Goal: Information Seeking & Learning: Learn about a topic

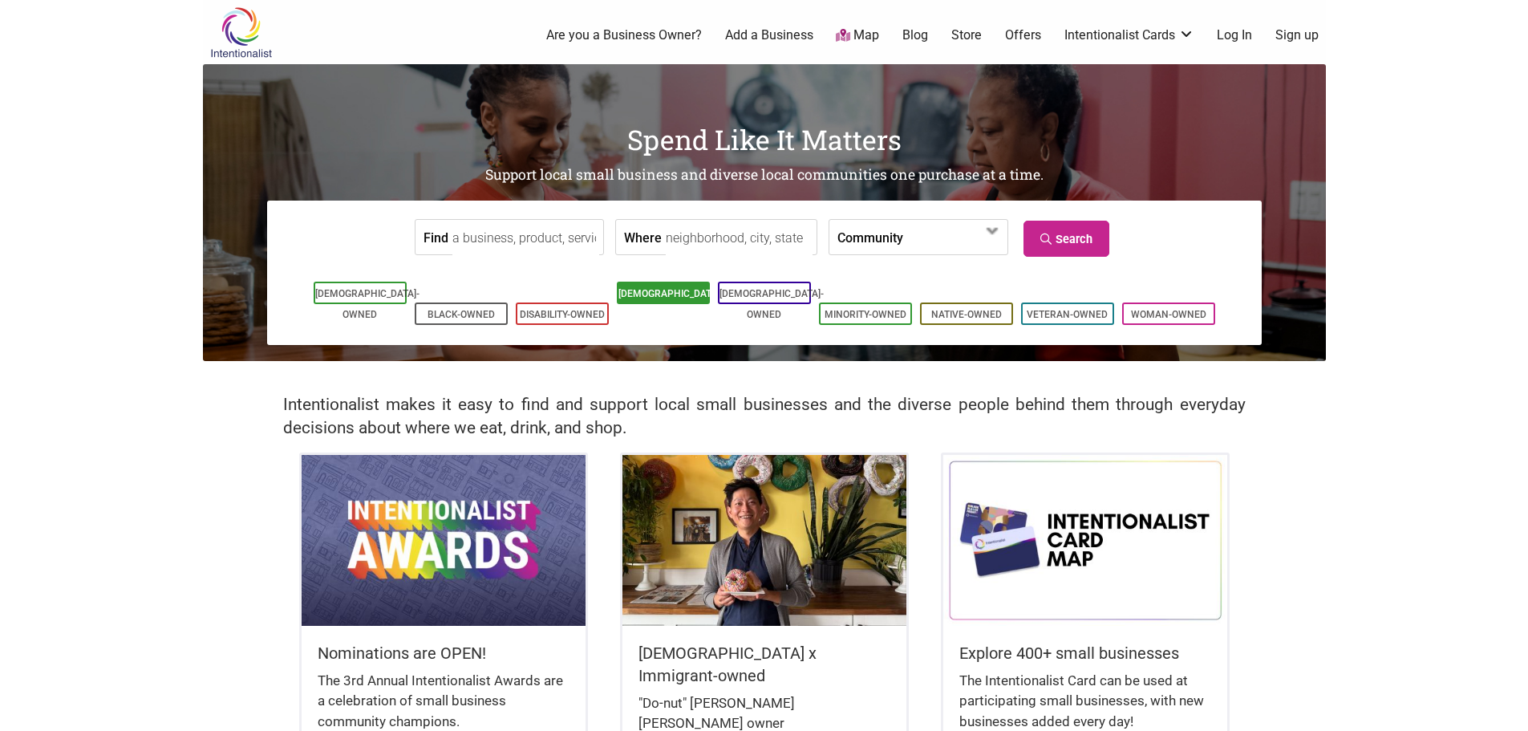
click at [701, 299] on li "[DEMOGRAPHIC_DATA]-Owned" at bounding box center [663, 293] width 93 height 22
click at [667, 300] on link "[DEMOGRAPHIC_DATA]-Owned" at bounding box center [670, 304] width 104 height 32
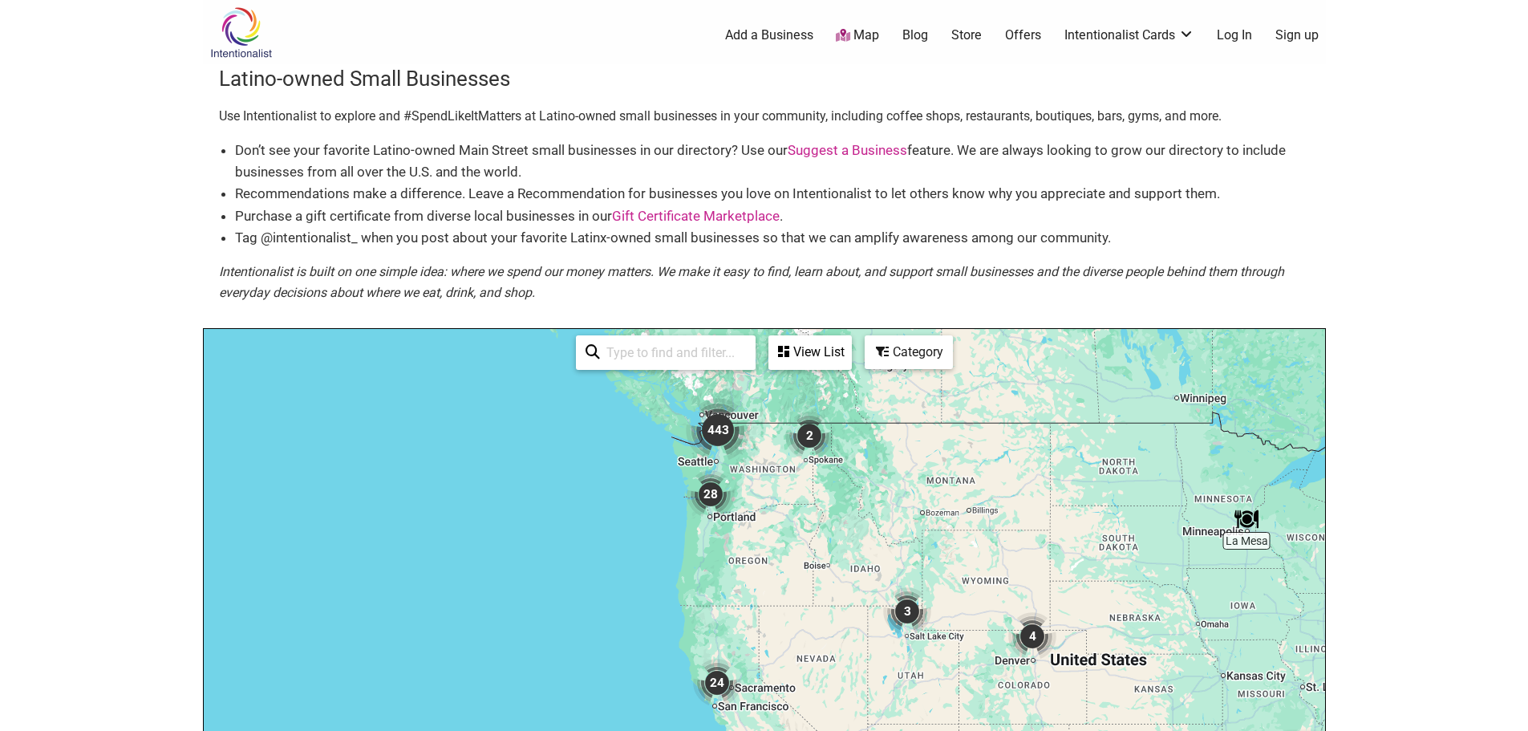
drag, startPoint x: 577, startPoint y: 476, endPoint x: 1025, endPoint y: 600, distance: 465.1
click at [1025, 600] on div "To navigate, press the arrow keys." at bounding box center [764, 641] width 1121 height 624
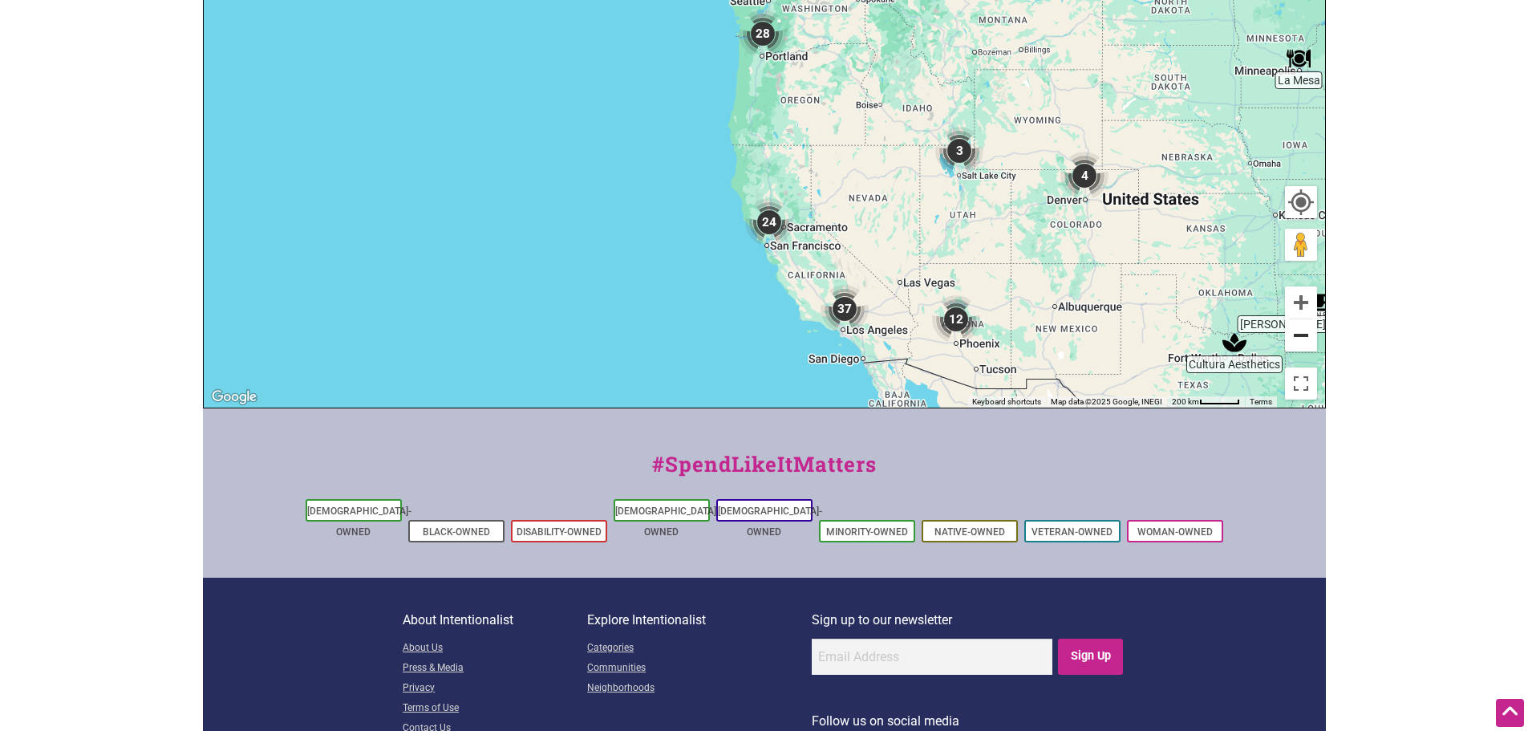
scroll to position [562, 0]
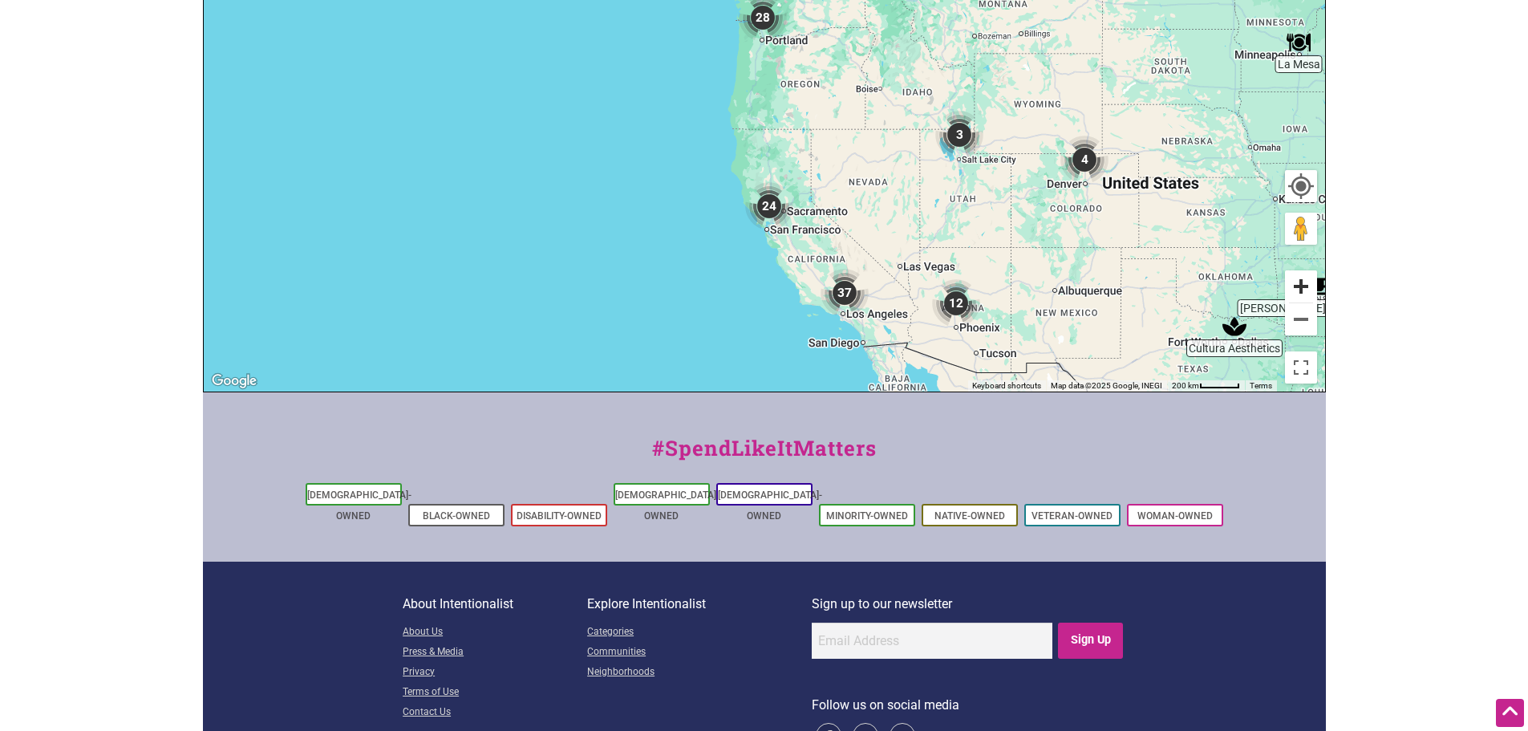
click at [1295, 297] on button "Zoom in" at bounding box center [1301, 286] width 32 height 32
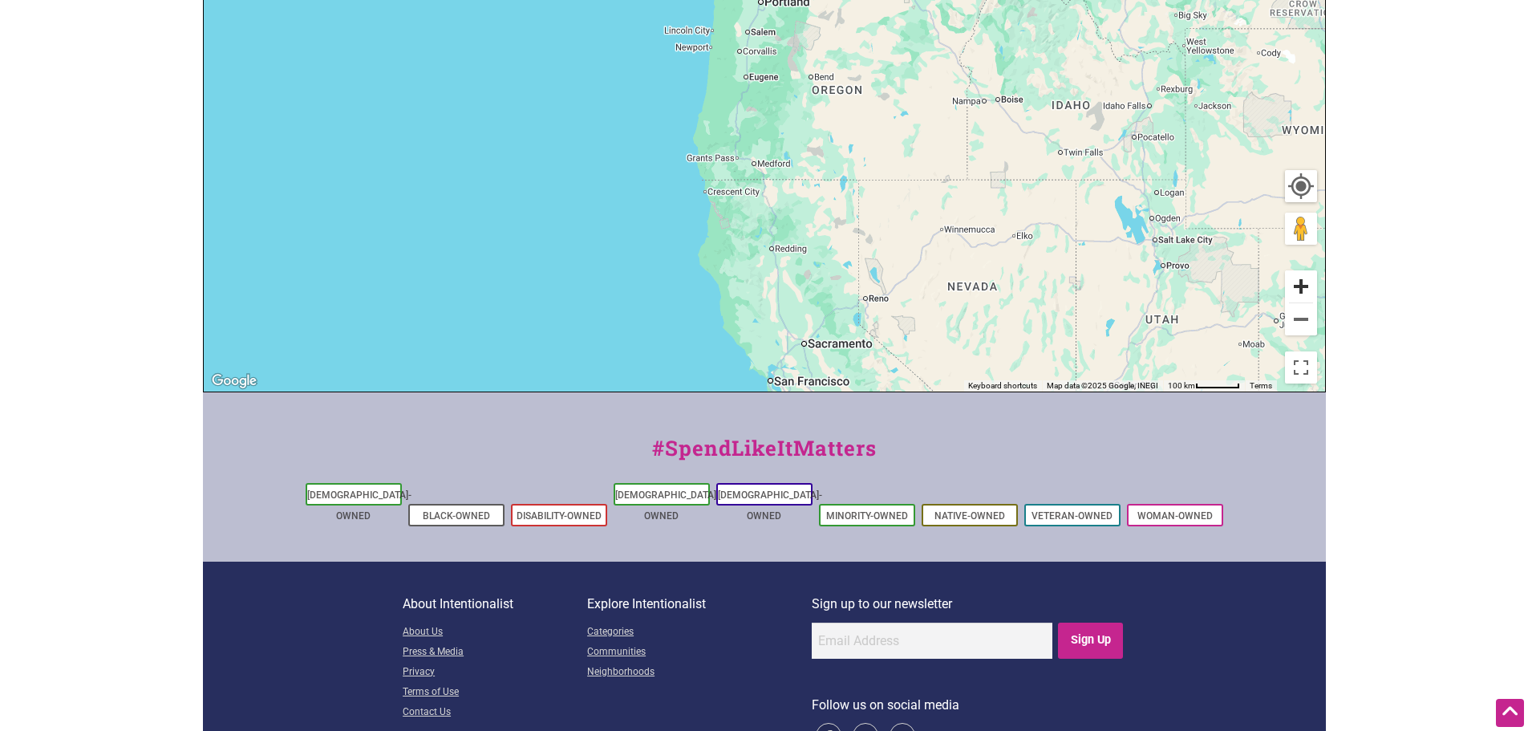
click at [1295, 292] on button "Zoom in" at bounding box center [1301, 286] width 32 height 32
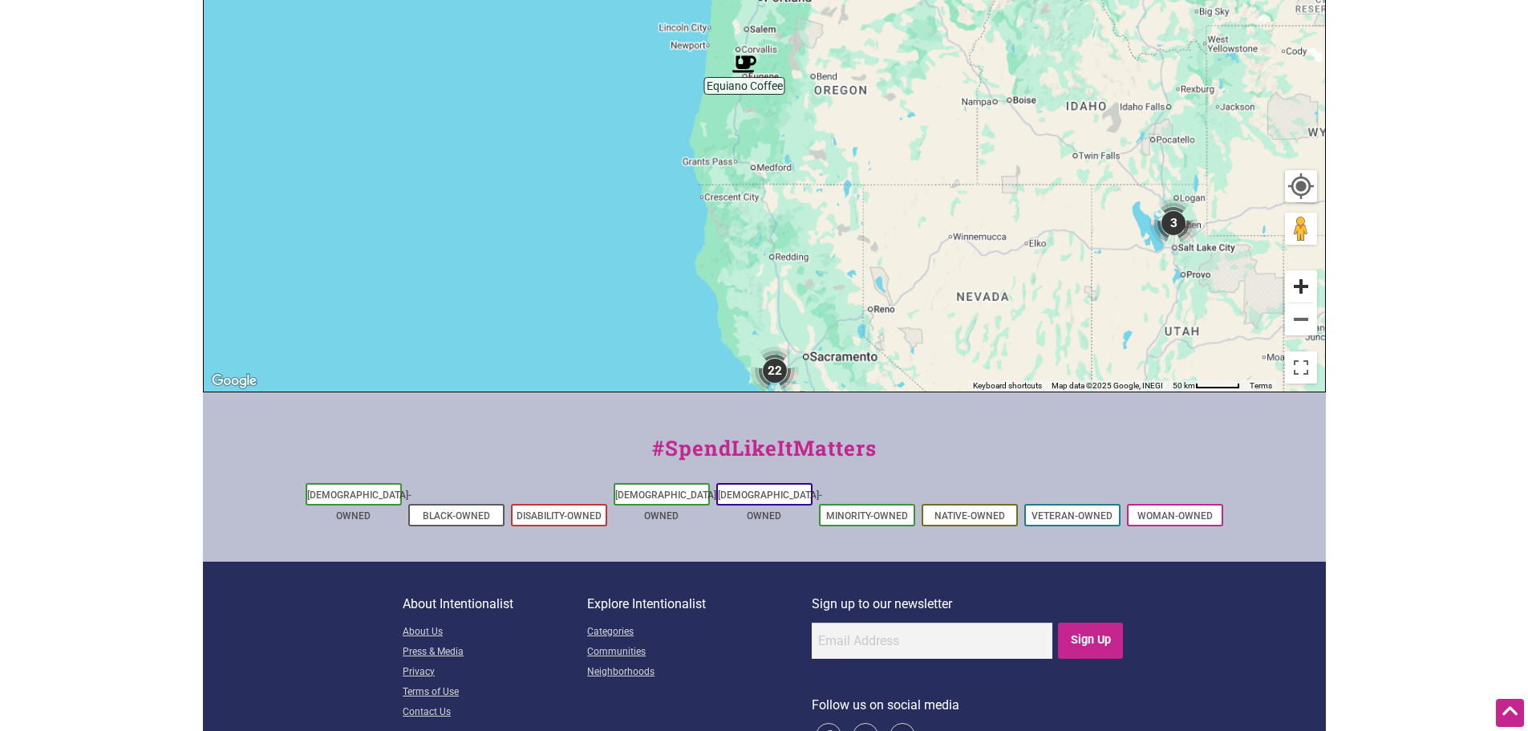
click at [1295, 292] on button "Zoom in" at bounding box center [1301, 286] width 32 height 32
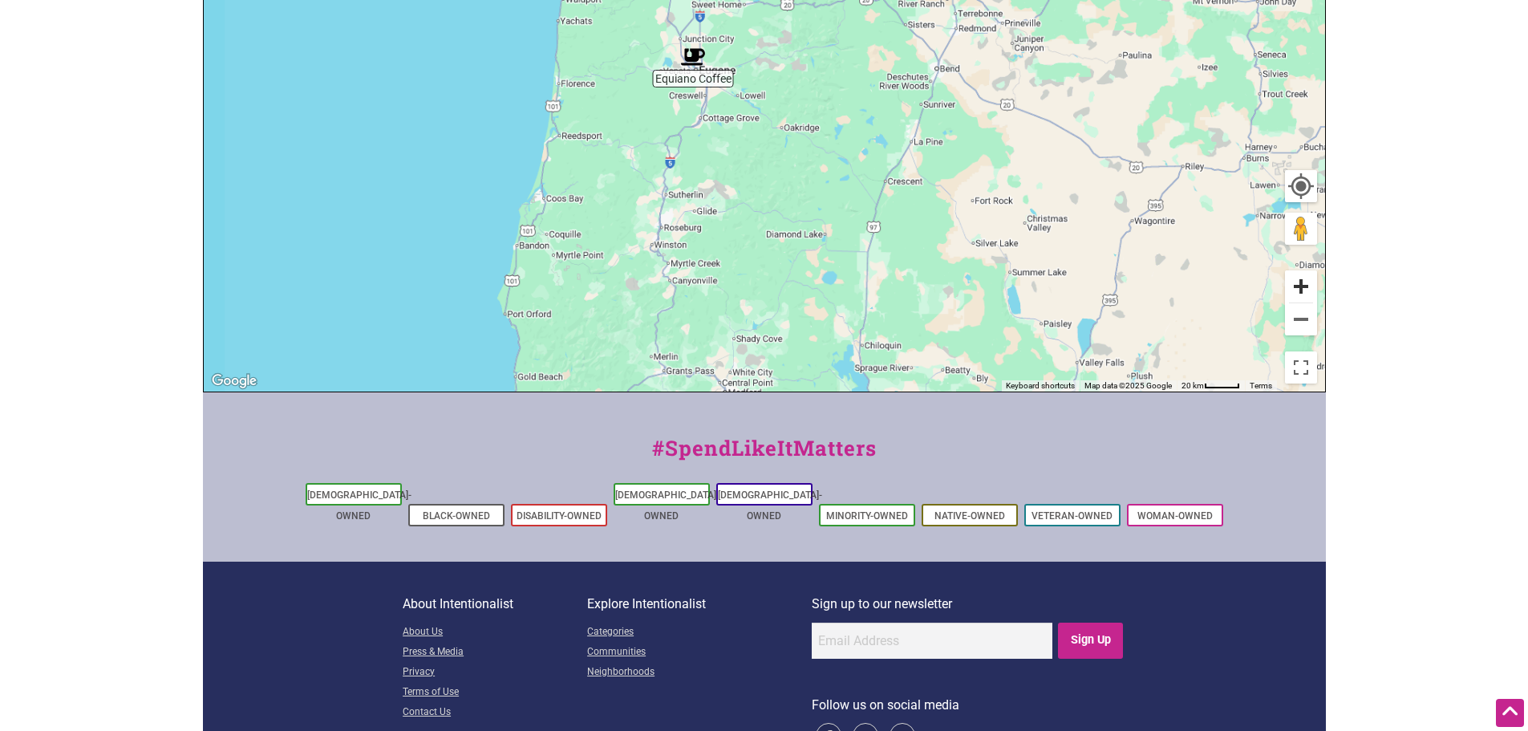
click at [1295, 292] on button "Zoom in" at bounding box center [1301, 286] width 32 height 32
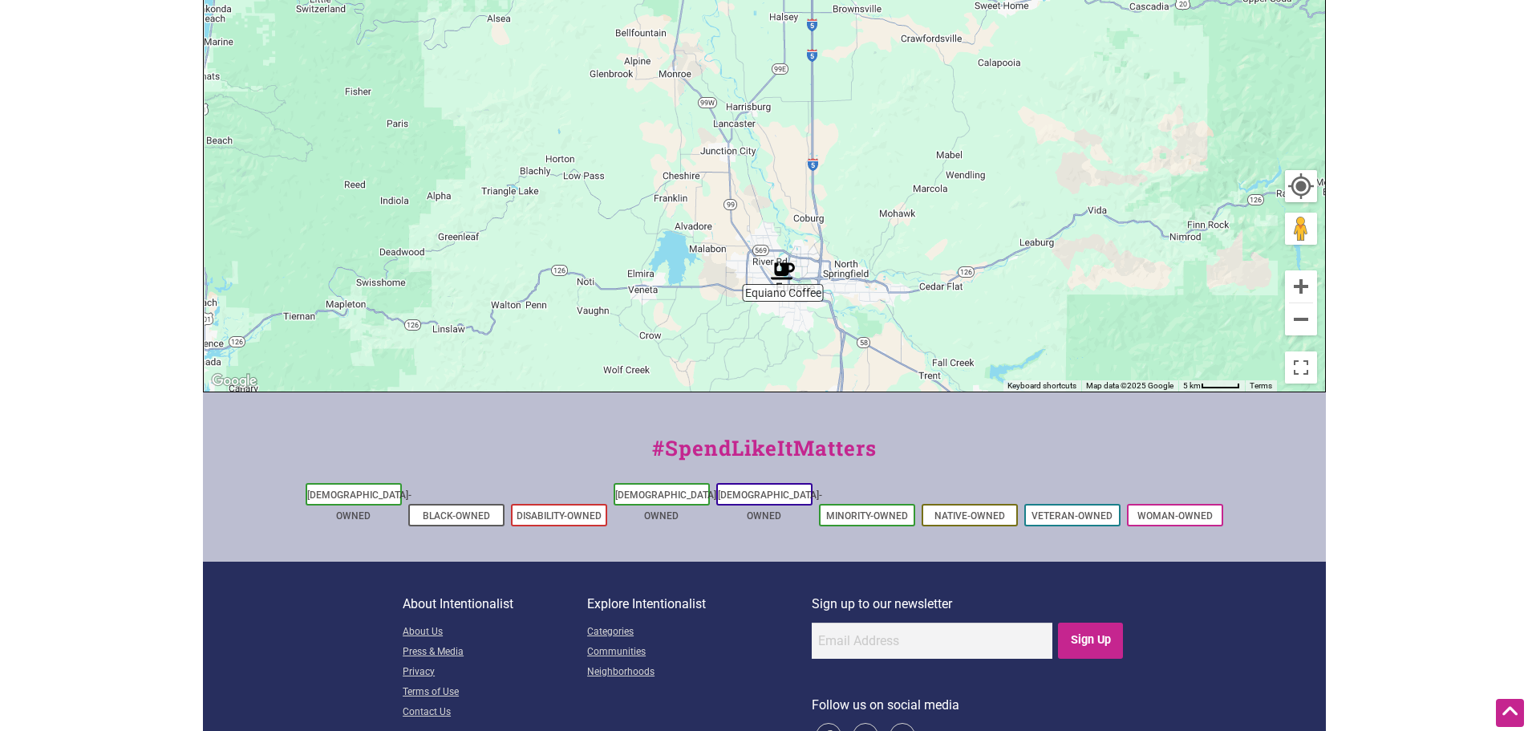
drag, startPoint x: 544, startPoint y: 55, endPoint x: 865, endPoint y: 297, distance: 402.0
click at [865, 297] on div "To navigate, press the arrow keys." at bounding box center [764, 79] width 1121 height 624
click at [1307, 294] on button "Zoom in" at bounding box center [1301, 286] width 32 height 32
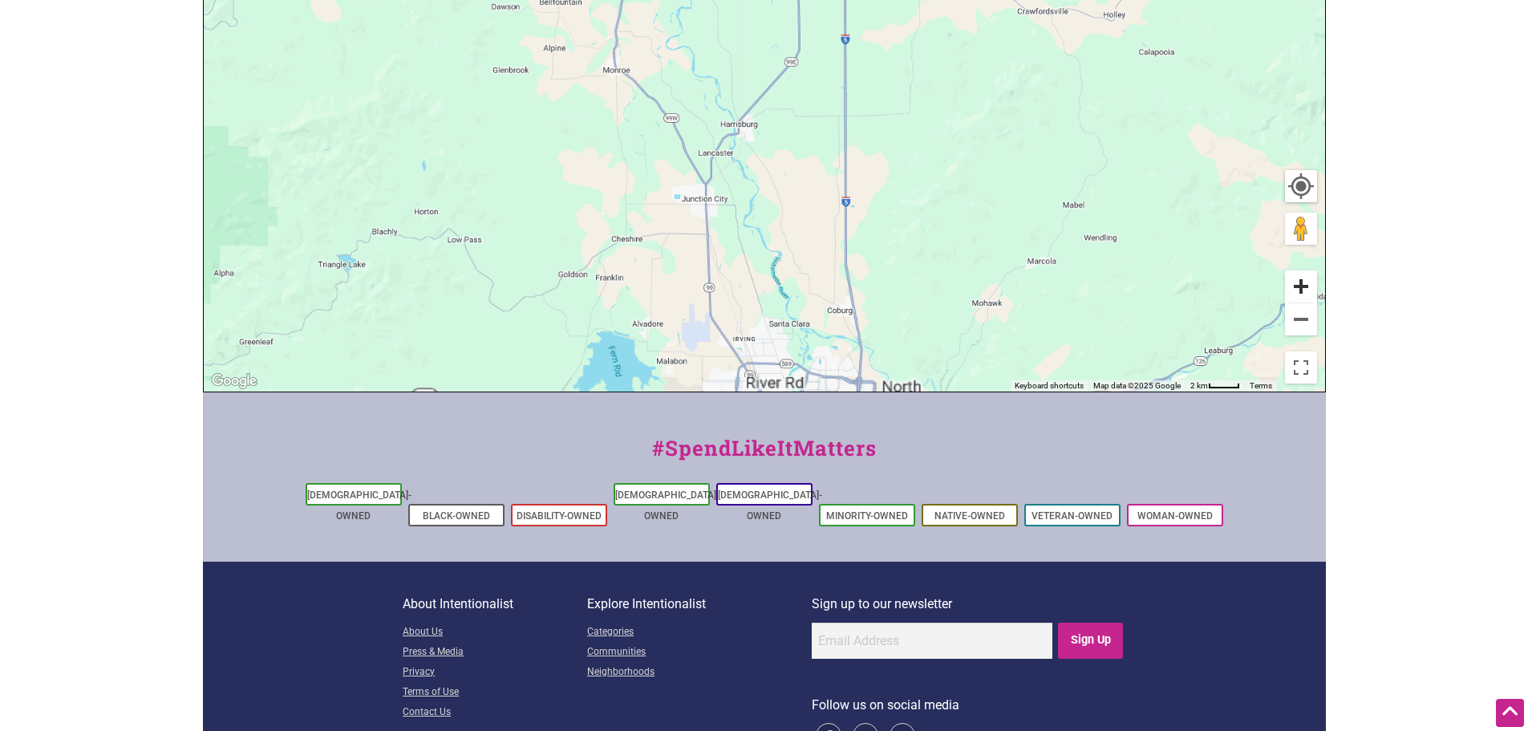
click at [1307, 294] on button "Zoom in" at bounding box center [1301, 286] width 32 height 32
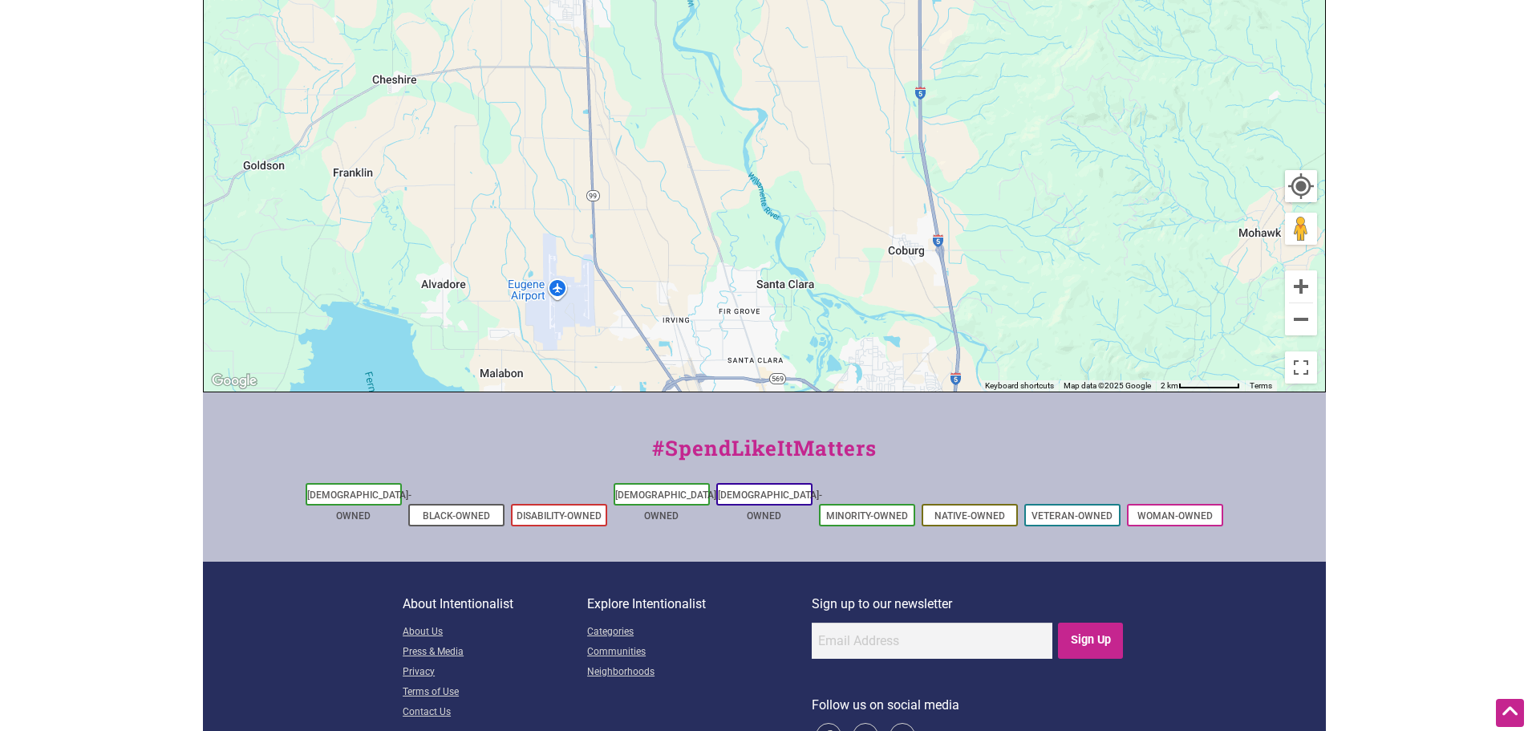
drag, startPoint x: 771, startPoint y: 302, endPoint x: 731, endPoint y: -97, distance: 400.7
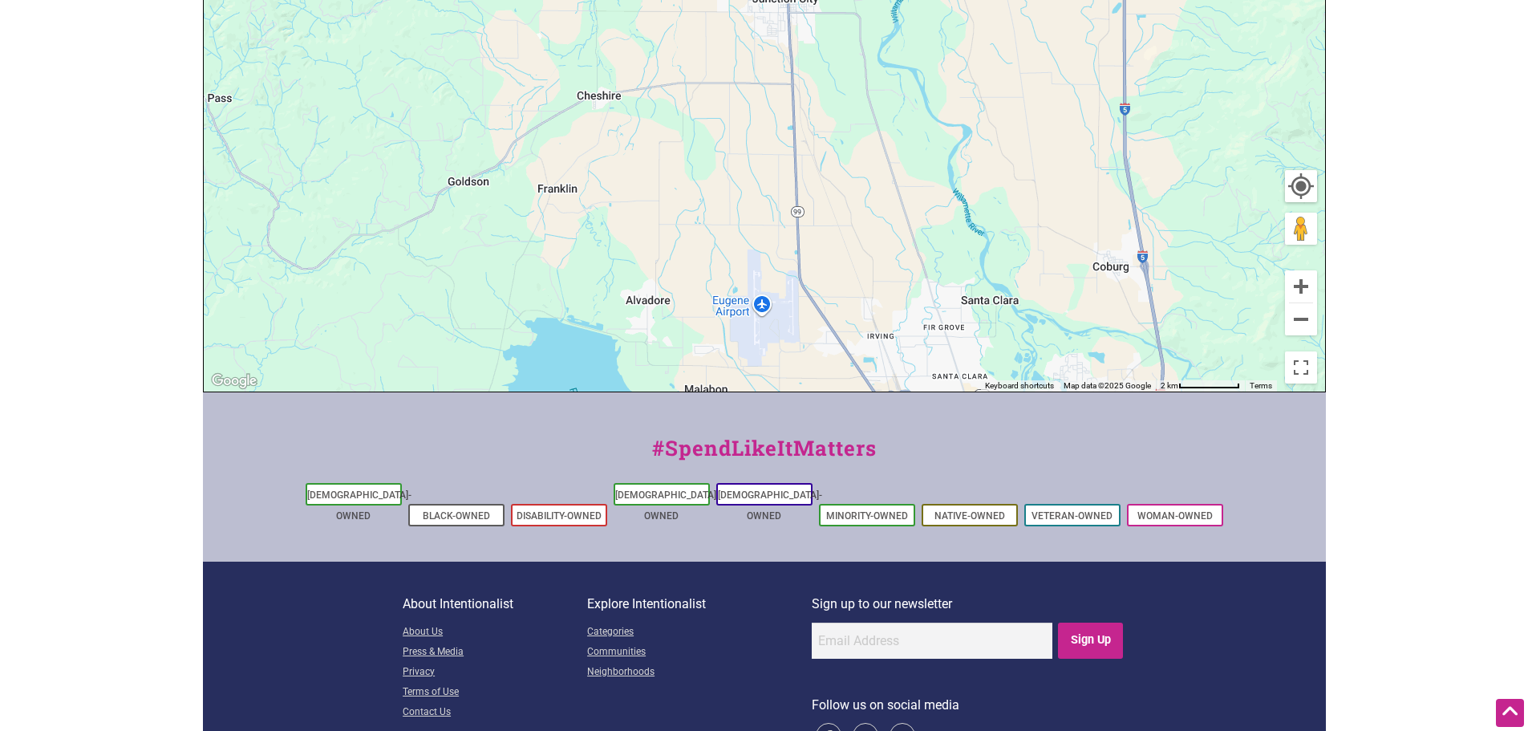
drag, startPoint x: 925, startPoint y: 339, endPoint x: 1141, endPoint y: 377, distance: 220.0
click at [1141, 377] on div "To navigate, press the arrow keys." at bounding box center [764, 79] width 1121 height 624
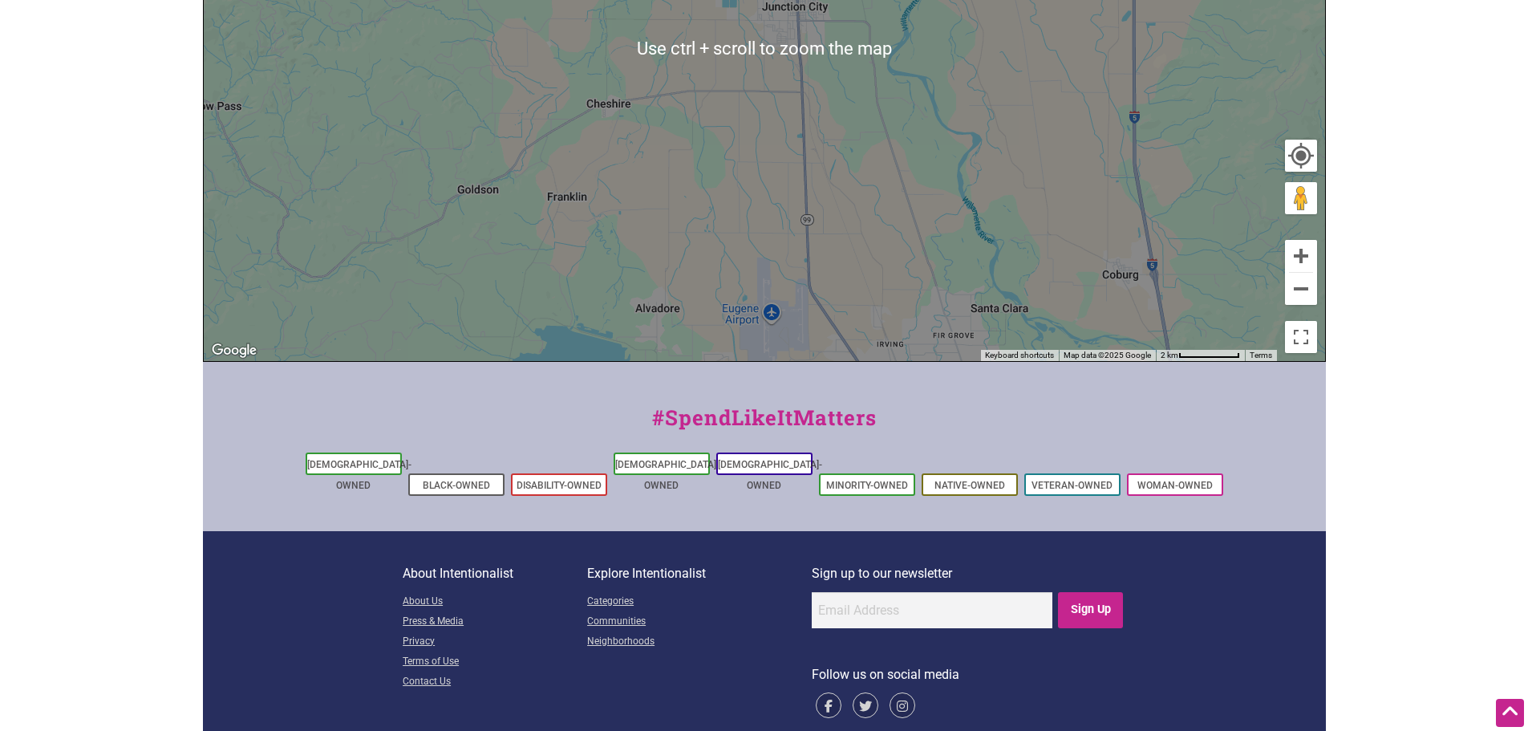
scroll to position [605, 0]
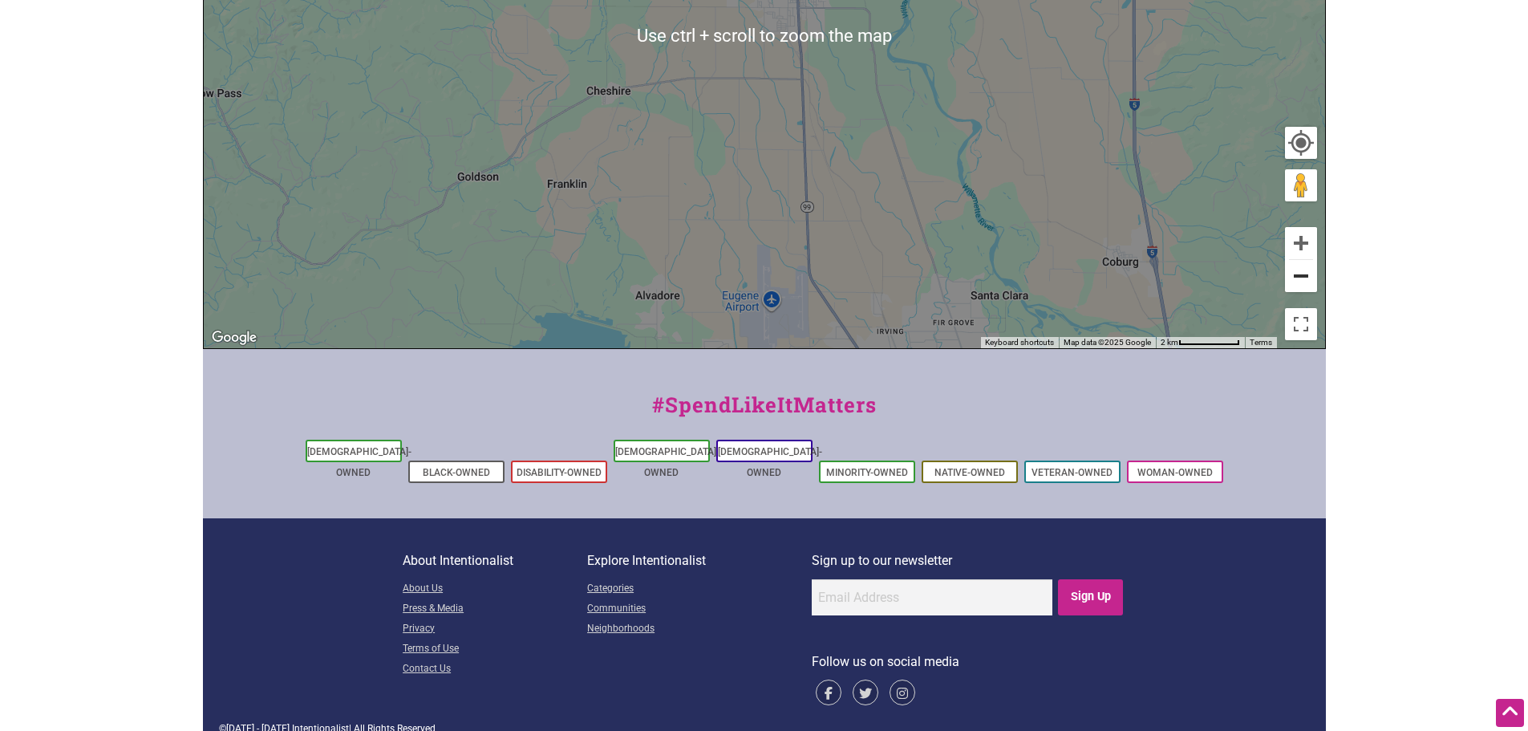
click at [1295, 284] on button "Zoom out" at bounding box center [1301, 276] width 32 height 32
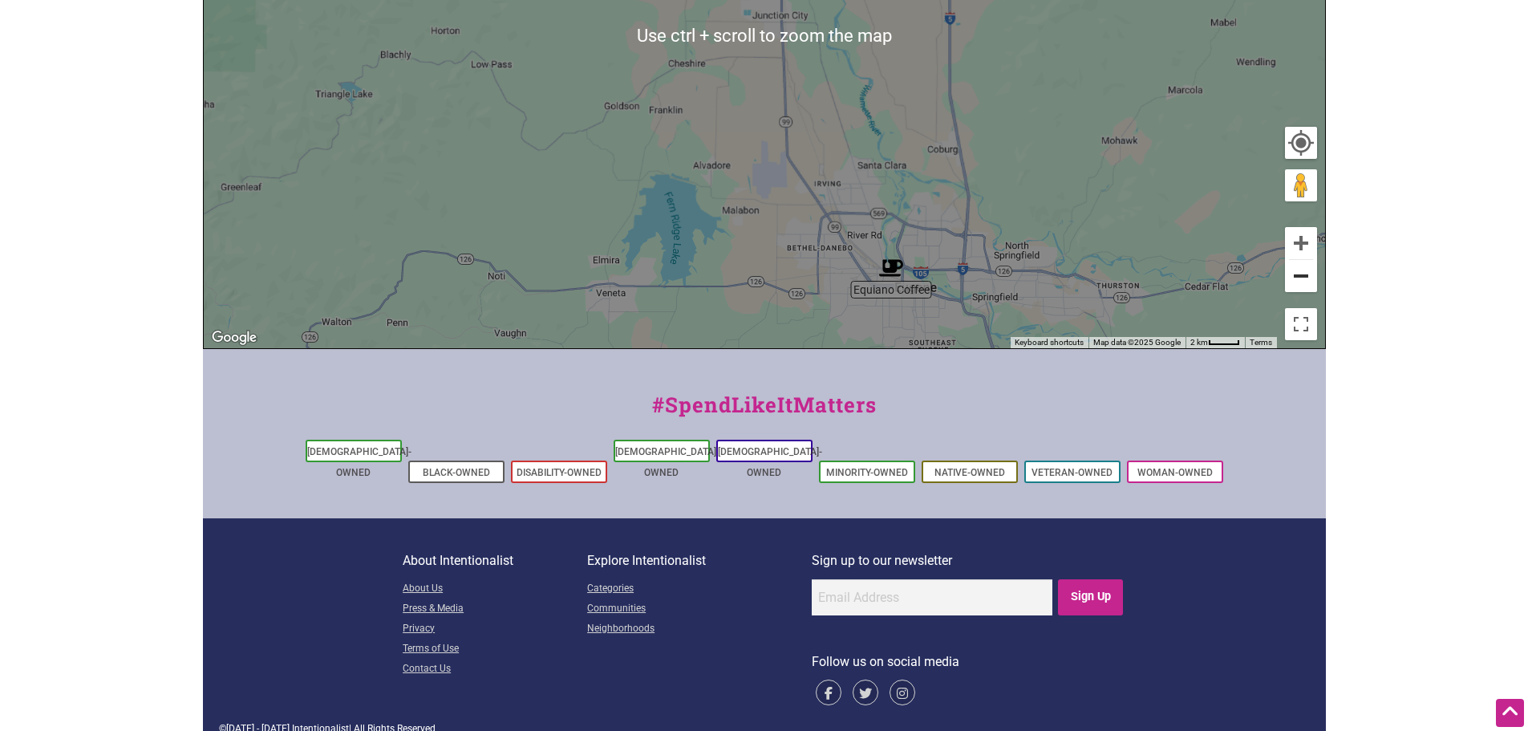
click at [1295, 284] on button "Zoom out" at bounding box center [1301, 276] width 32 height 32
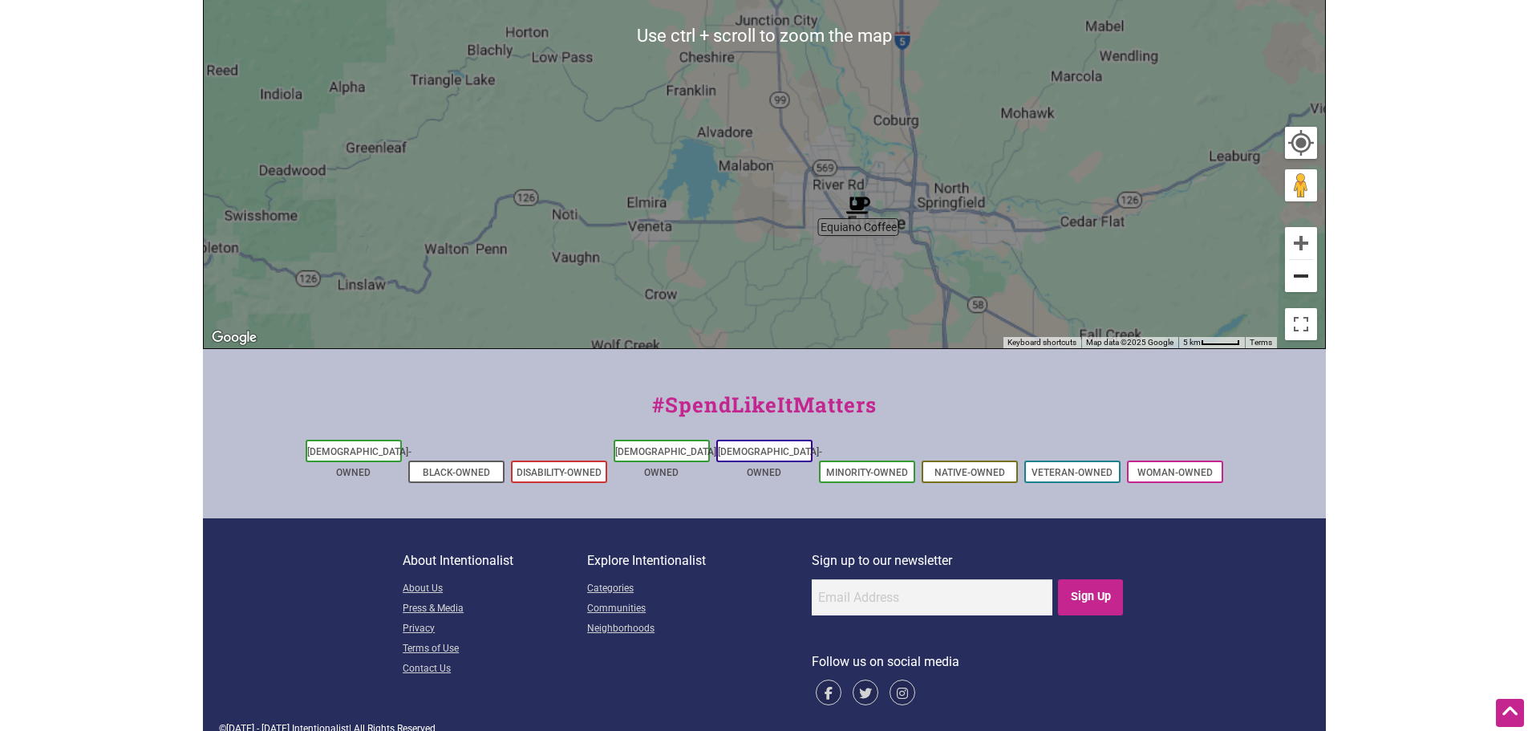
click at [1291, 287] on button "Zoom out" at bounding box center [1301, 276] width 32 height 32
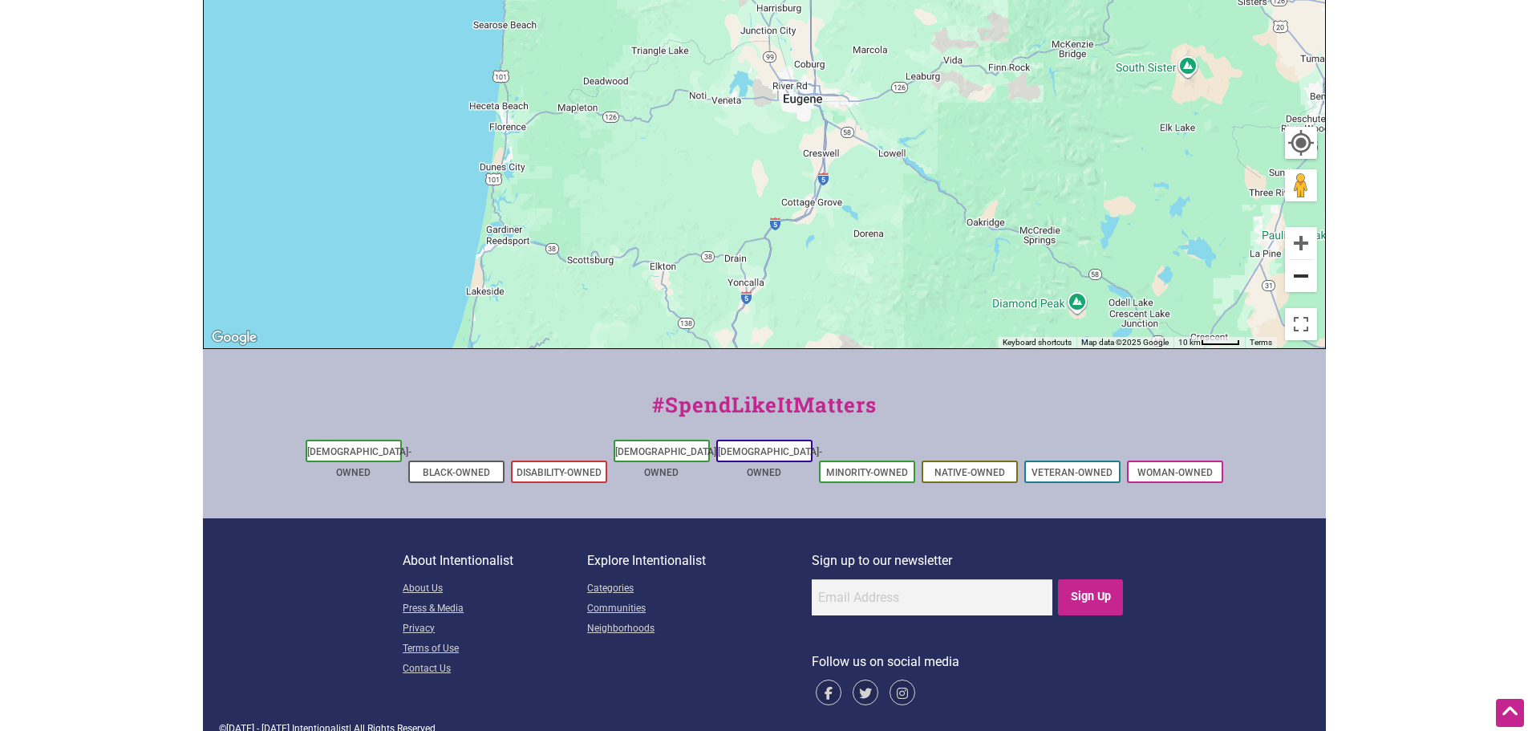
click at [1291, 288] on button "Zoom out" at bounding box center [1301, 276] width 32 height 32
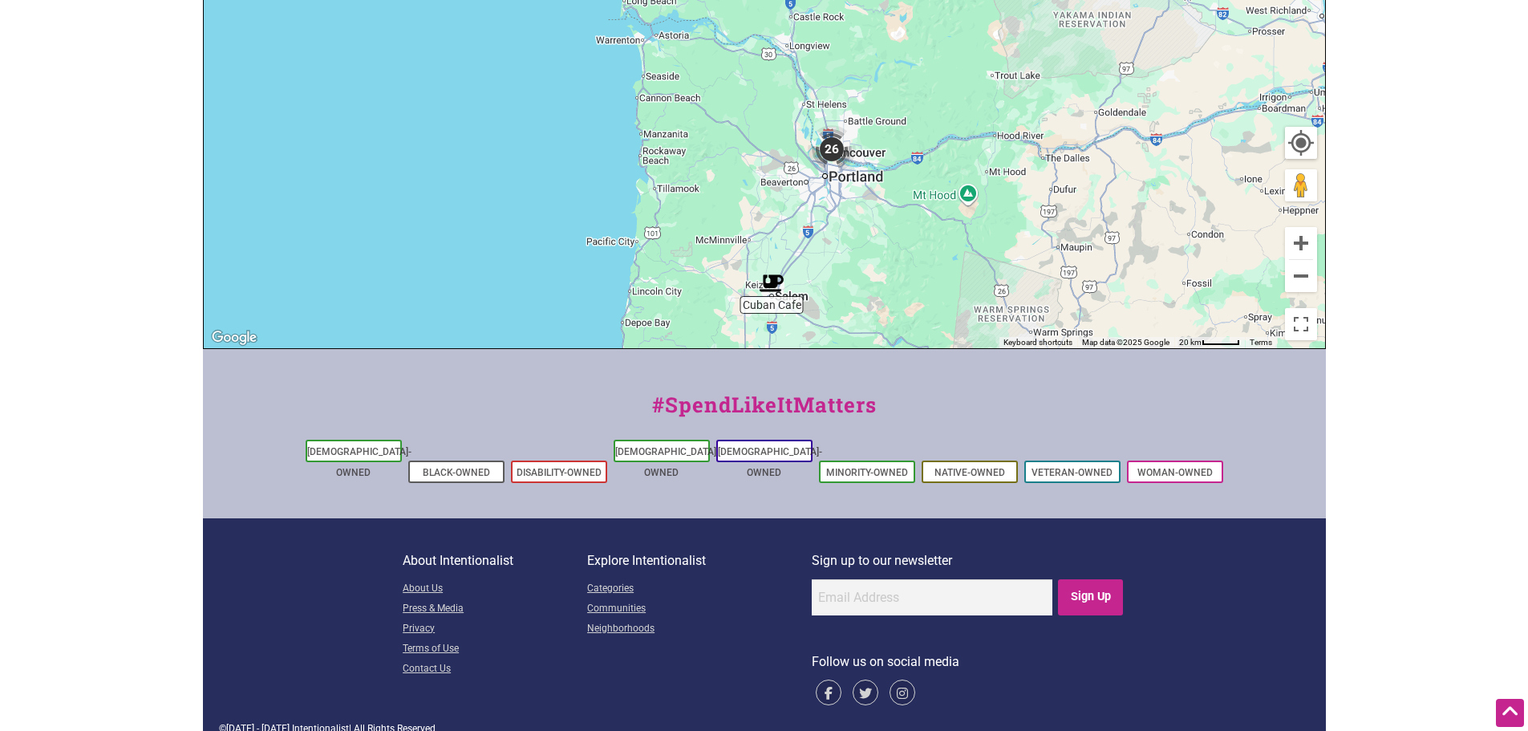
drag, startPoint x: 756, startPoint y: 142, endPoint x: 750, endPoint y: 533, distance: 391.5
click at [750, 533] on div "Intentionalist Spend like it matters 0 Add a Business Map Blog Store Offers Int…" at bounding box center [764, 73] width 1123 height 1356
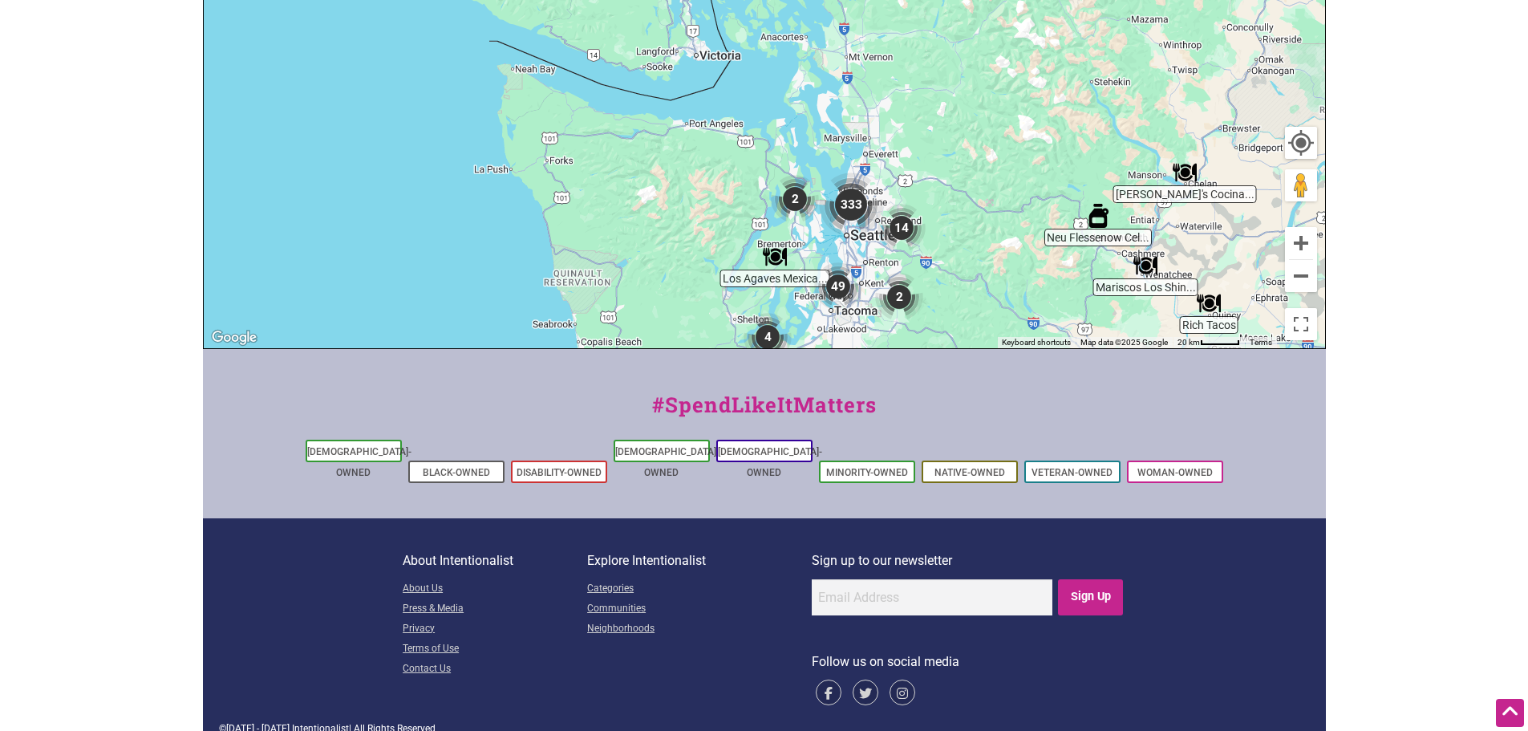
drag, startPoint x: 903, startPoint y: 145, endPoint x: 866, endPoint y: 600, distance: 456.4
click at [866, 600] on div "Intentionalist Spend like it matters 0 Add a Business Map Blog Store Offers Int…" at bounding box center [764, 73] width 1123 height 1356
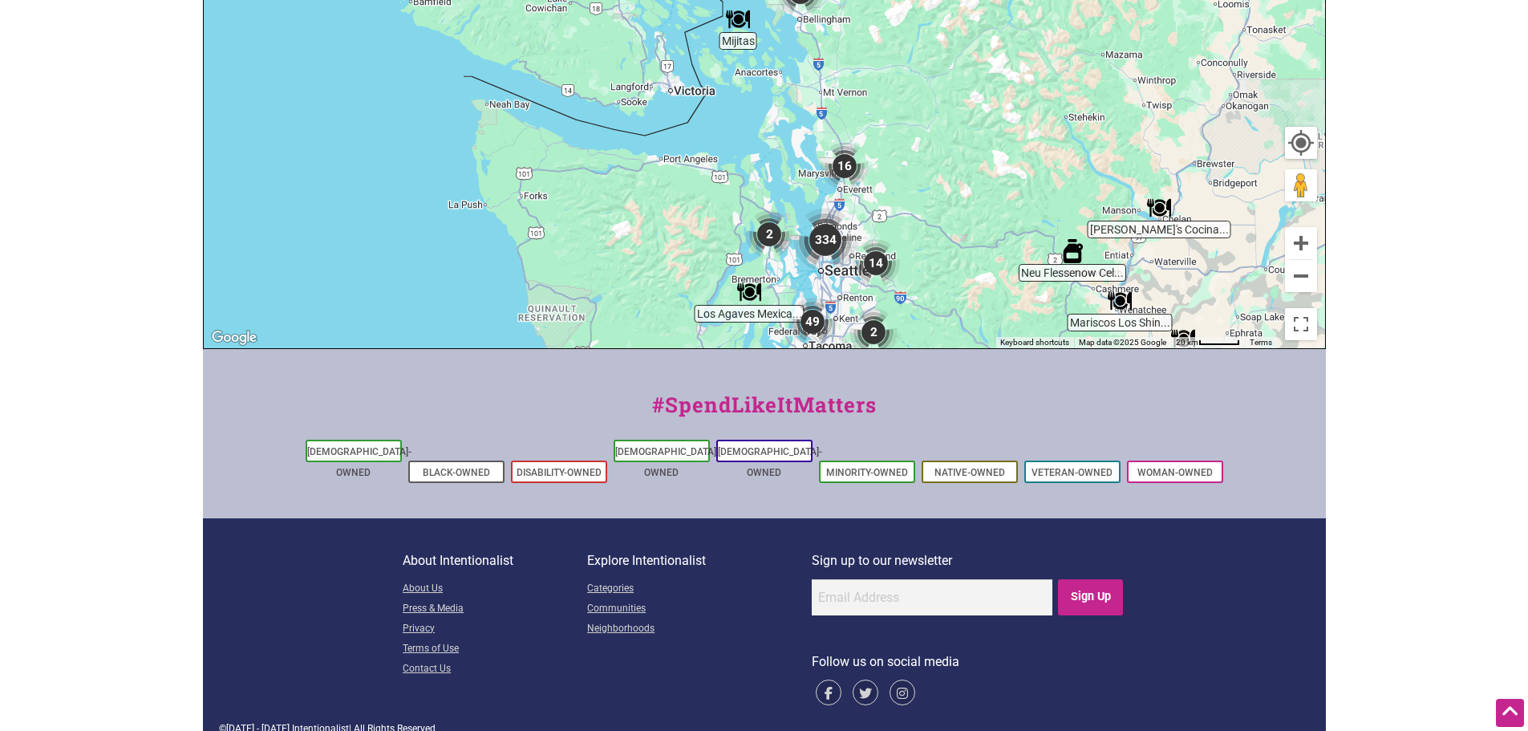
drag, startPoint x: 943, startPoint y: 336, endPoint x: 1141, endPoint y: 326, distance: 198.4
click at [915, 375] on div "Intentionalist Spend like it matters 0 Add a Business Map Blog Store Offers Int…" at bounding box center [764, 73] width 1123 height 1356
click at [1301, 237] on button "Zoom in" at bounding box center [1301, 243] width 32 height 32
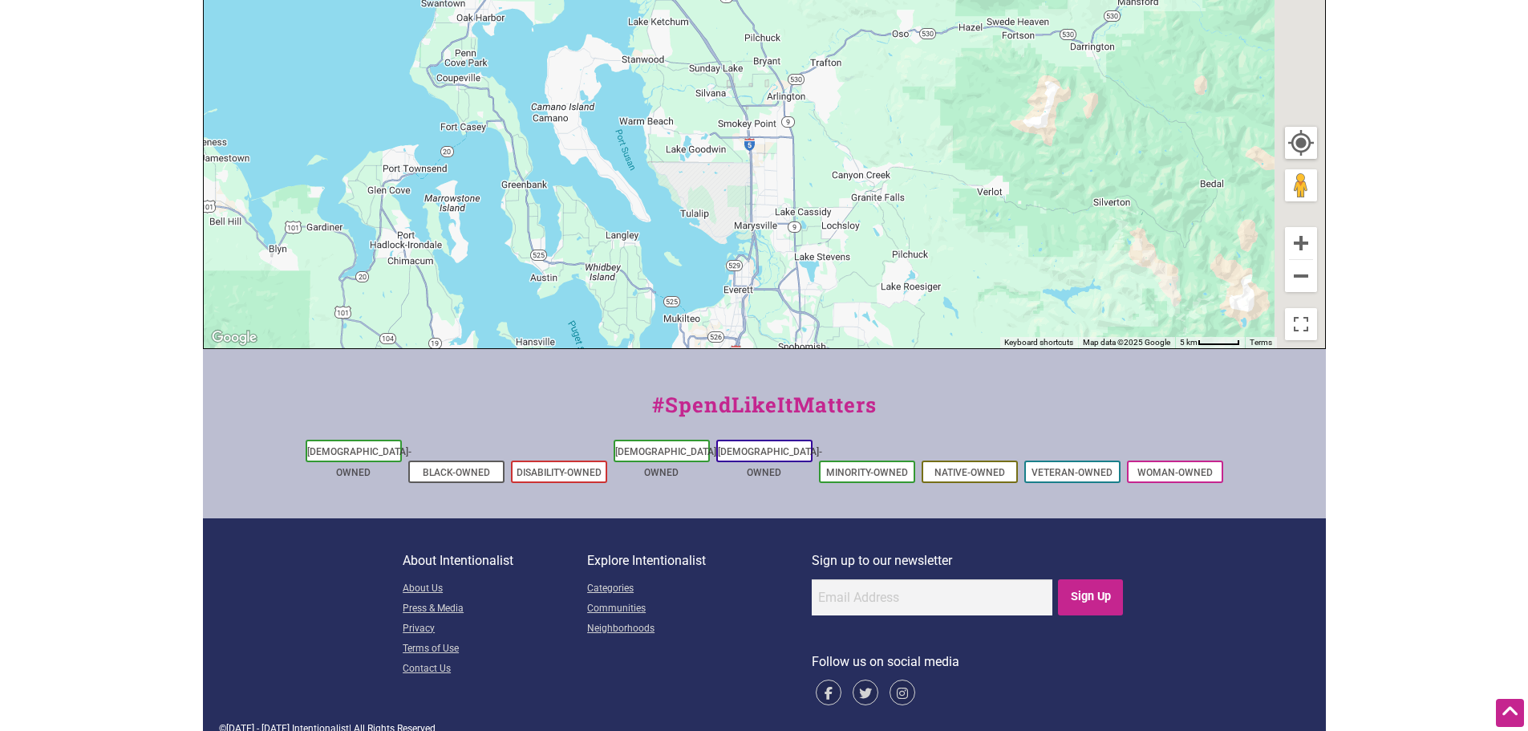
drag, startPoint x: 987, startPoint y: 262, endPoint x: 635, endPoint y: -97, distance: 502.6
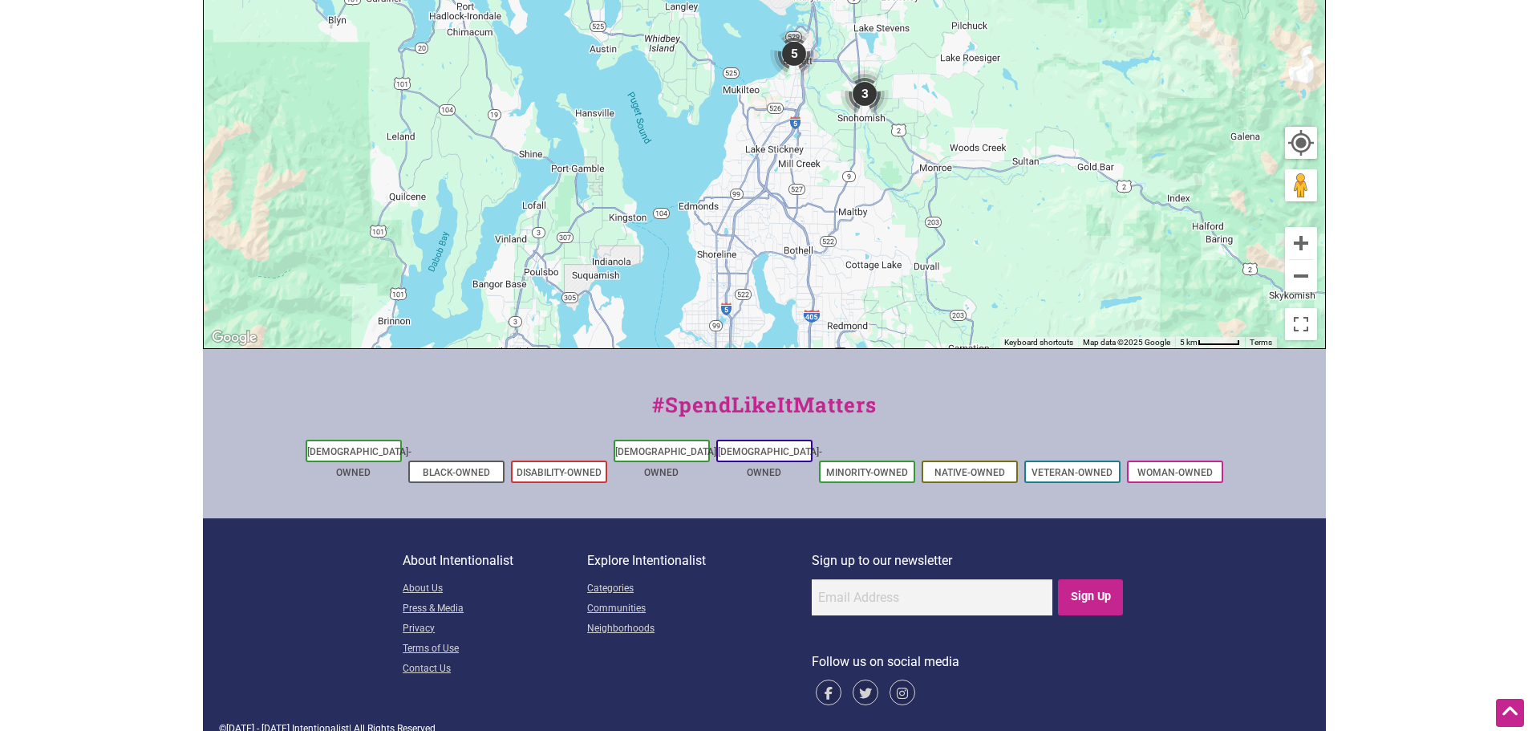
drag, startPoint x: 859, startPoint y: 297, endPoint x: 952, endPoint y: 34, distance: 278.3
click at [952, 34] on div "To navigate, press the arrow keys." at bounding box center [764, 36] width 1121 height 624
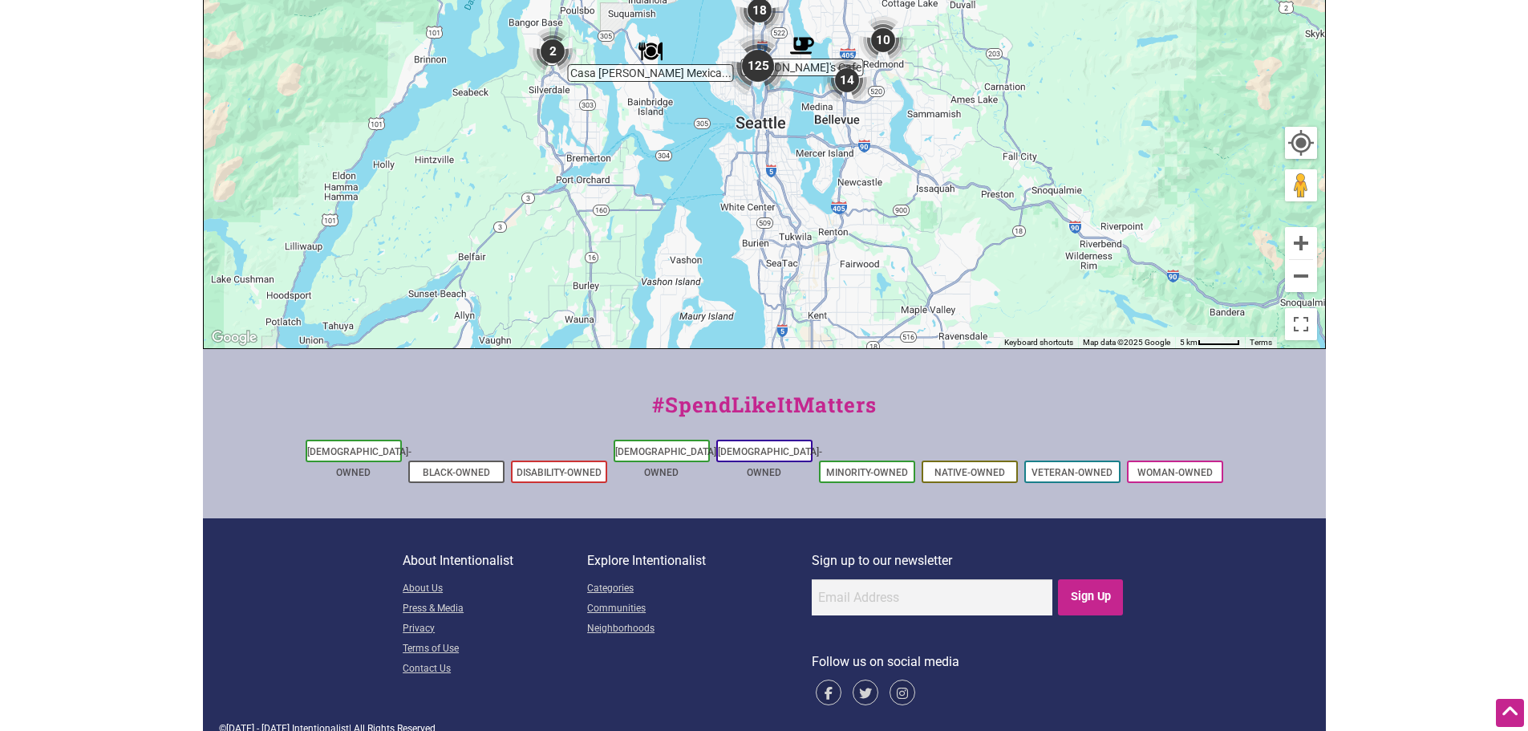
drag, startPoint x: 899, startPoint y: 310, endPoint x: 939, endPoint y: 83, distance: 230.4
click at [939, 83] on div "To navigate, press the arrow keys." at bounding box center [764, 36] width 1121 height 624
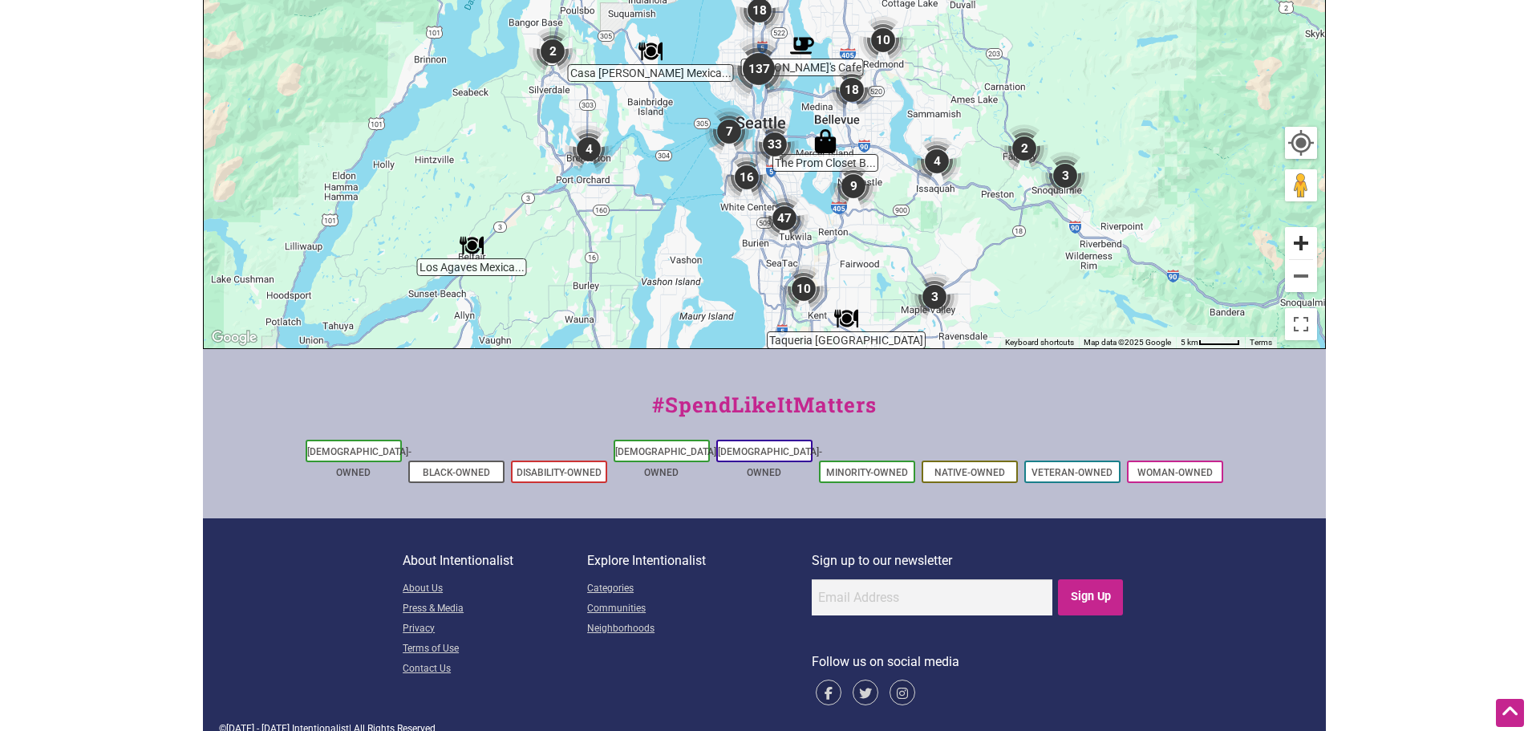
click at [1300, 241] on button "Zoom in" at bounding box center [1301, 243] width 32 height 32
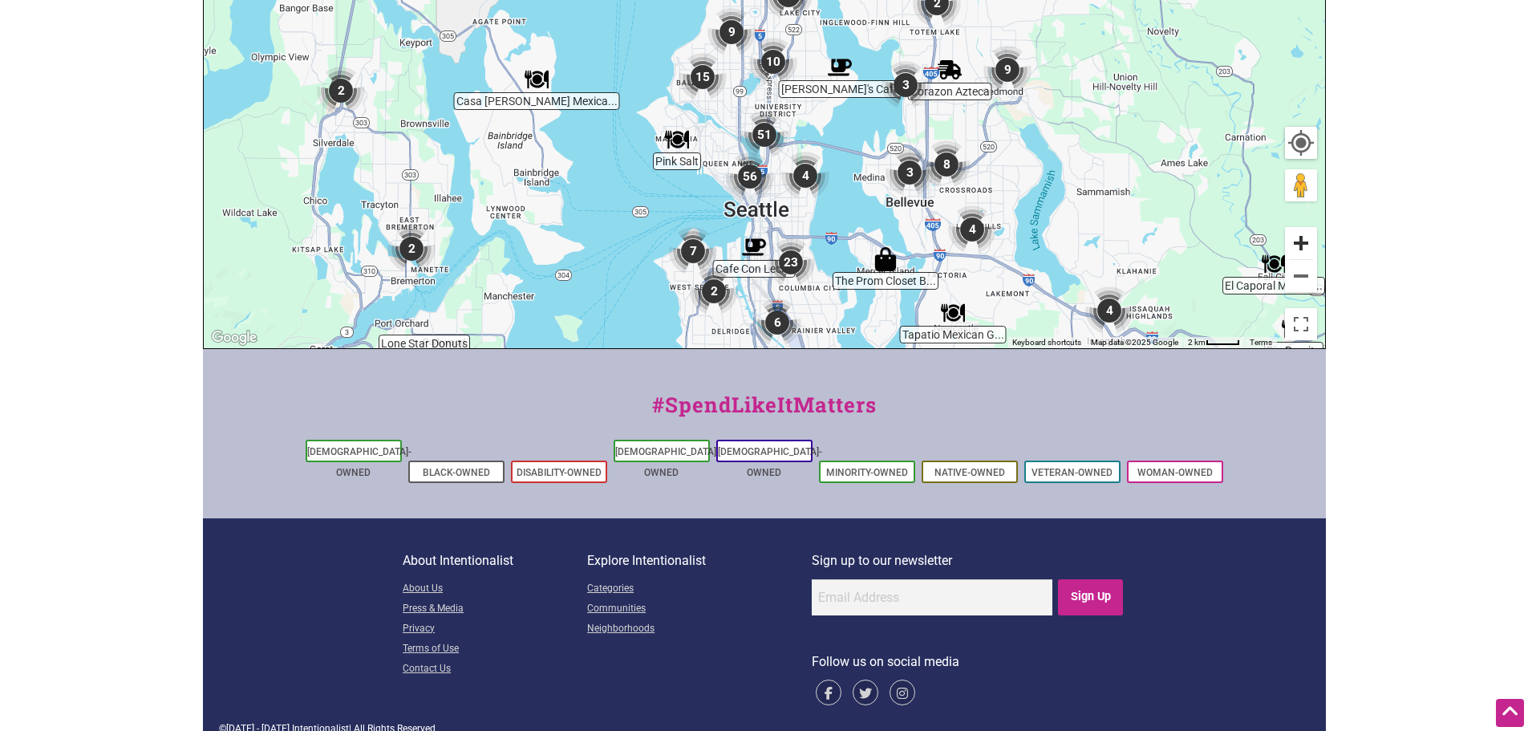
click at [1300, 241] on button "Zoom in" at bounding box center [1301, 243] width 32 height 32
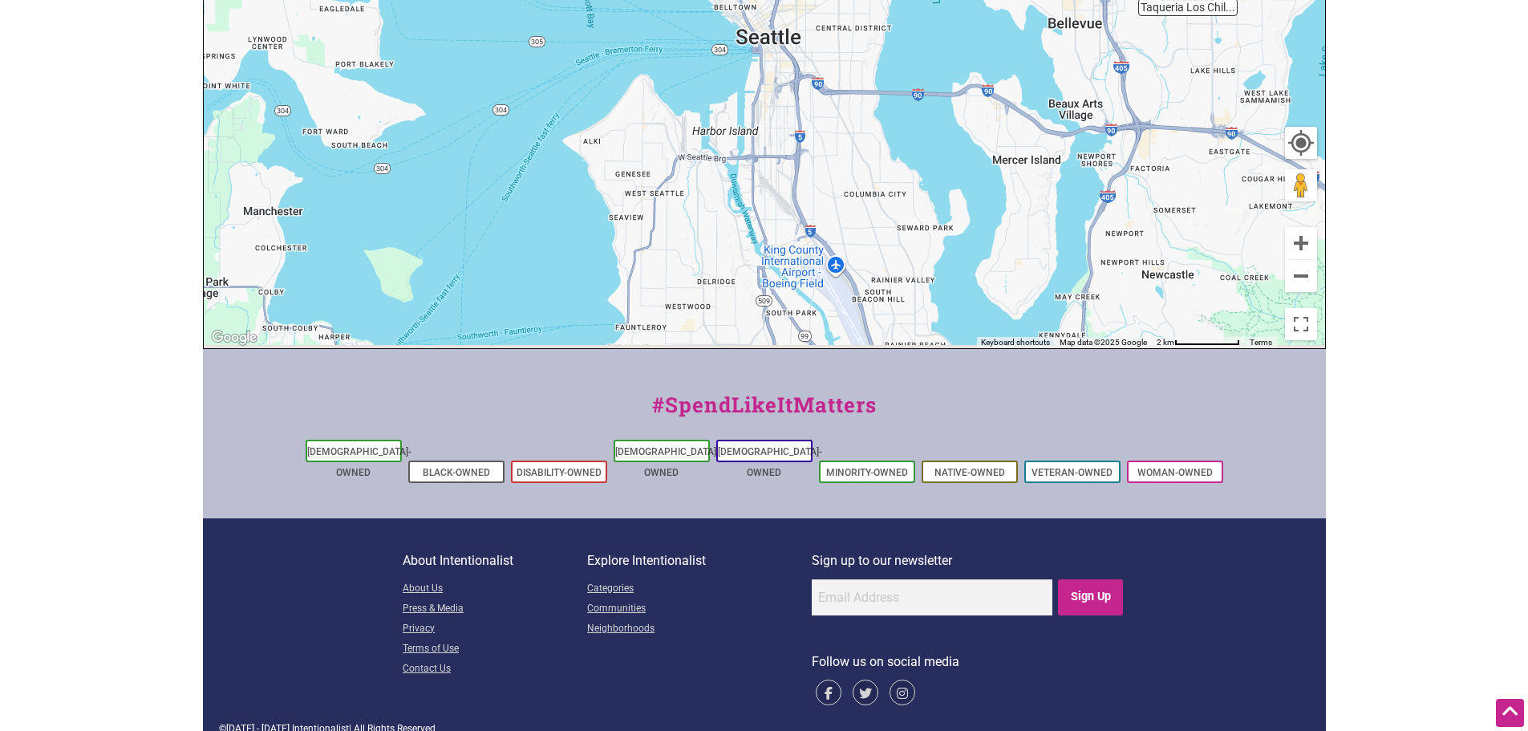
drag, startPoint x: 918, startPoint y: 283, endPoint x: 939, endPoint y: -67, distance: 350.4
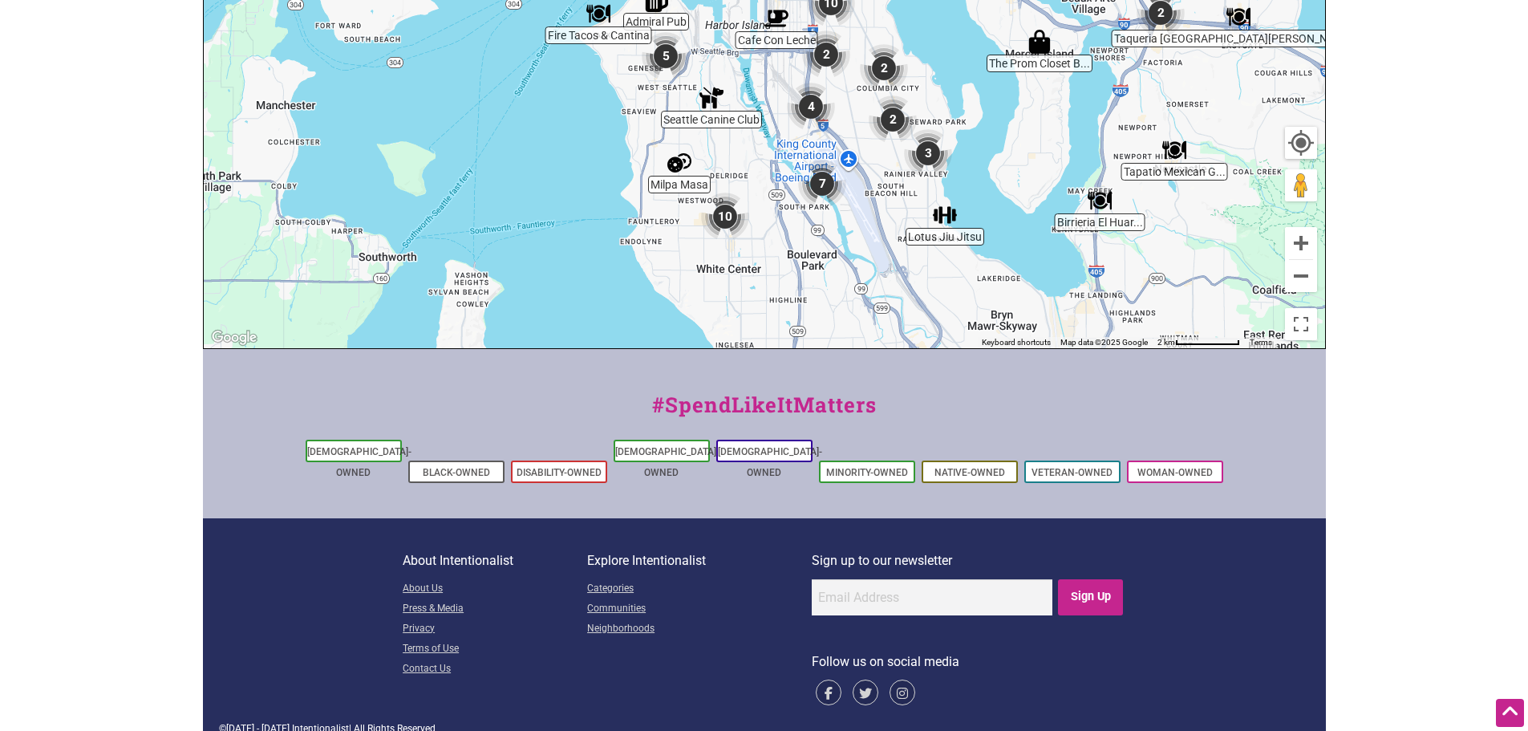
drag, startPoint x: 983, startPoint y: 284, endPoint x: 998, endPoint y: 172, distance: 113.3
click at [998, 172] on div "To navigate, press the arrow keys." at bounding box center [764, 36] width 1121 height 624
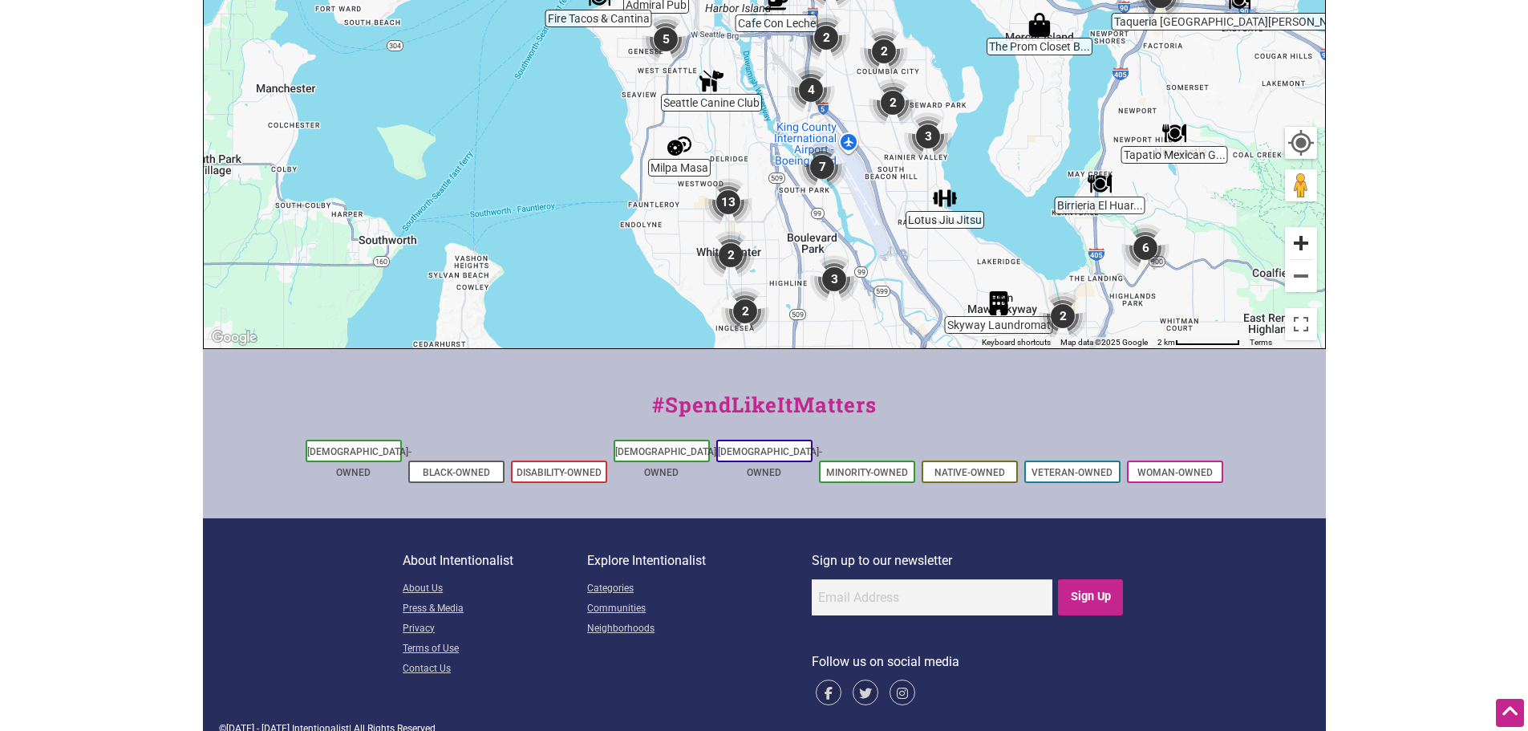
click at [1295, 247] on button "Zoom in" at bounding box center [1301, 243] width 32 height 32
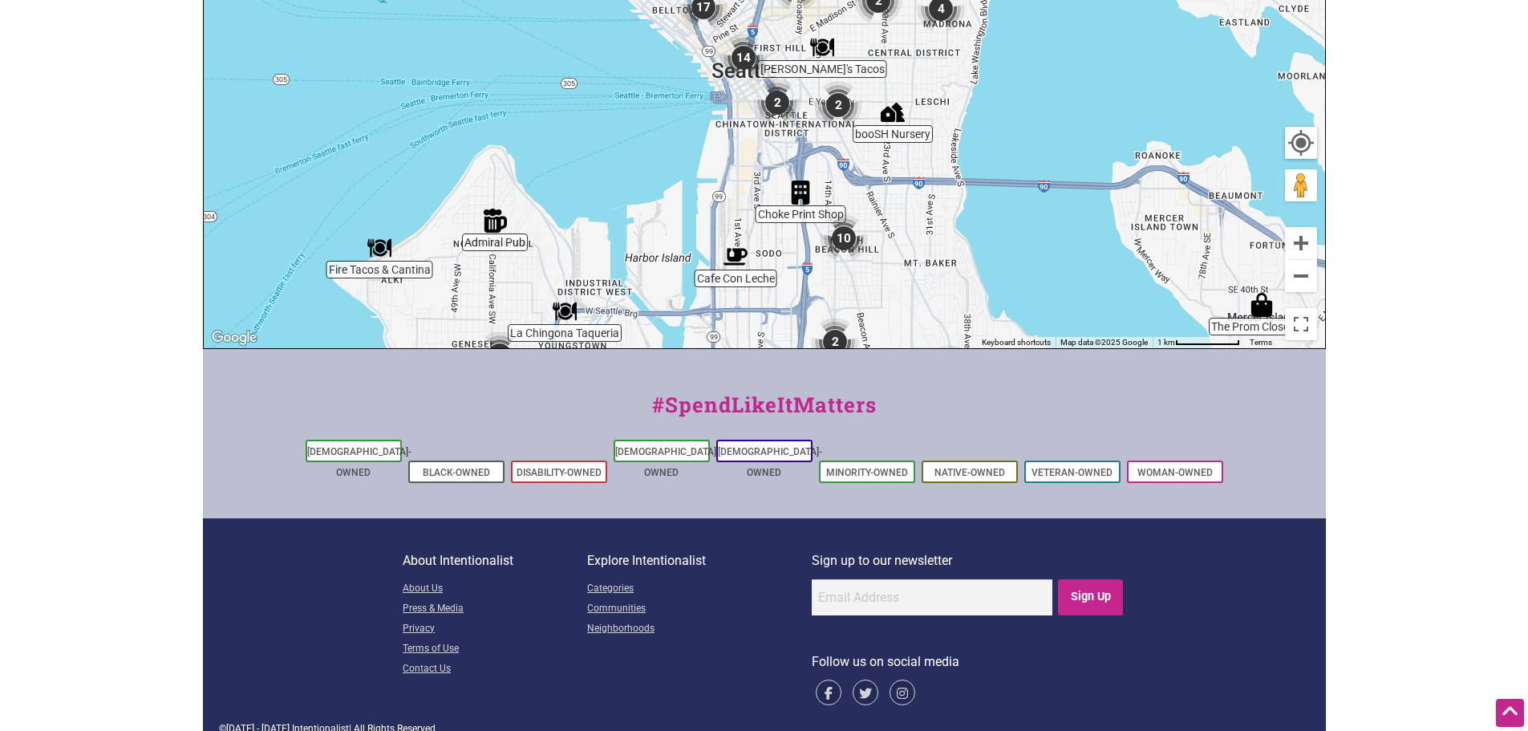
drag, startPoint x: 1062, startPoint y: 63, endPoint x: 1008, endPoint y: 347, distance: 289.0
click at [1008, 347] on div "Cafe Con Leche Admiral Pub The Prom Closet B... Seeking Ferments booSH Nursery …" at bounding box center [764, 36] width 1121 height 624
click at [1295, 247] on button "Zoom in" at bounding box center [1301, 243] width 32 height 32
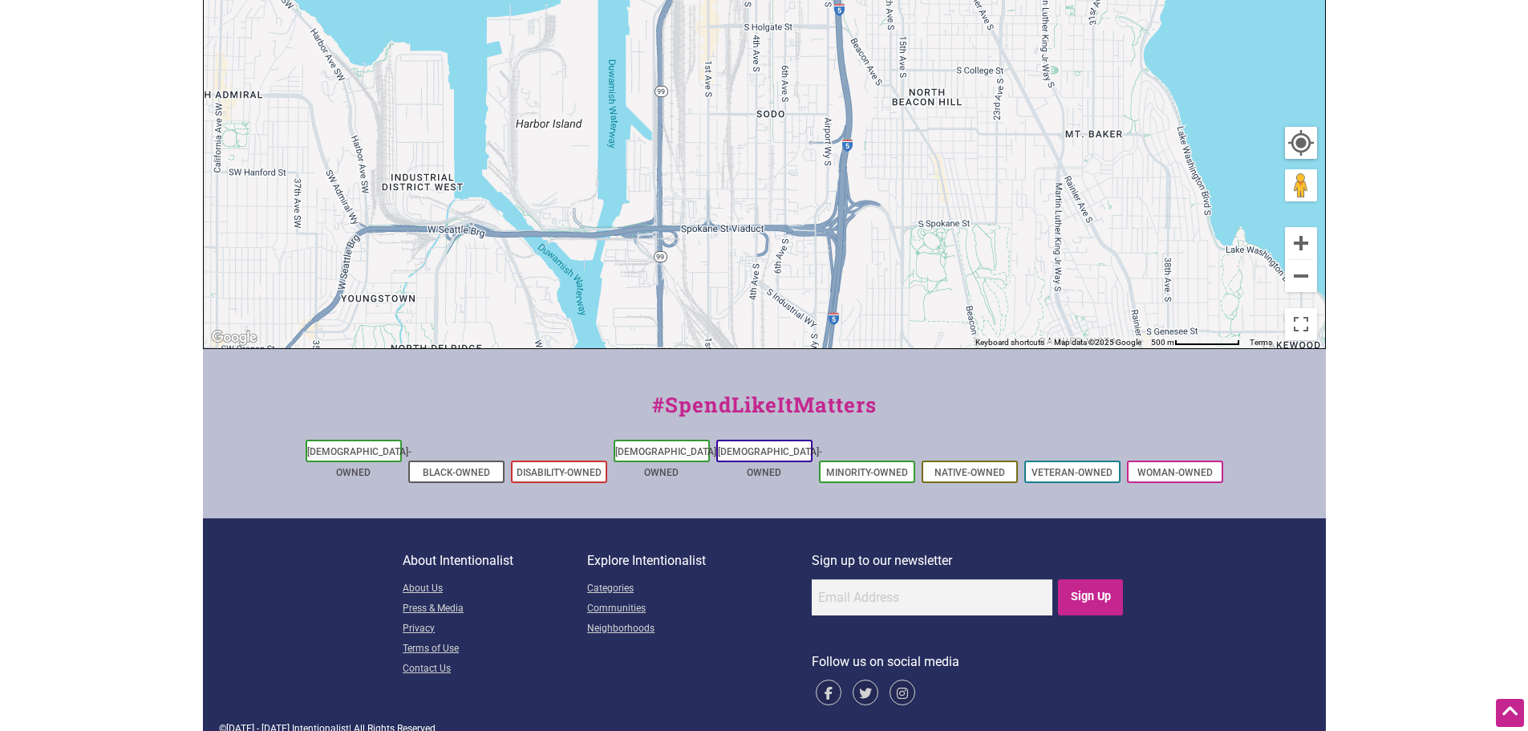
drag, startPoint x: 853, startPoint y: 262, endPoint x: 837, endPoint y: -89, distance: 351.7
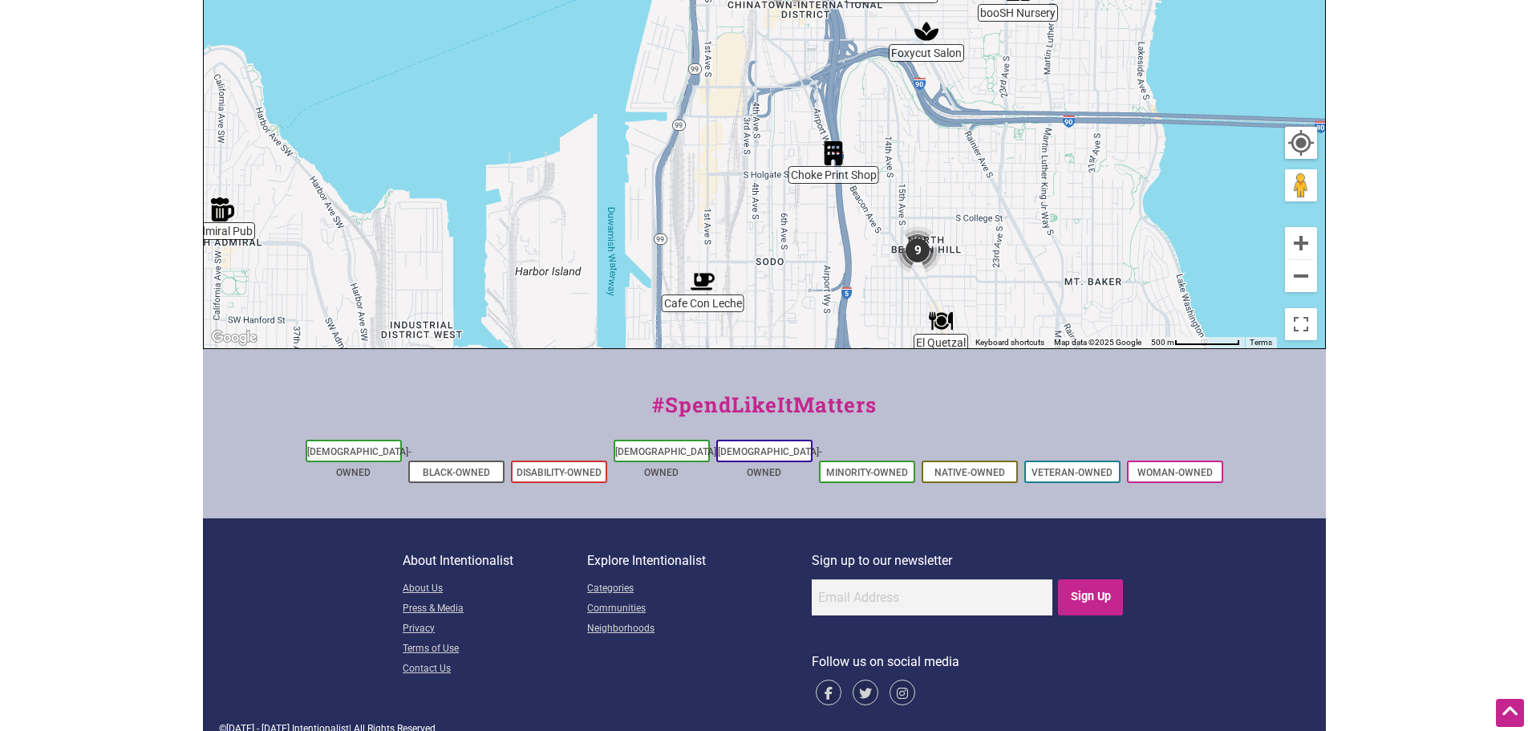
drag, startPoint x: 751, startPoint y: 208, endPoint x: 766, endPoint y: 347, distance: 139.6
click at [766, 347] on div "To navigate, press the arrow keys." at bounding box center [764, 36] width 1121 height 624
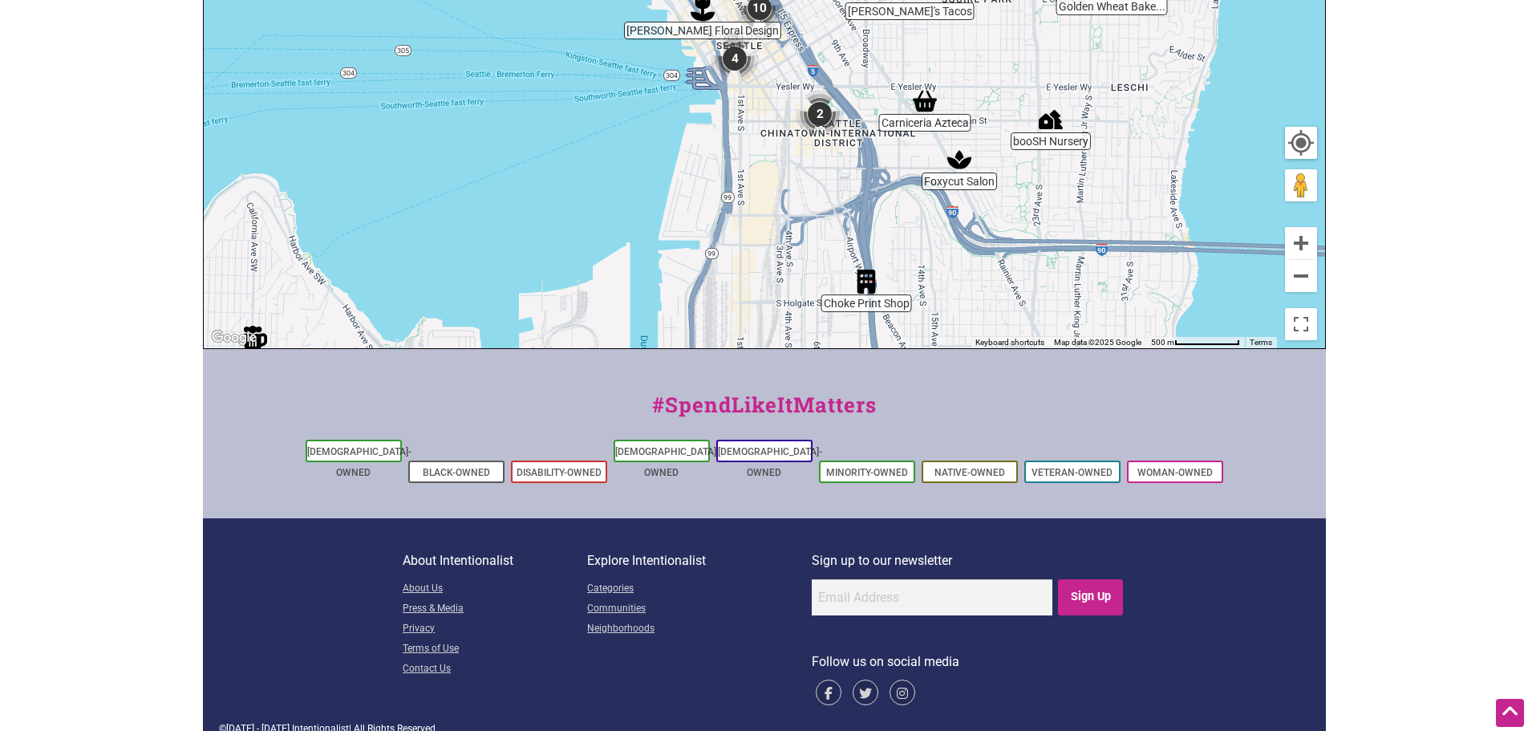
drag, startPoint x: 762, startPoint y: 168, endPoint x: 813, endPoint y: 303, distance: 144.7
click at [799, 311] on div "To navigate, press the arrow keys." at bounding box center [764, 36] width 1121 height 624
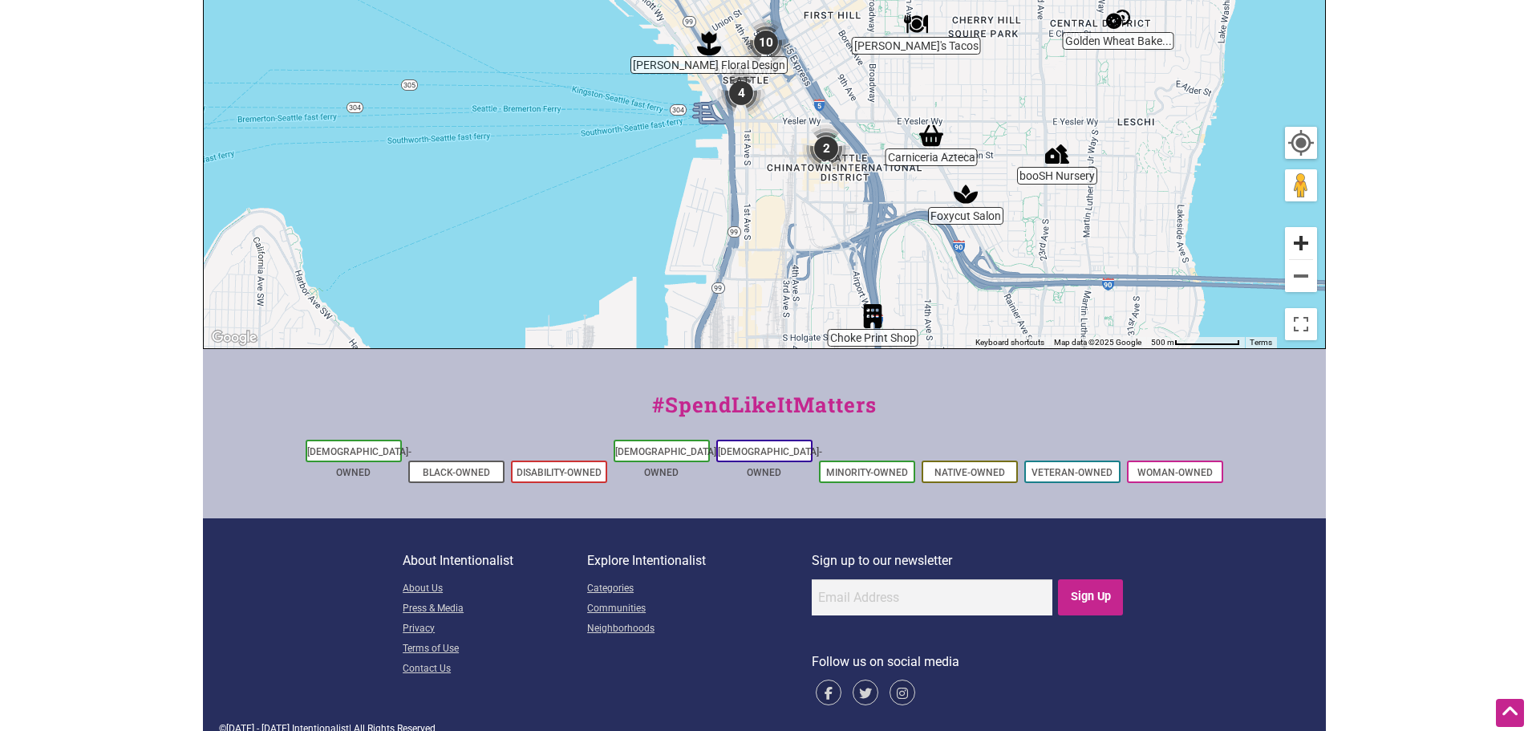
click at [1288, 250] on button "Zoom in" at bounding box center [1301, 243] width 32 height 32
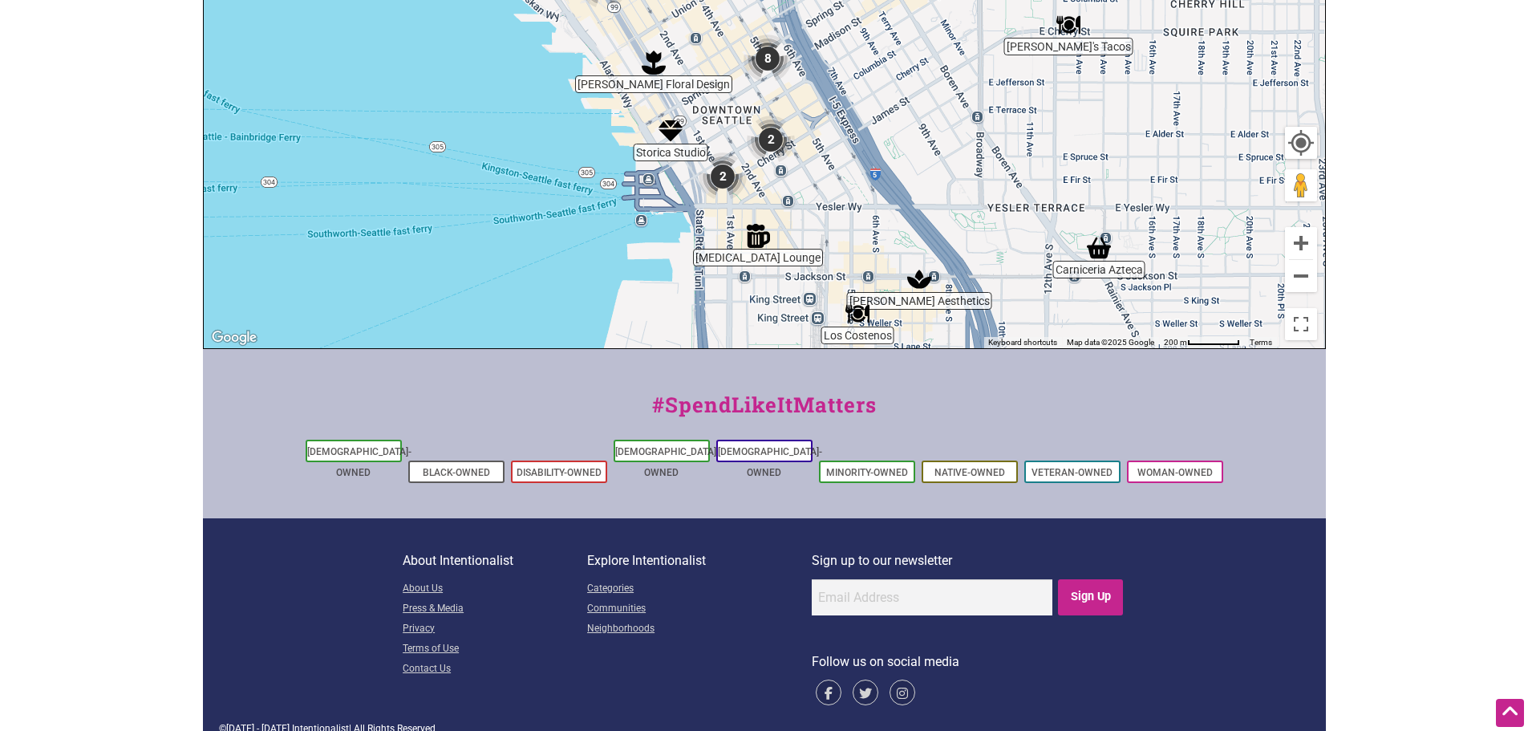
click at [862, 315] on img "Los Costenos" at bounding box center [857, 314] width 24 height 24
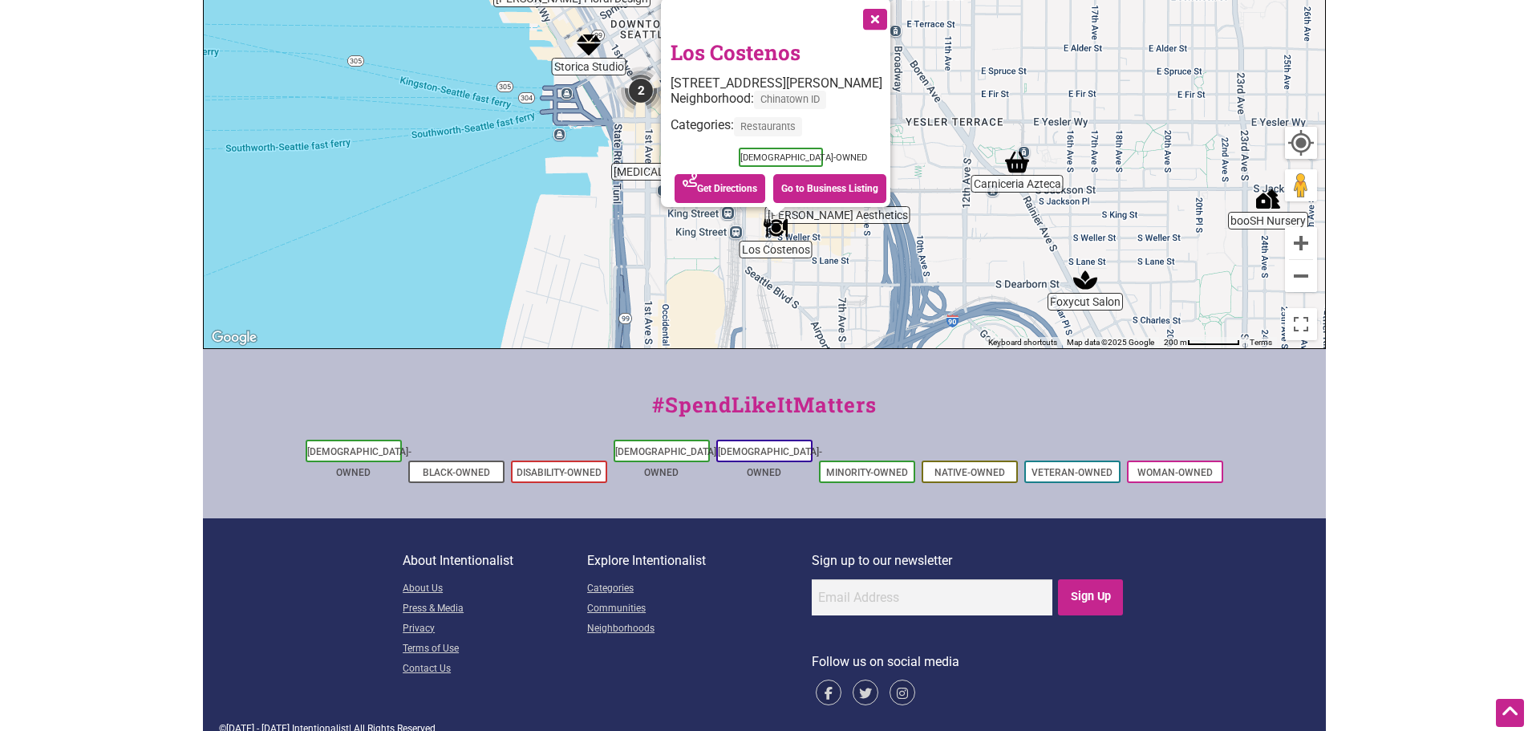
drag, startPoint x: 805, startPoint y: 148, endPoint x: 817, endPoint y: 355, distance: 207.3
click at [817, 355] on div "Intentionalist Spend like it matters 0 Add a Business Map Blog Store Offers Int…" at bounding box center [764, 73] width 1123 height 1356
drag, startPoint x: 797, startPoint y: 30, endPoint x: 651, endPoint y: 38, distance: 147.0
click at [650, 38] on div "To navigate, press the arrow keys. Los Costenos 503 S Weller St, Seattle, WA 98…" at bounding box center [764, 36] width 1121 height 624
copy div "Los Costenos"
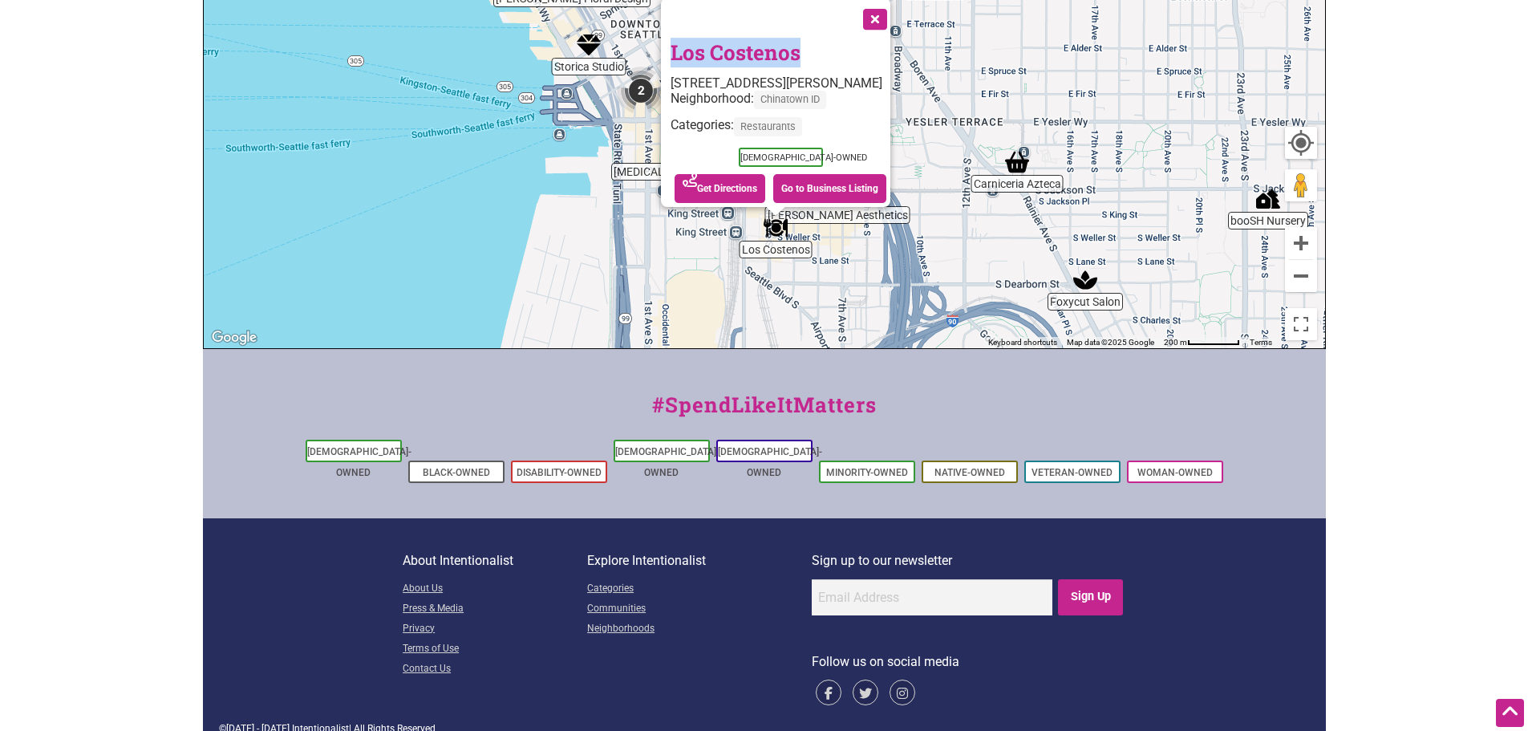
click at [654, 271] on div "To navigate, press the arrow keys. Los Costenos 503 S Weller St, Seattle, WA 98…" at bounding box center [764, 36] width 1121 height 624
click at [878, 10] on button "Close" at bounding box center [874, 18] width 40 height 40
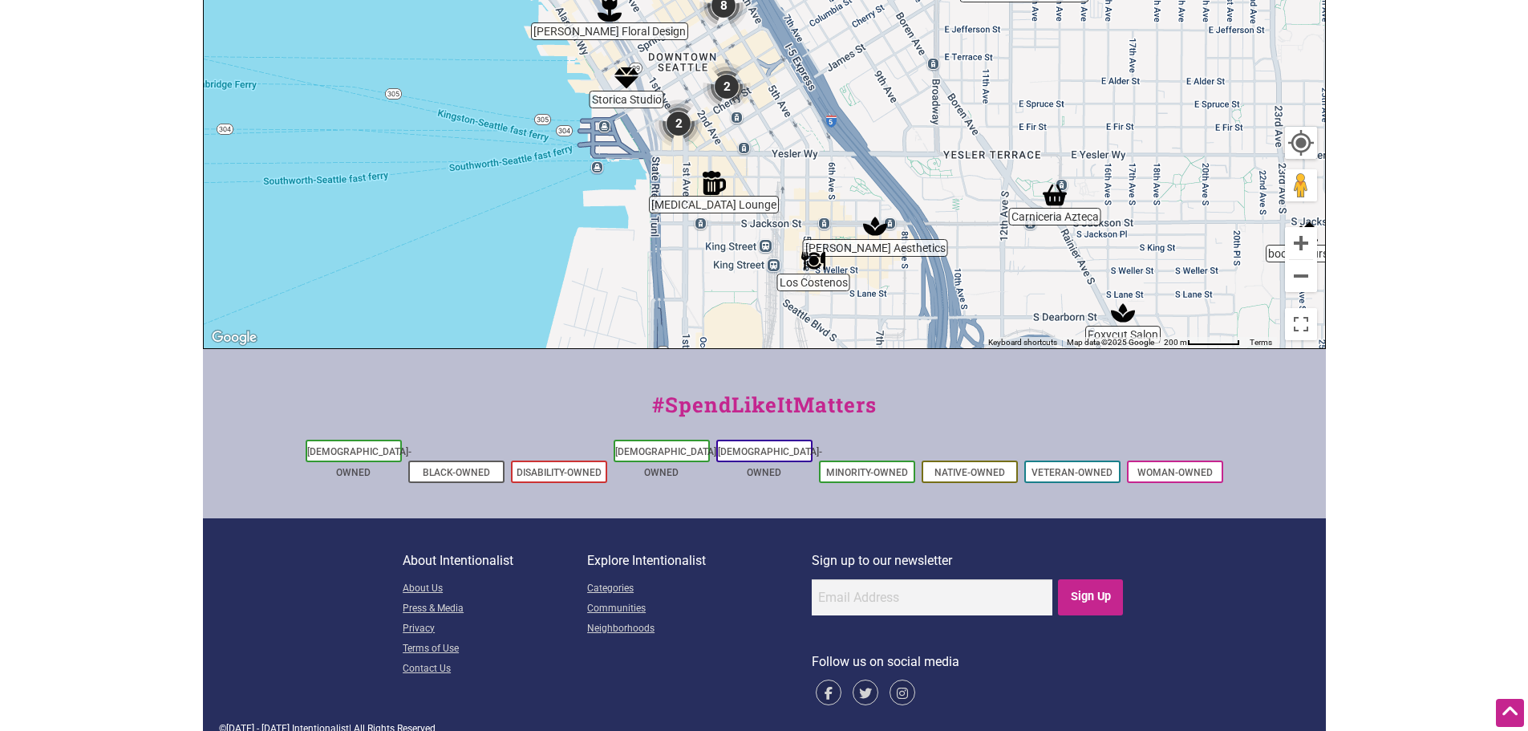
drag, startPoint x: 708, startPoint y: 136, endPoint x: 764, endPoint y: 189, distance: 77.2
click at [761, 188] on div "To navigate, press the arrow keys." at bounding box center [764, 36] width 1121 height 624
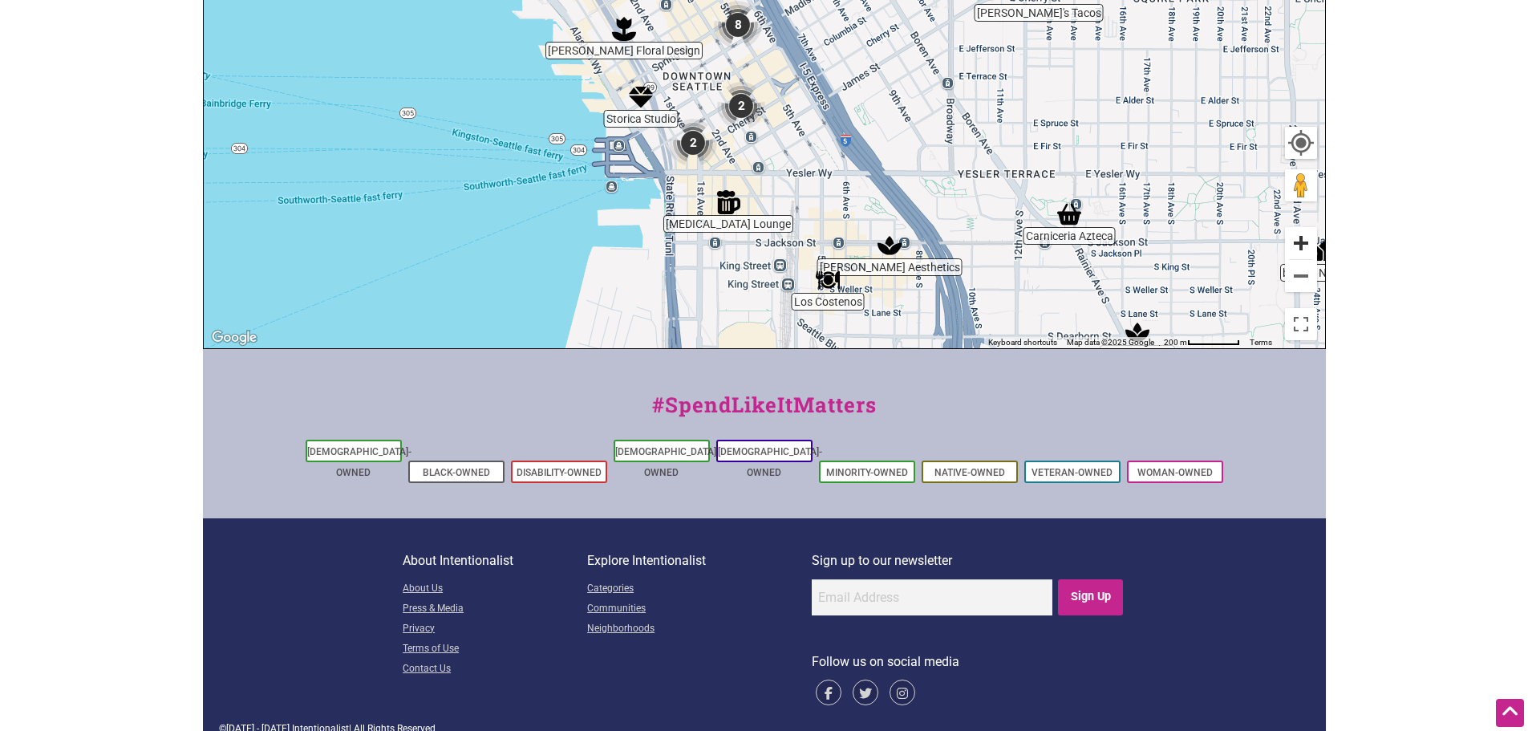
click at [1308, 244] on button "Zoom in" at bounding box center [1301, 243] width 32 height 32
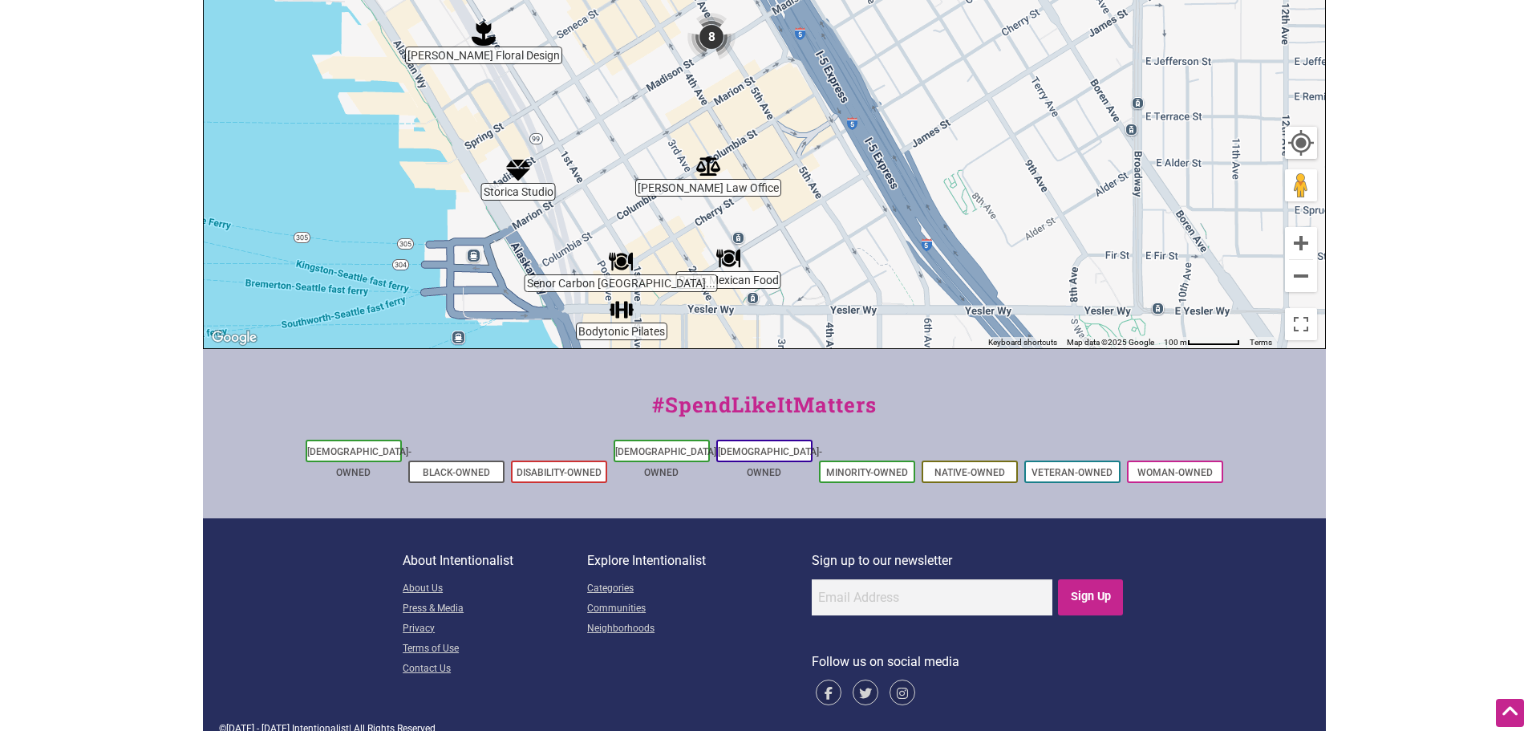
click at [624, 261] on img "Senor Carbon Peruvian Cuisine" at bounding box center [621, 261] width 24 height 24
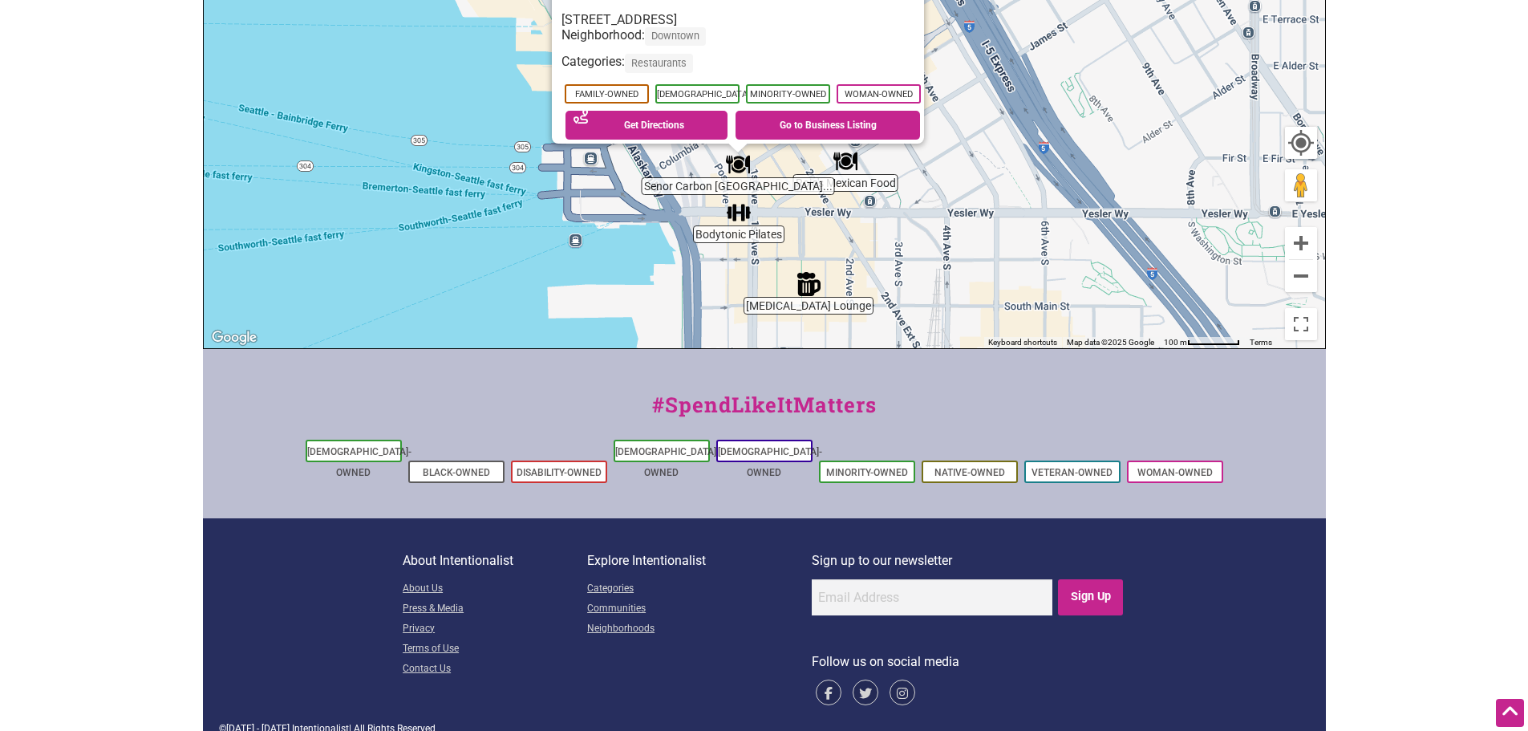
drag, startPoint x: 984, startPoint y: 152, endPoint x: 958, endPoint y: 292, distance: 142.9
click at [958, 292] on div "To navigate, press the arrow keys. Senor Carbon Peruvian Cuisine 625 1st Ave St…" at bounding box center [764, 36] width 1121 height 624
click at [1068, 118] on div "To navigate, press the arrow keys. Senor Carbon Peruvian Cuisine 625 1st Ave St…" at bounding box center [764, 36] width 1121 height 624
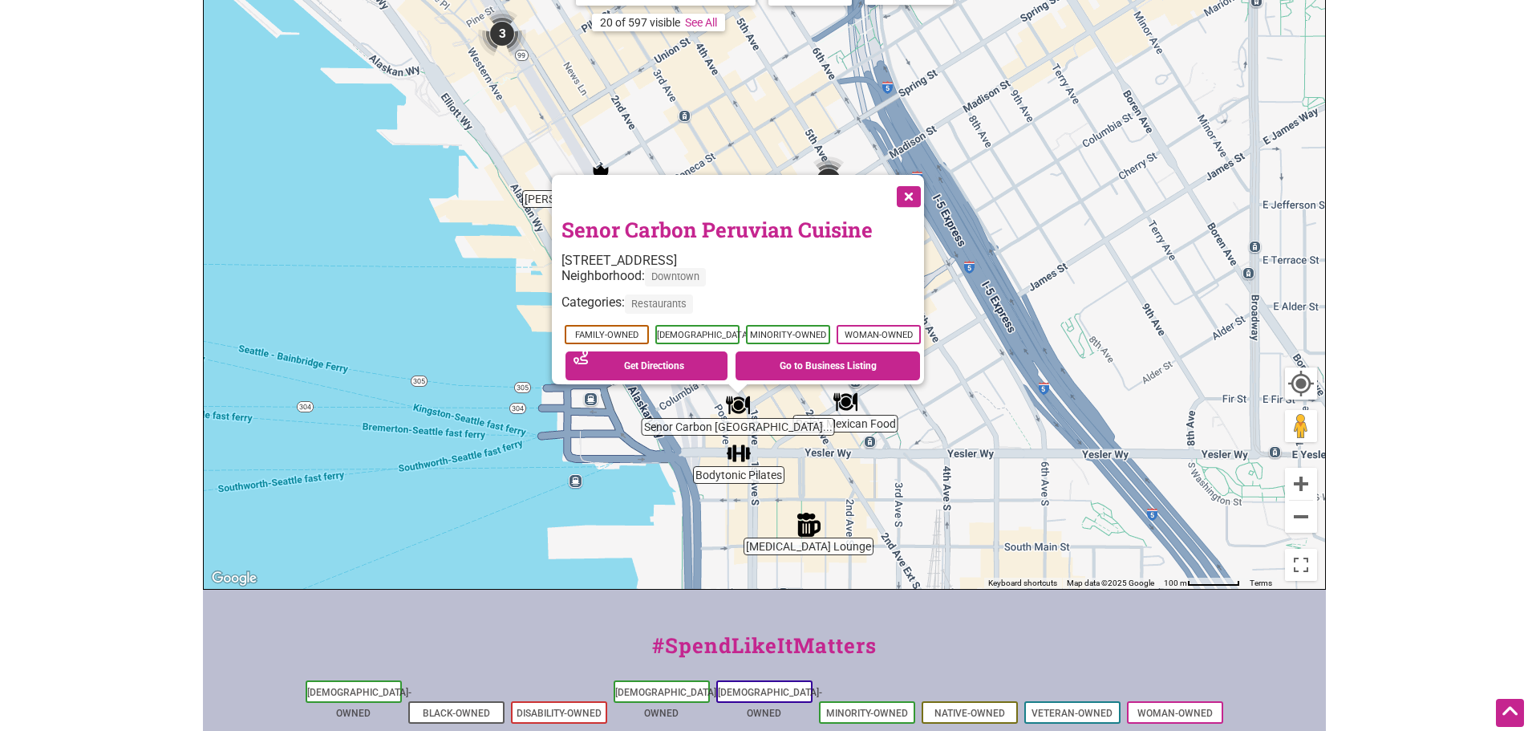
click at [911, 188] on button "Close" at bounding box center [907, 195] width 40 height 40
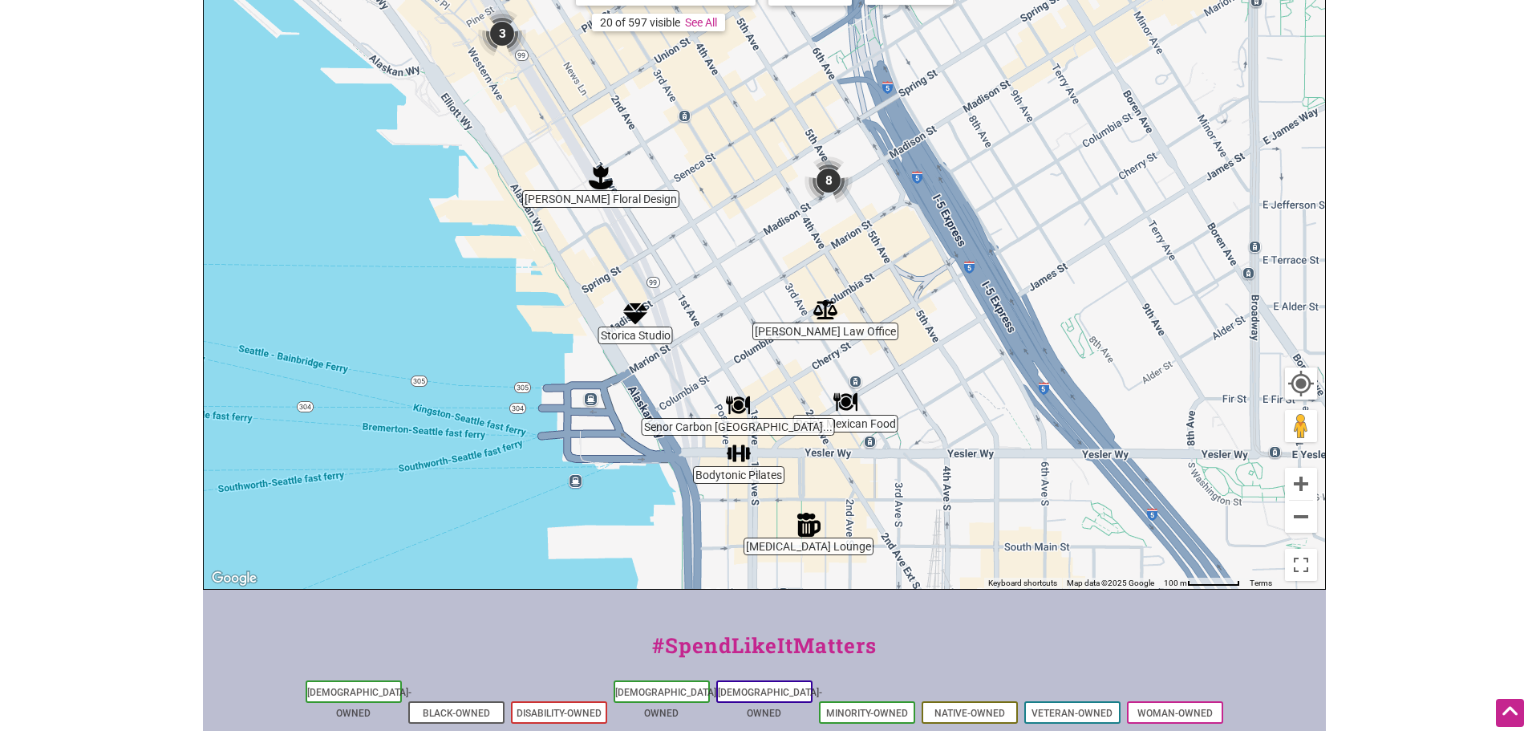
drag, startPoint x: 1044, startPoint y: 414, endPoint x: 1036, endPoint y: 313, distance: 101.4
click at [1036, 313] on div "To navigate, press the arrow keys." at bounding box center [764, 277] width 1121 height 624
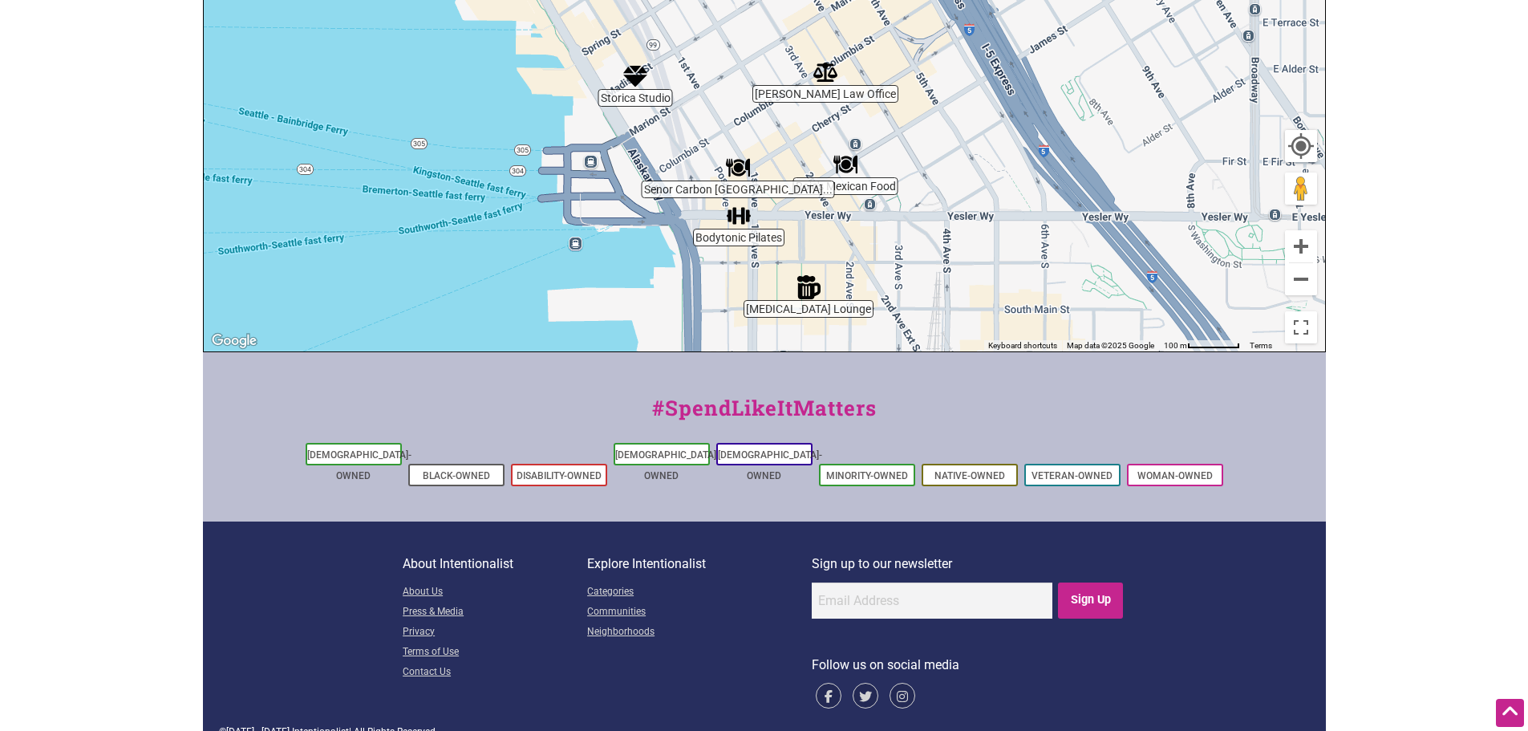
scroll to position [605, 0]
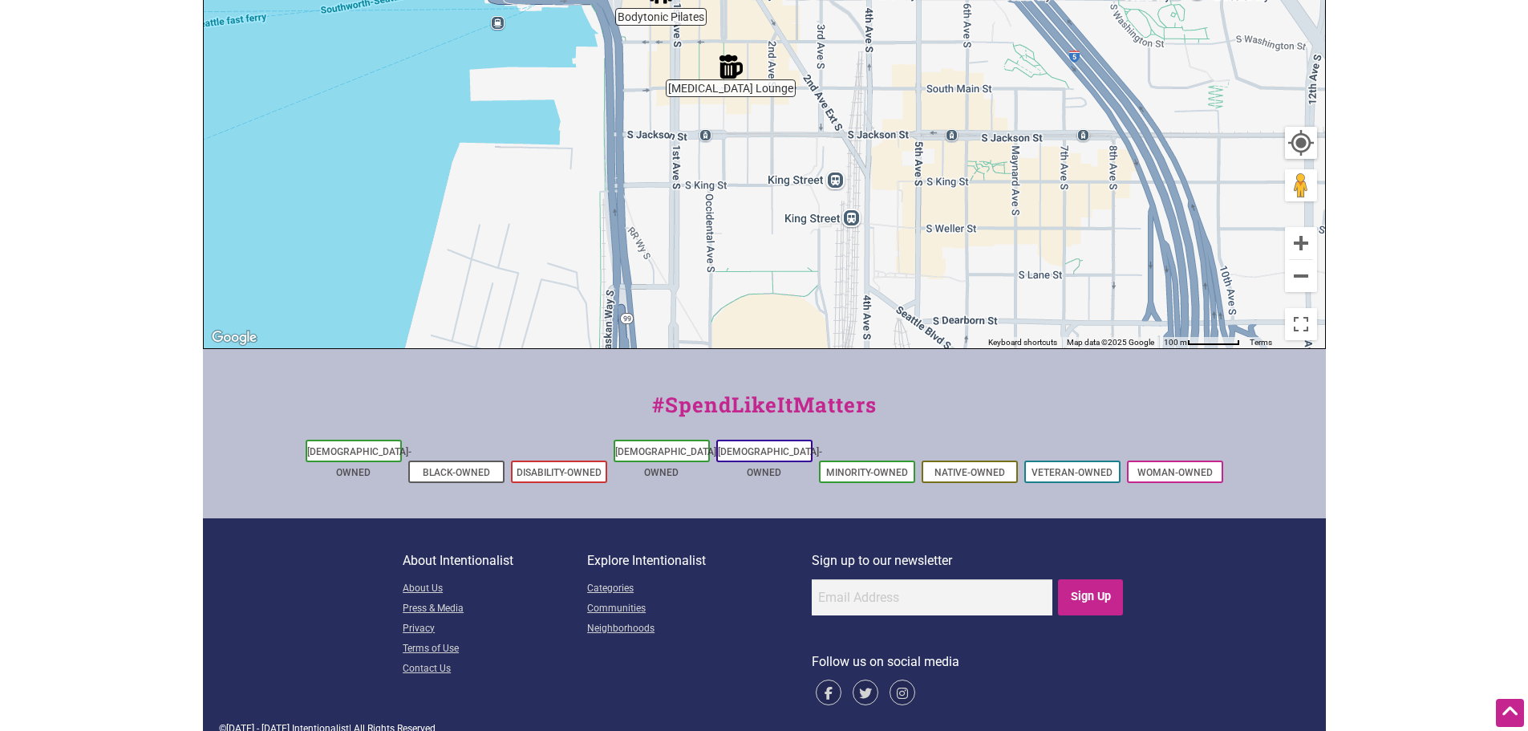
drag, startPoint x: 931, startPoint y: 173, endPoint x: 853, endPoint y: -48, distance: 234.9
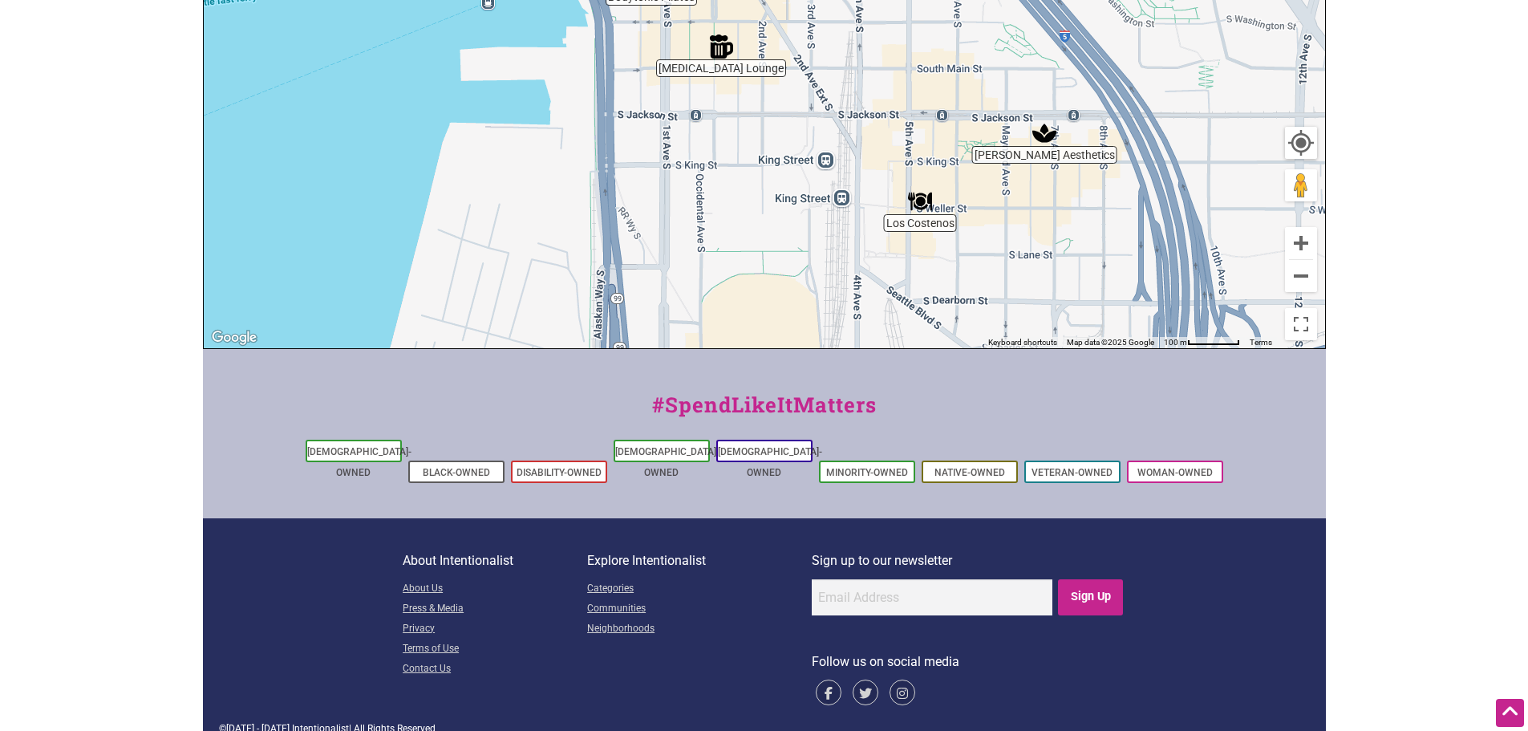
drag, startPoint x: 993, startPoint y: 252, endPoint x: 967, endPoint y: 241, distance: 28.8
click at [985, 242] on div "To navigate, press the arrow keys." at bounding box center [764, 36] width 1121 height 624
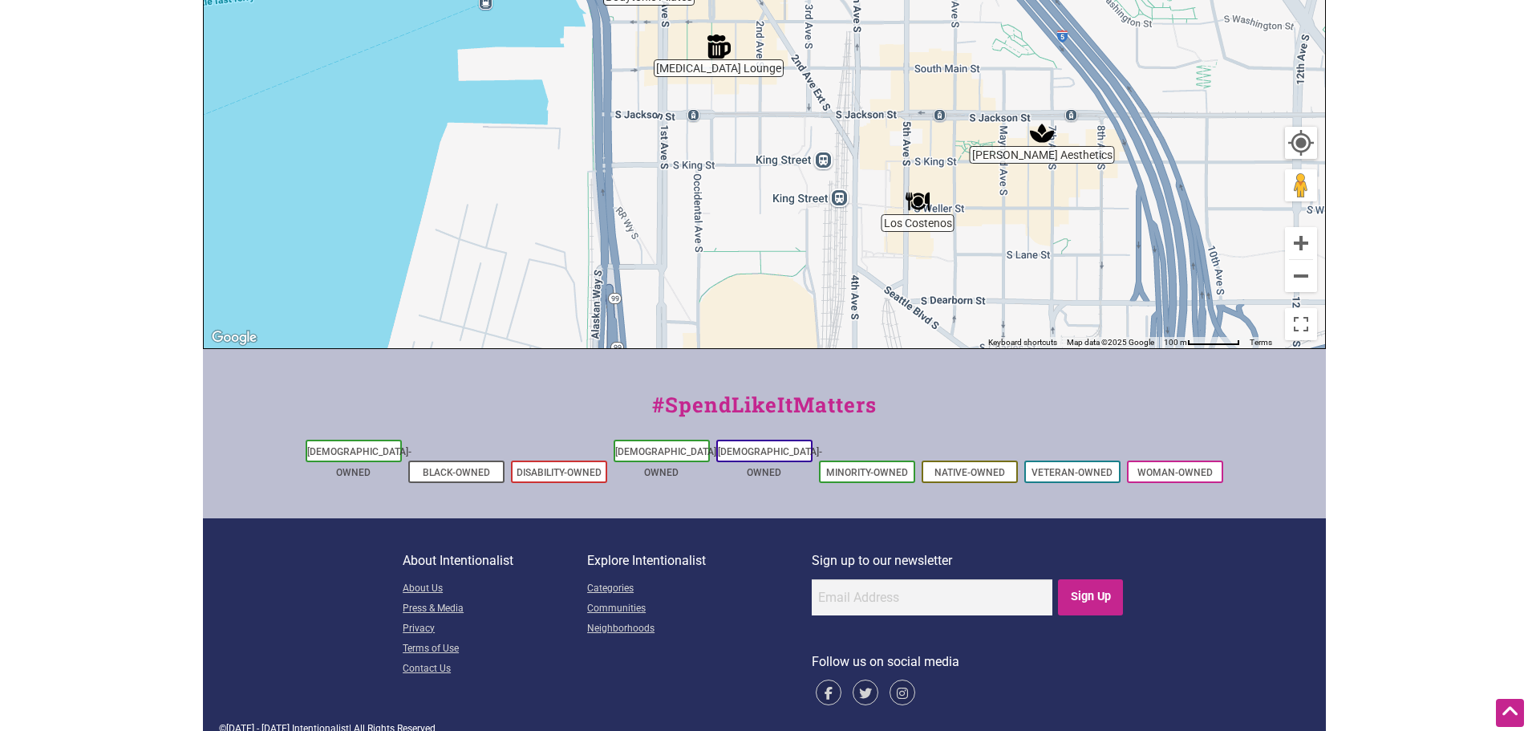
click at [916, 201] on img "Los Costenos" at bounding box center [918, 201] width 24 height 24
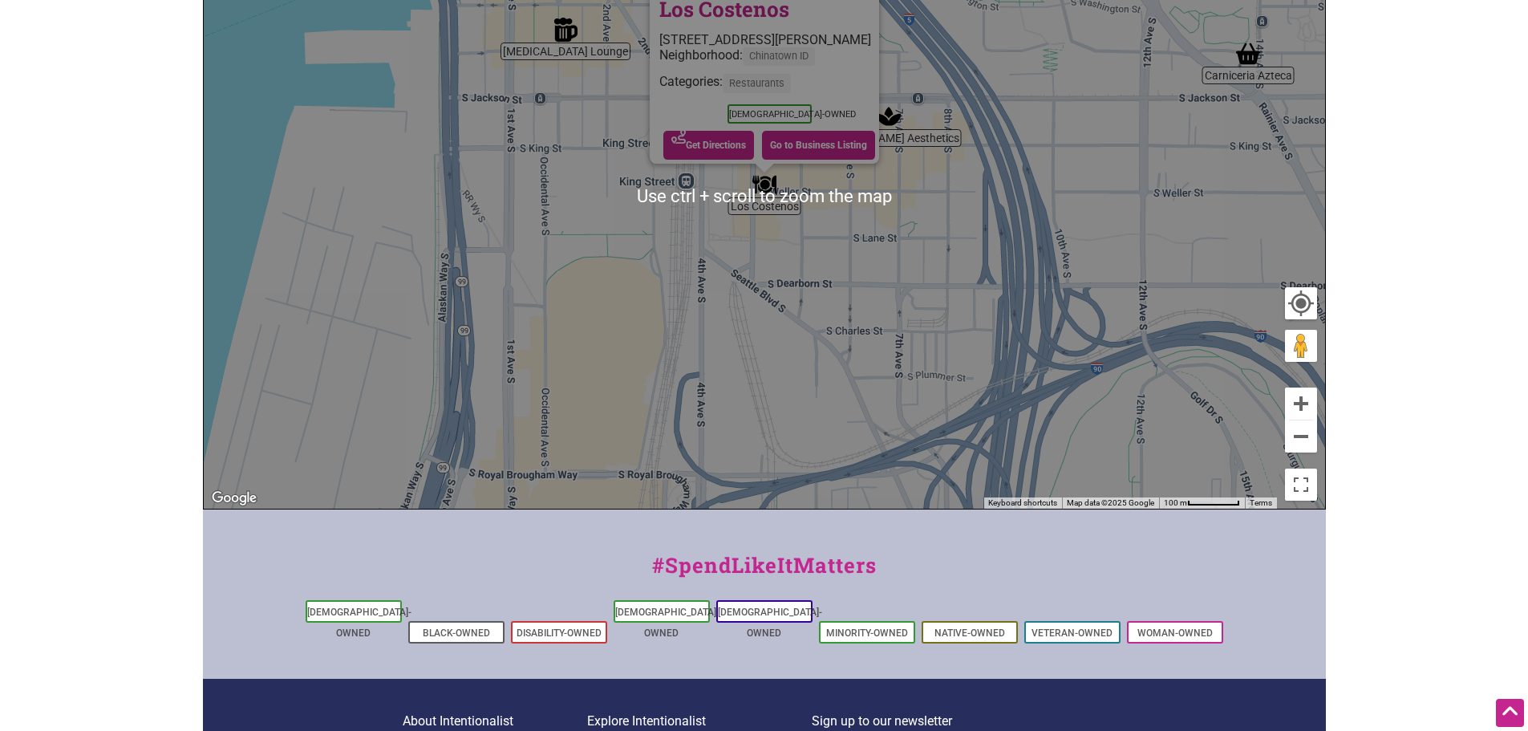
scroll to position [364, 0]
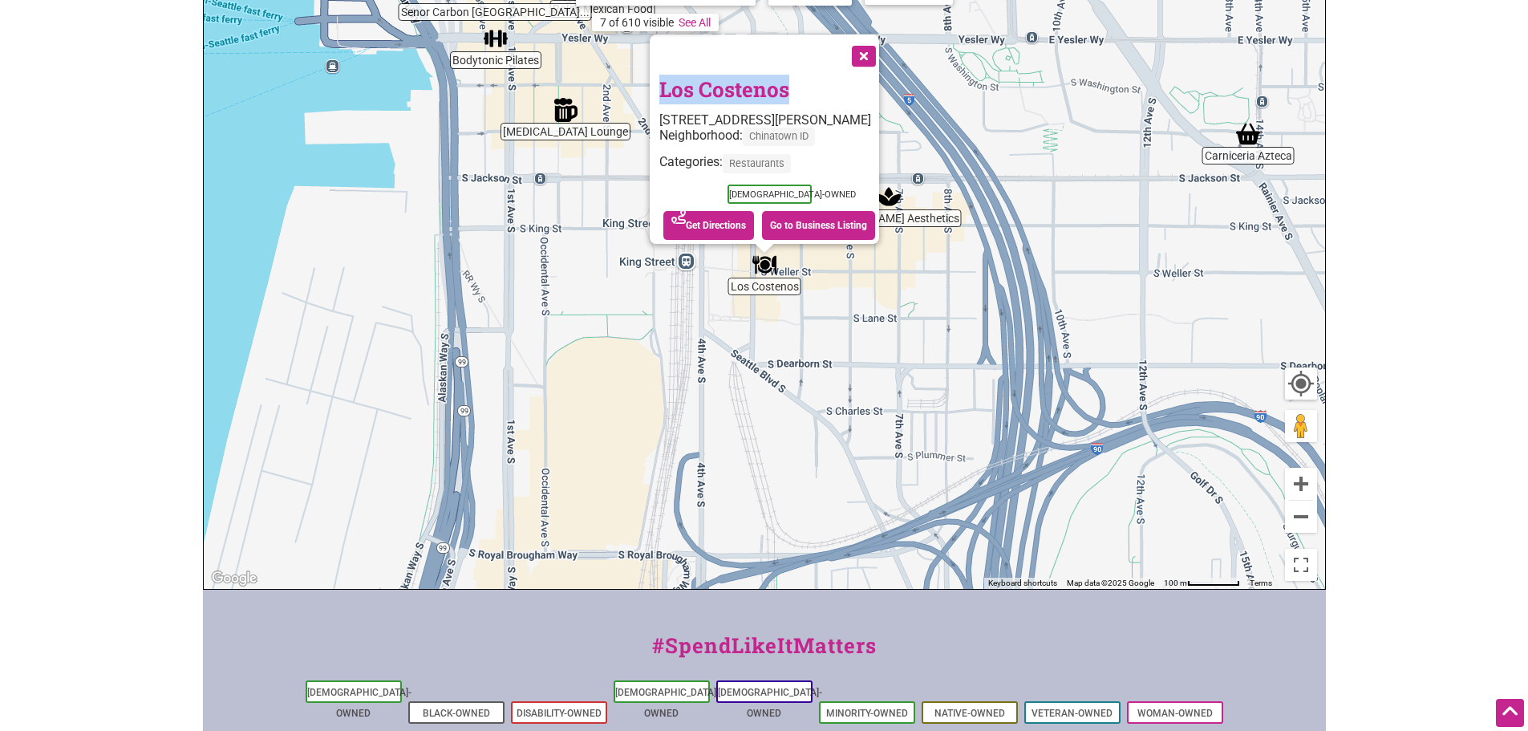
drag, startPoint x: 791, startPoint y: 79, endPoint x: 641, endPoint y: 76, distance: 150.0
click at [641, 76] on div "To navigate, press the arrow keys. Los Costenos 503 S Weller St, Seattle, WA 98…" at bounding box center [764, 277] width 1121 height 624
drag, startPoint x: 684, startPoint y: 80, endPoint x: 552, endPoint y: 260, distance: 223.2
click at [552, 260] on div "To navigate, press the arrow keys. Los Costenos 503 S Weller St, Seattle, WA 98…" at bounding box center [764, 277] width 1121 height 624
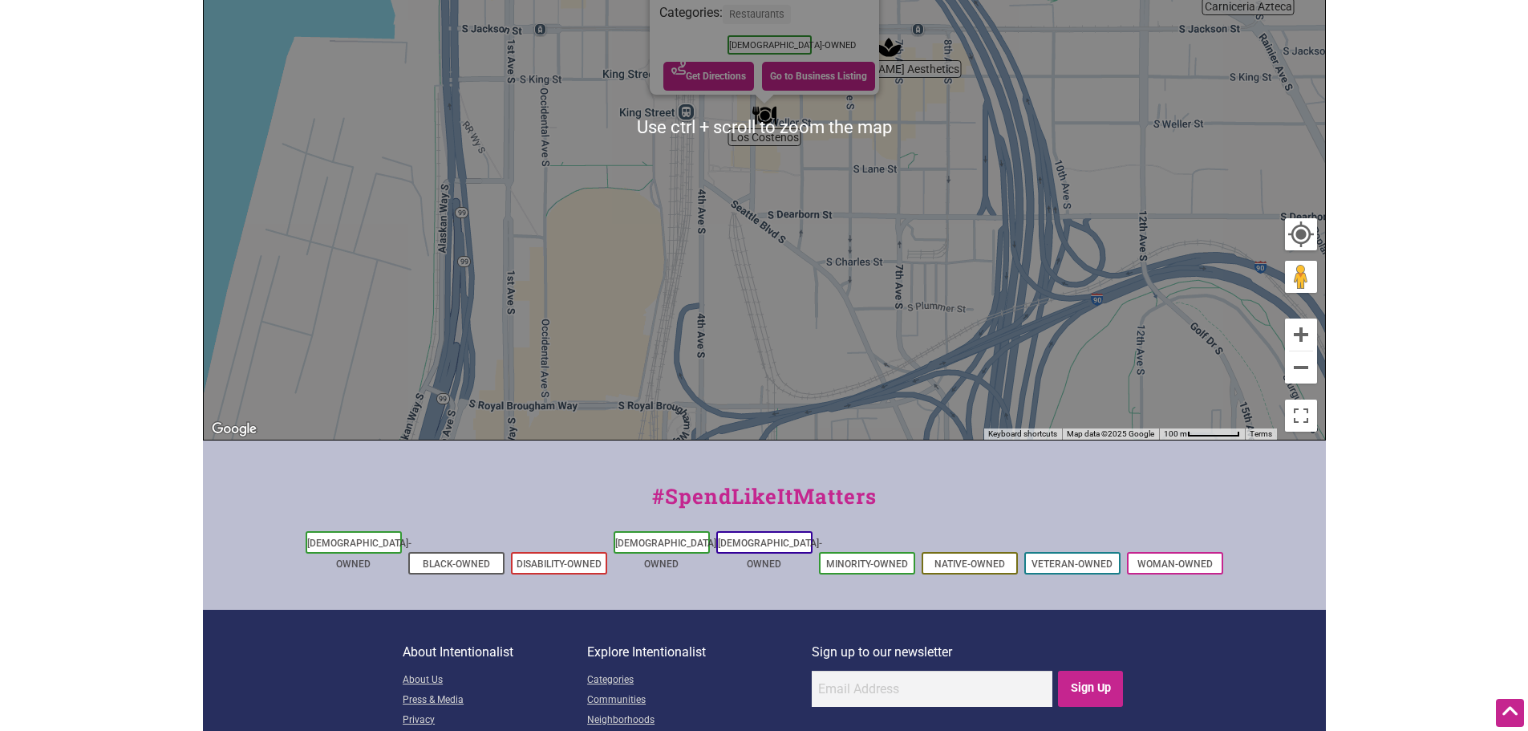
scroll to position [605, 0]
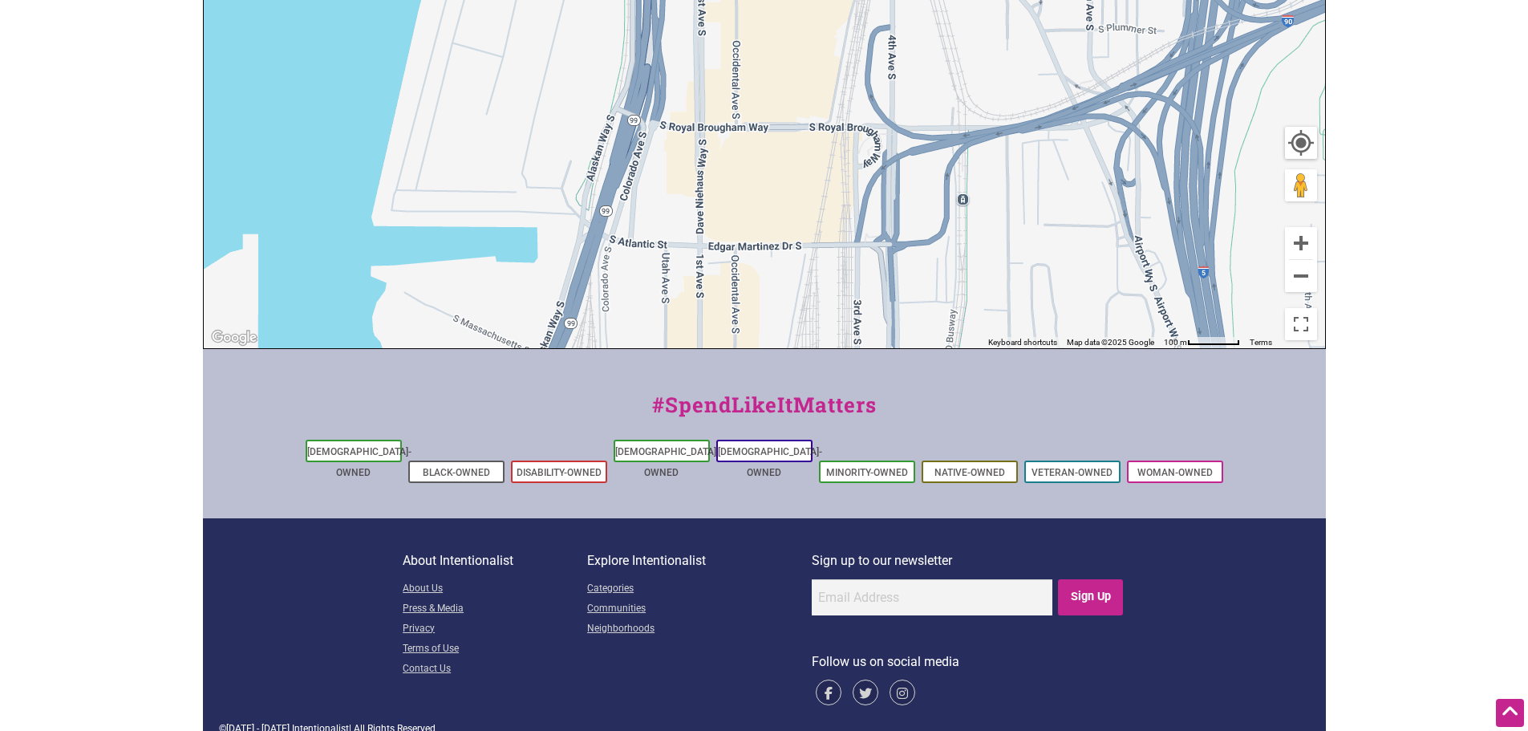
drag, startPoint x: 1016, startPoint y: 220, endPoint x: 1218, endPoint y: 26, distance: 279.7
click at [1218, 26] on div "To navigate, press the arrow keys. Los Costenos 503 S Weller St, Seattle, WA 98…" at bounding box center [764, 36] width 1121 height 624
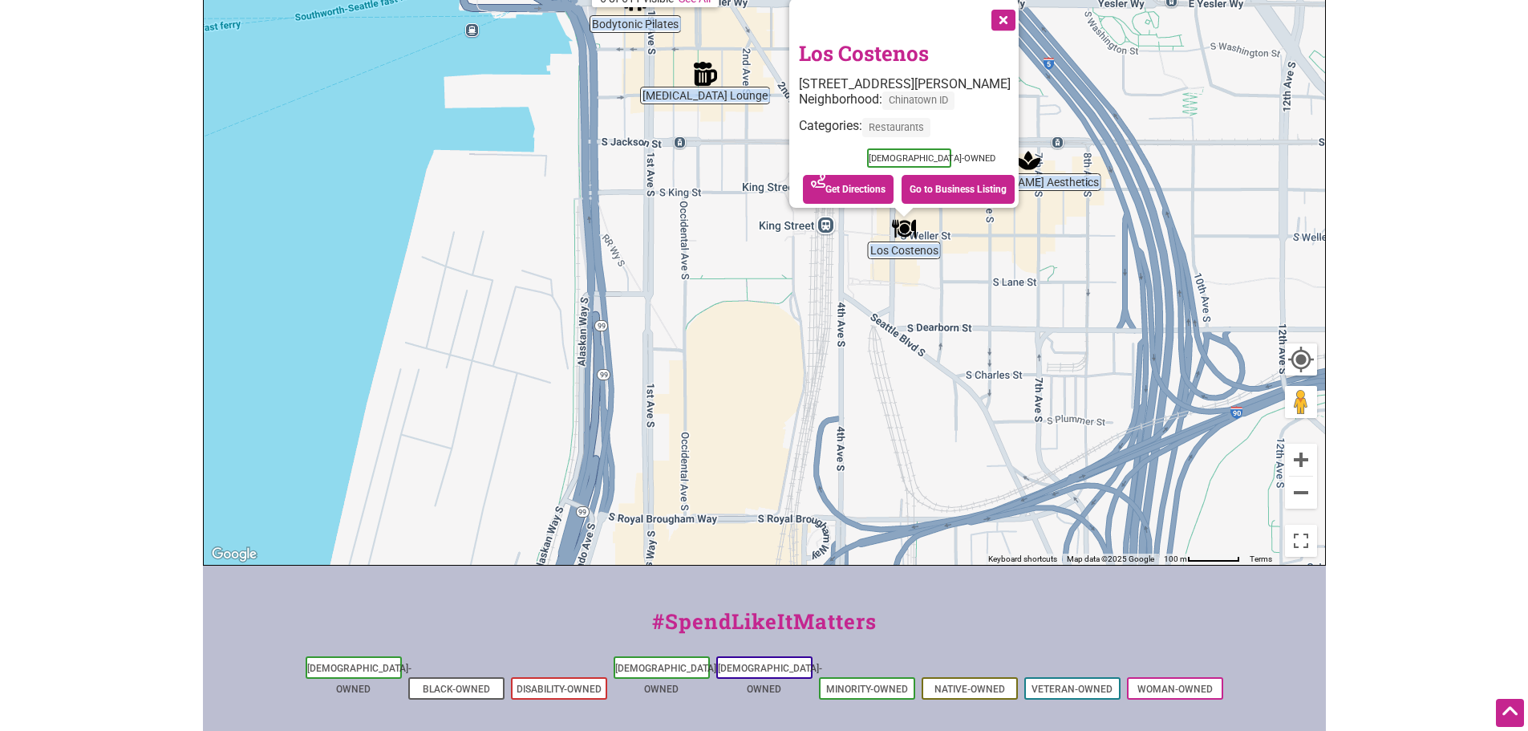
drag, startPoint x: 965, startPoint y: 217, endPoint x: 659, endPoint y: -59, distance: 411.2
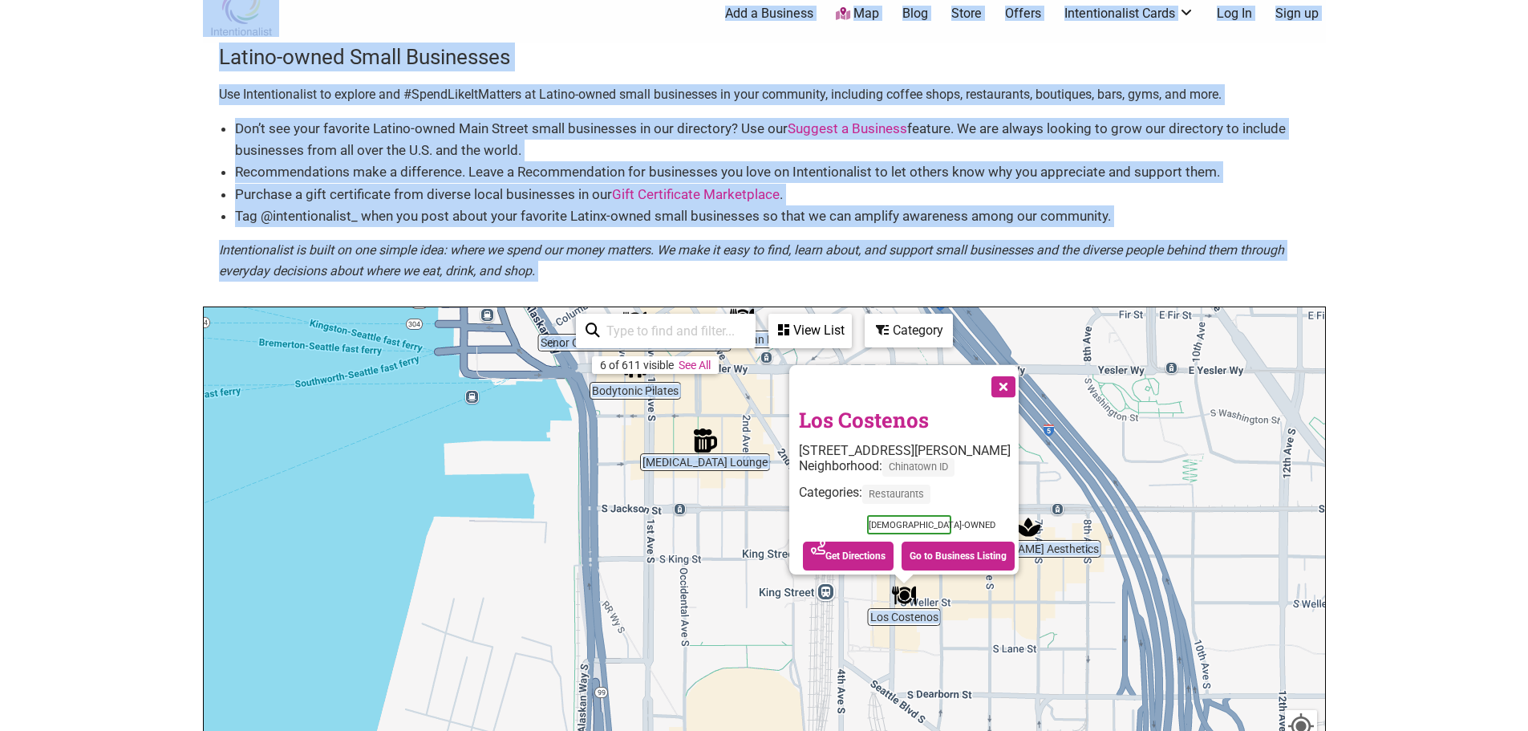
click at [1214, 401] on div "To navigate, press the arrow keys. Los Costenos 503 S Weller St, Seattle, WA 98…" at bounding box center [764, 619] width 1121 height 624
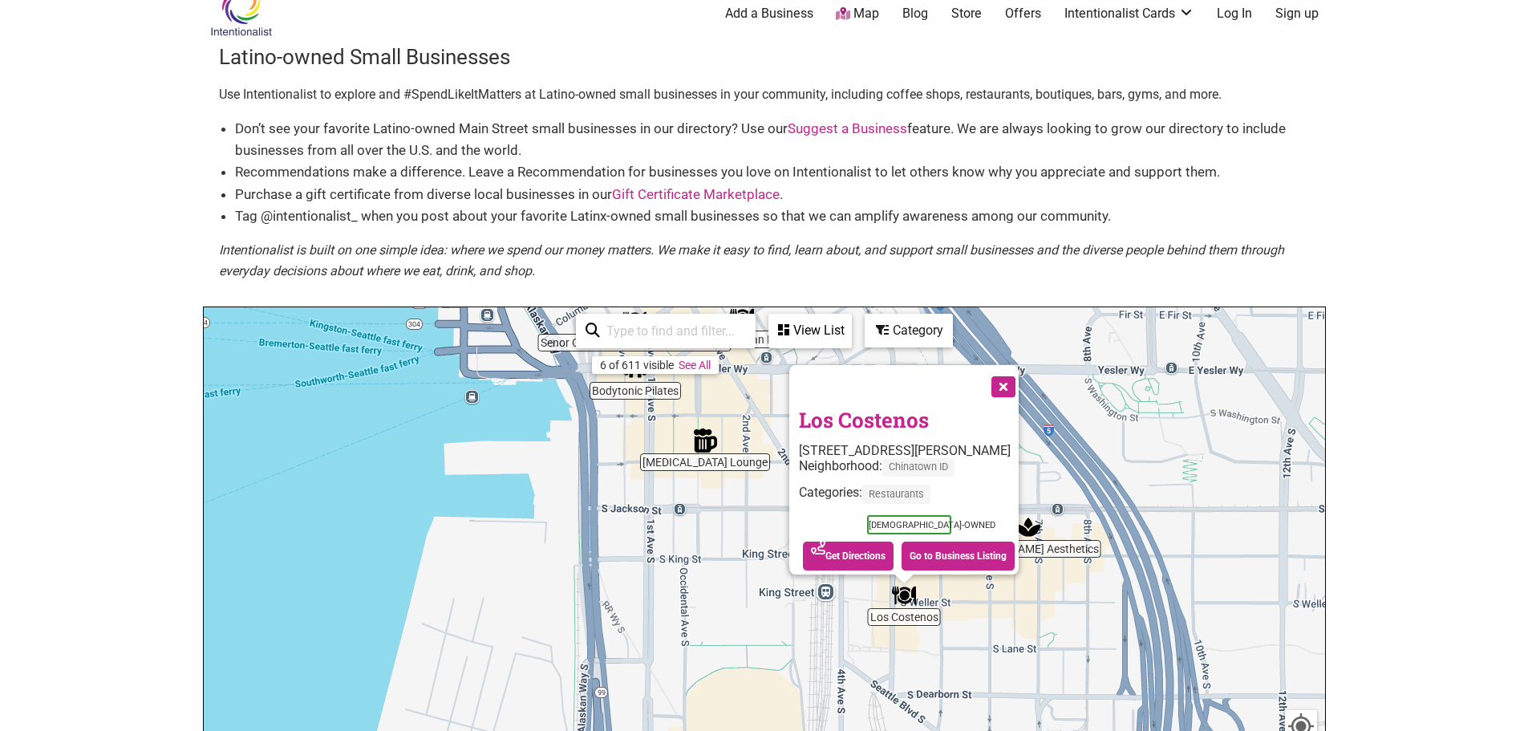
click at [1012, 374] on button "Close" at bounding box center [1002, 385] width 40 height 40
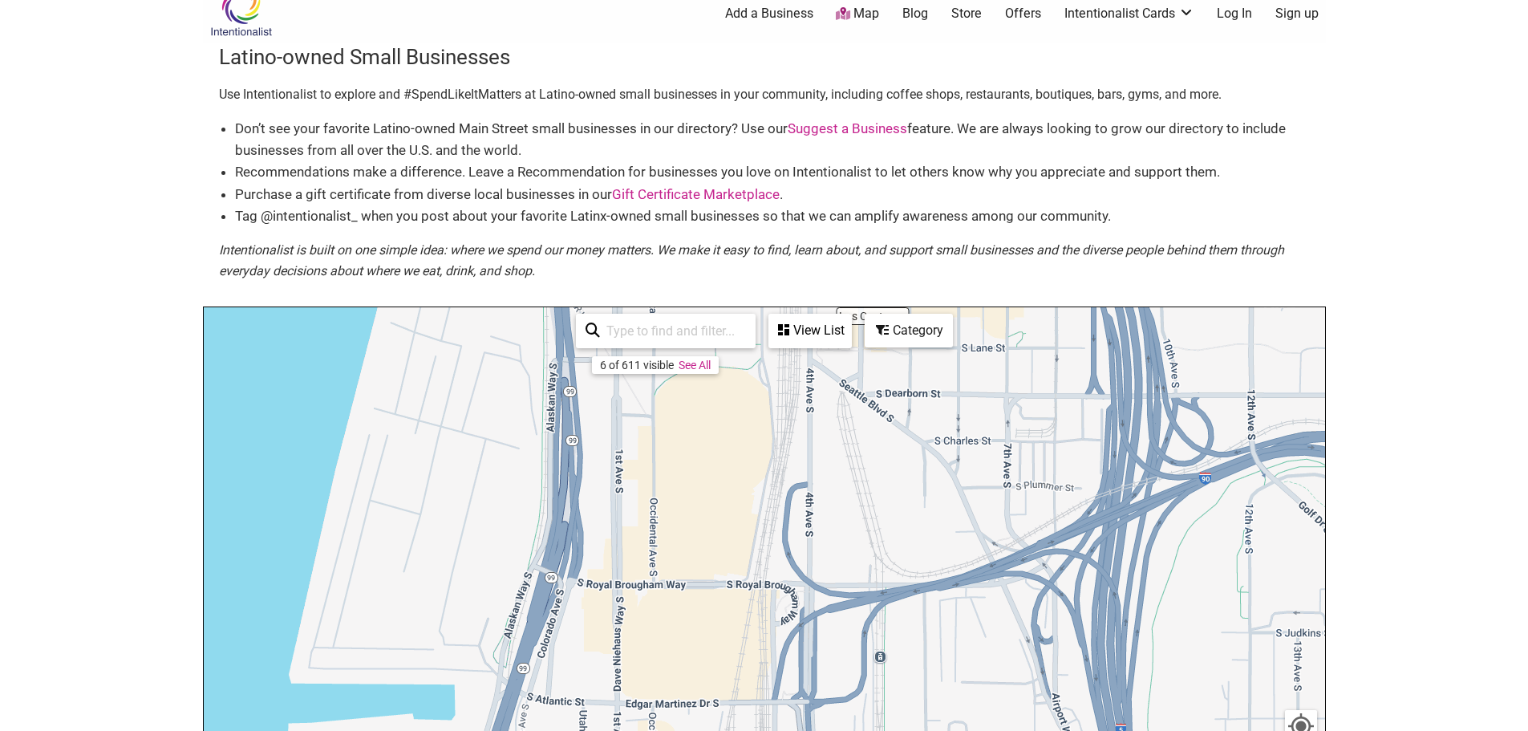
drag, startPoint x: 1101, startPoint y: 582, endPoint x: 1044, endPoint y: 238, distance: 348.0
click at [1044, 239] on div "Latino-owned Small Businesses Use Intentionalist to explore and #SpendLikeItMat…" at bounding box center [764, 488] width 1123 height 890
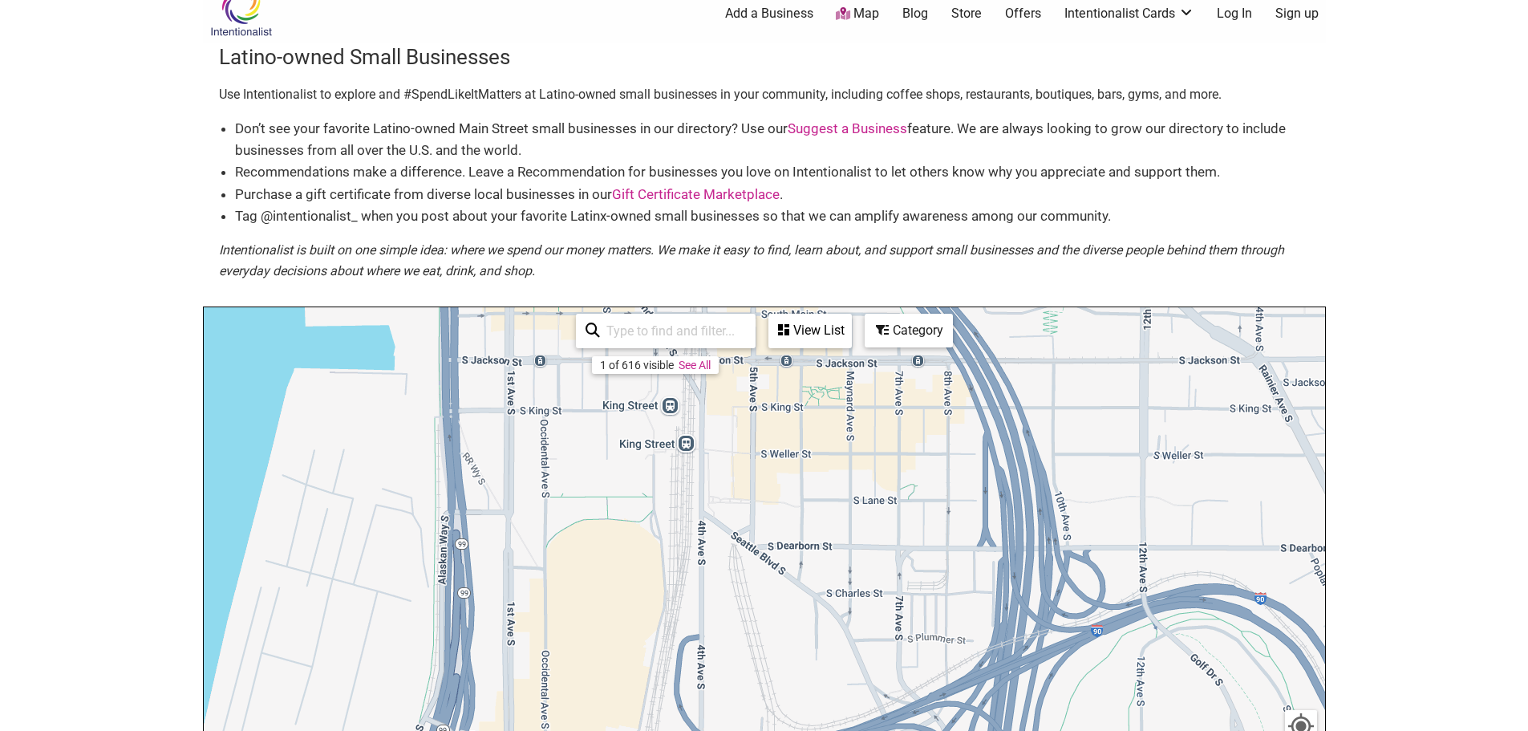
drag, startPoint x: 892, startPoint y: 520, endPoint x: 840, endPoint y: 760, distance: 245.4
click at [840, 709] on html "× Menu 0 Add a Business Map Blog Store Offers Intentionalist Cards Buy Black Ca…" at bounding box center [764, 343] width 1528 height 731
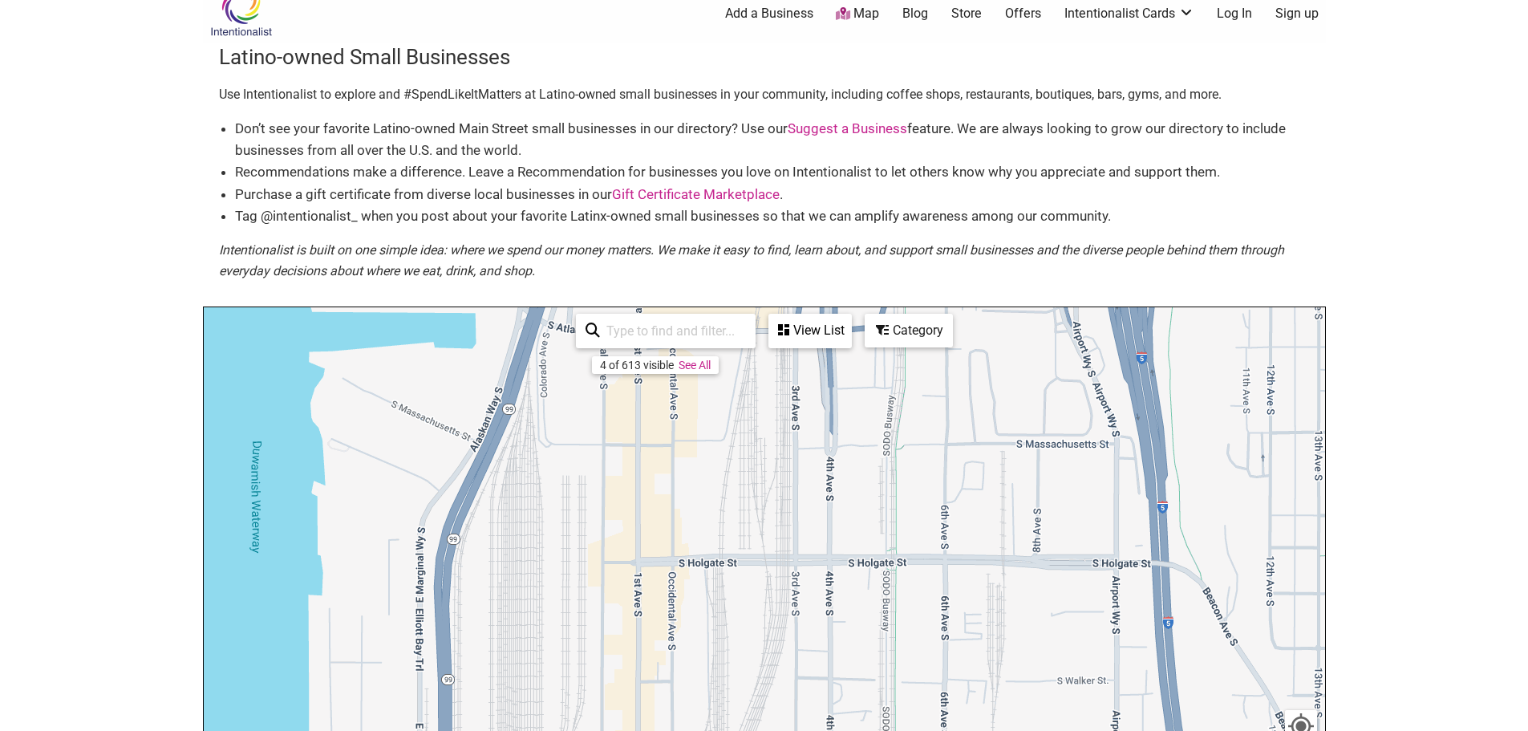
drag, startPoint x: 821, startPoint y: 588, endPoint x: 939, endPoint y: 55, distance: 546.5
click at [942, 55] on div "Latino-owned Small Businesses Use Intentionalist to explore and #SpendLikeItMat…" at bounding box center [764, 488] width 1123 height 890
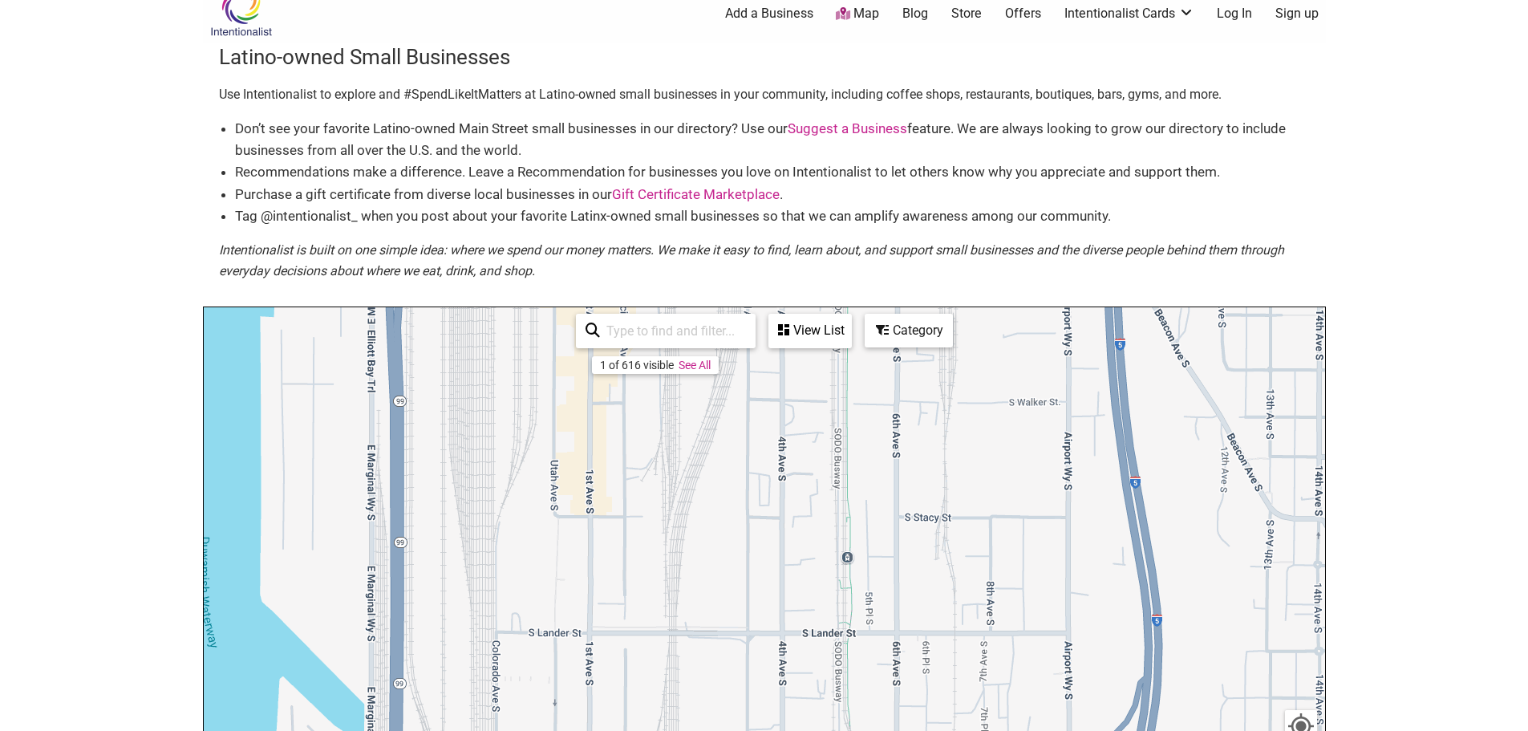
drag, startPoint x: 862, startPoint y: 562, endPoint x: 816, endPoint y: 283, distance: 282.1
click at [816, 284] on div "Latino-owned Small Businesses Use Intentionalist to explore and #SpendLikeItMat…" at bounding box center [764, 488] width 1123 height 890
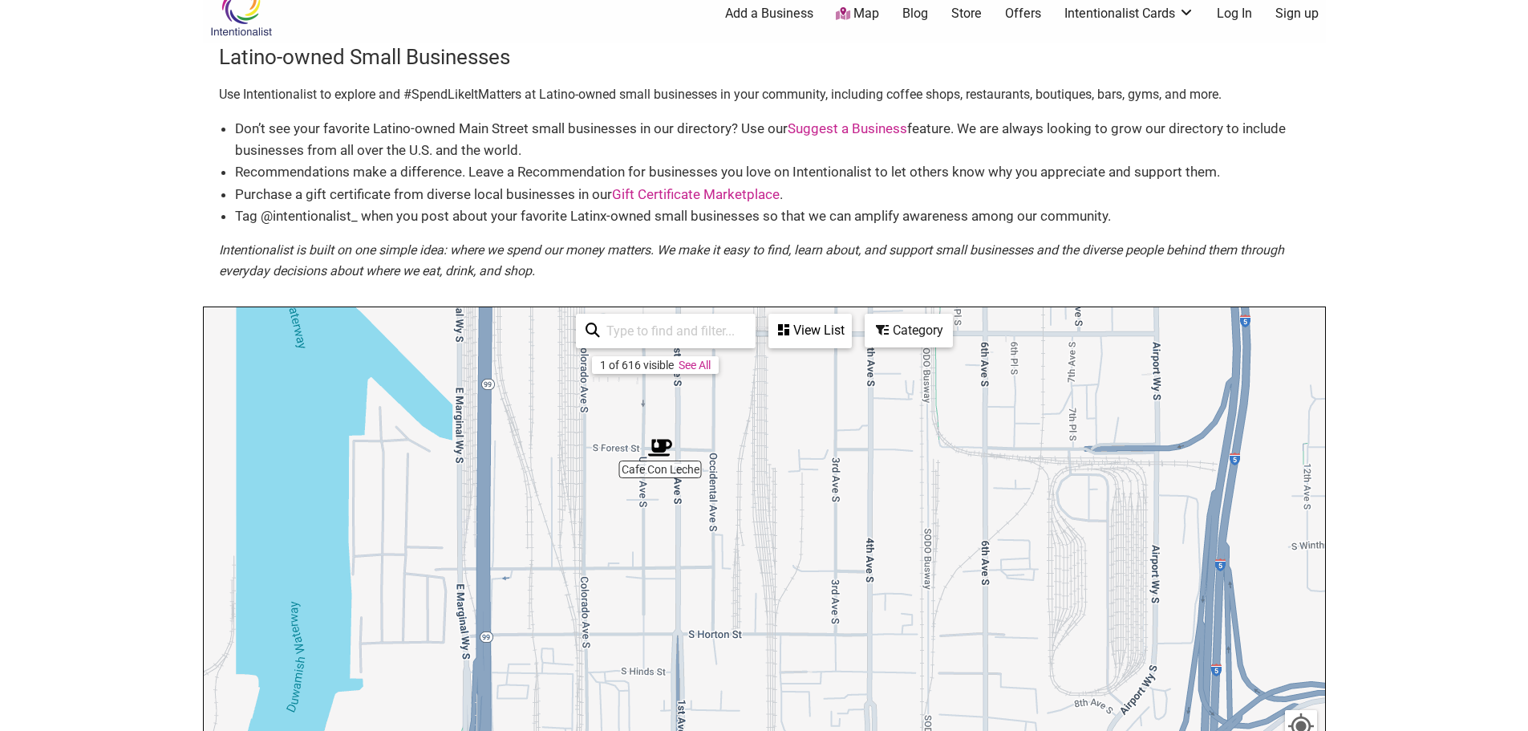
drag, startPoint x: 920, startPoint y: 620, endPoint x: 1012, endPoint y: 318, distance: 315.9
click at [1012, 318] on div "To navigate, press the arrow keys." at bounding box center [764, 619] width 1121 height 624
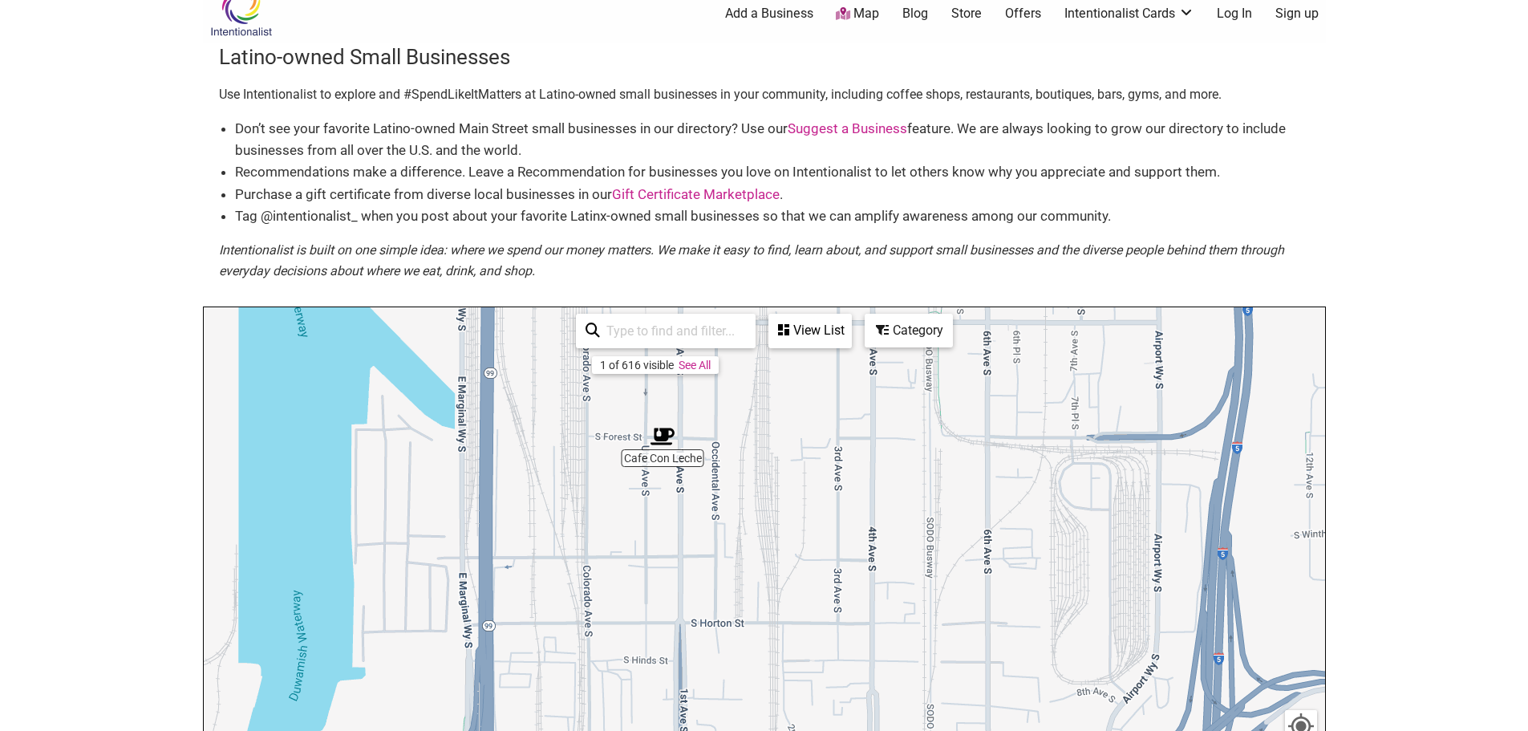
click at [672, 468] on div "To navigate, press the arrow keys." at bounding box center [764, 619] width 1121 height 624
click at [661, 438] on img "Cafe Con Leche" at bounding box center [663, 436] width 24 height 24
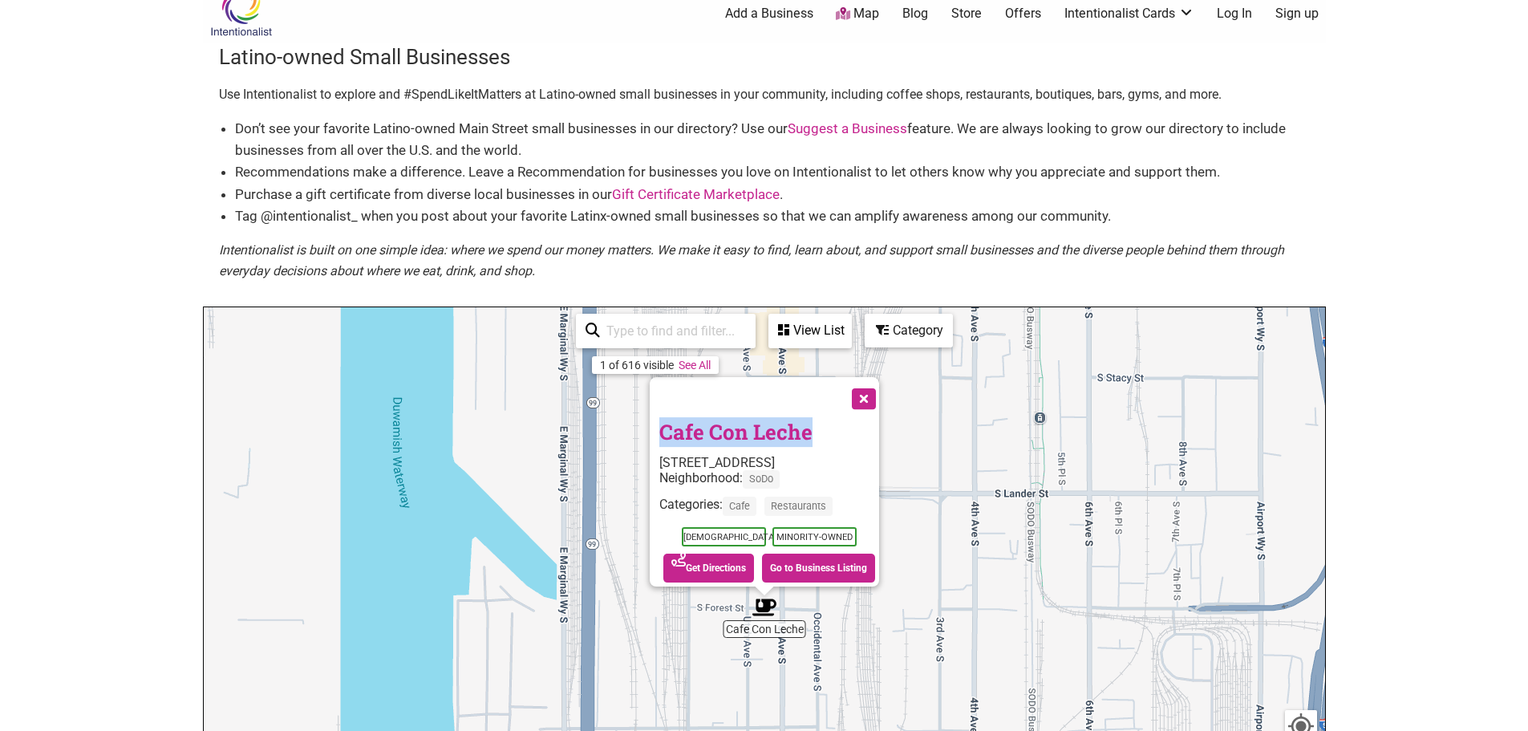
drag, startPoint x: 813, startPoint y: 429, endPoint x: 637, endPoint y: 428, distance: 175.7
click at [637, 428] on div "To navigate, press the arrow keys. Cafe Con Leche 2901 1st Ave S, Seattle, WA 9…" at bounding box center [764, 619] width 1121 height 624
drag, startPoint x: 768, startPoint y: 428, endPoint x: 785, endPoint y: 564, distance: 136.6
click at [785, 564] on link "Go to Business Listing" at bounding box center [818, 567] width 113 height 29
click at [999, 465] on div "To navigate, press the arrow keys. Cafe Con Leche 2901 1st Ave S, Seattle, WA 9…" at bounding box center [764, 619] width 1121 height 624
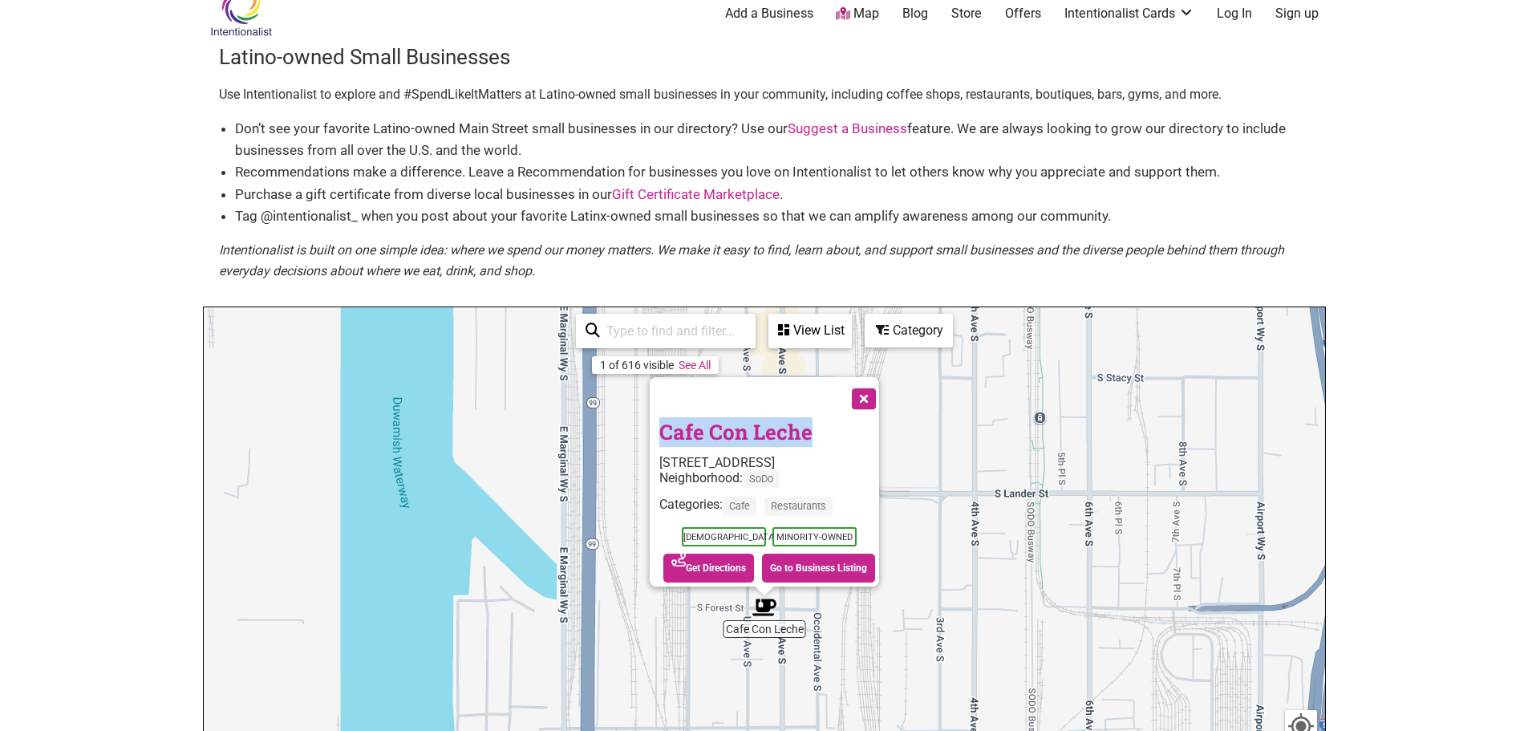
click at [875, 391] on button "Close" at bounding box center [862, 397] width 40 height 40
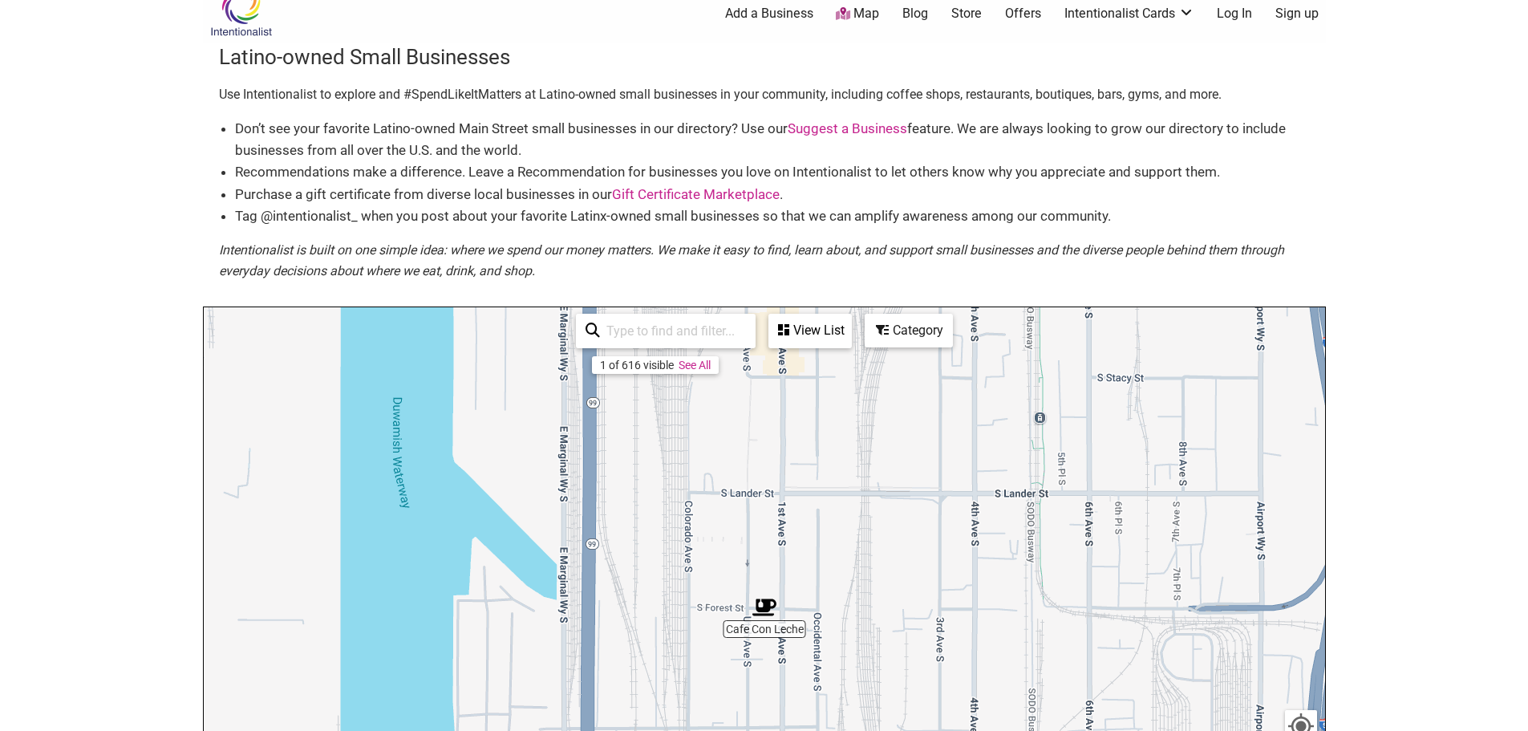
drag, startPoint x: 1014, startPoint y: 419, endPoint x: 934, endPoint y: 537, distance: 142.6
click at [919, 581] on div "To navigate, press the arrow keys." at bounding box center [764, 619] width 1121 height 624
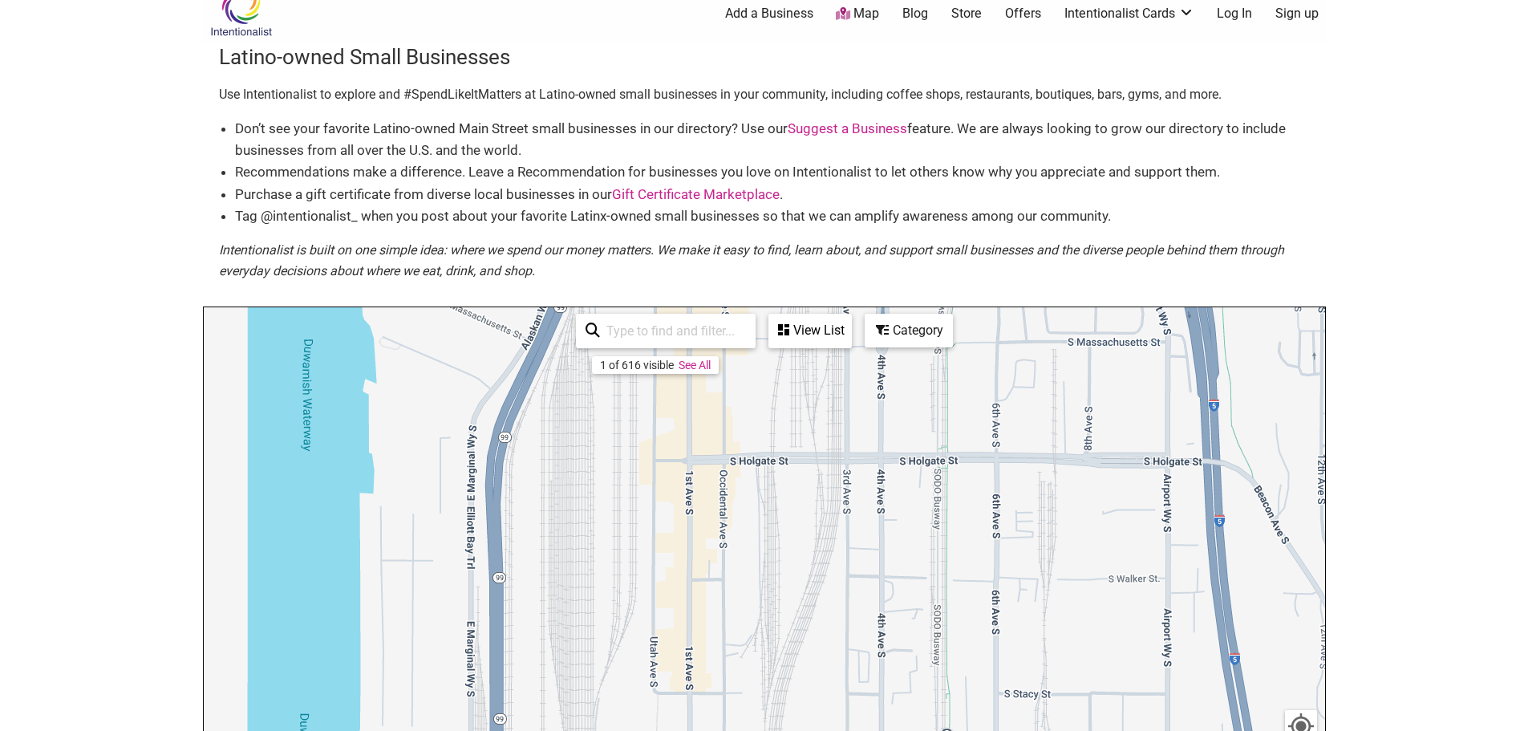
drag, startPoint x: 920, startPoint y: 445, endPoint x: 829, endPoint y: 765, distance: 332.9
click at [829, 709] on html "× Menu 0 Add a Business Map Blog Store Offers Intentionalist Cards Buy Black Ca…" at bounding box center [764, 343] width 1528 height 731
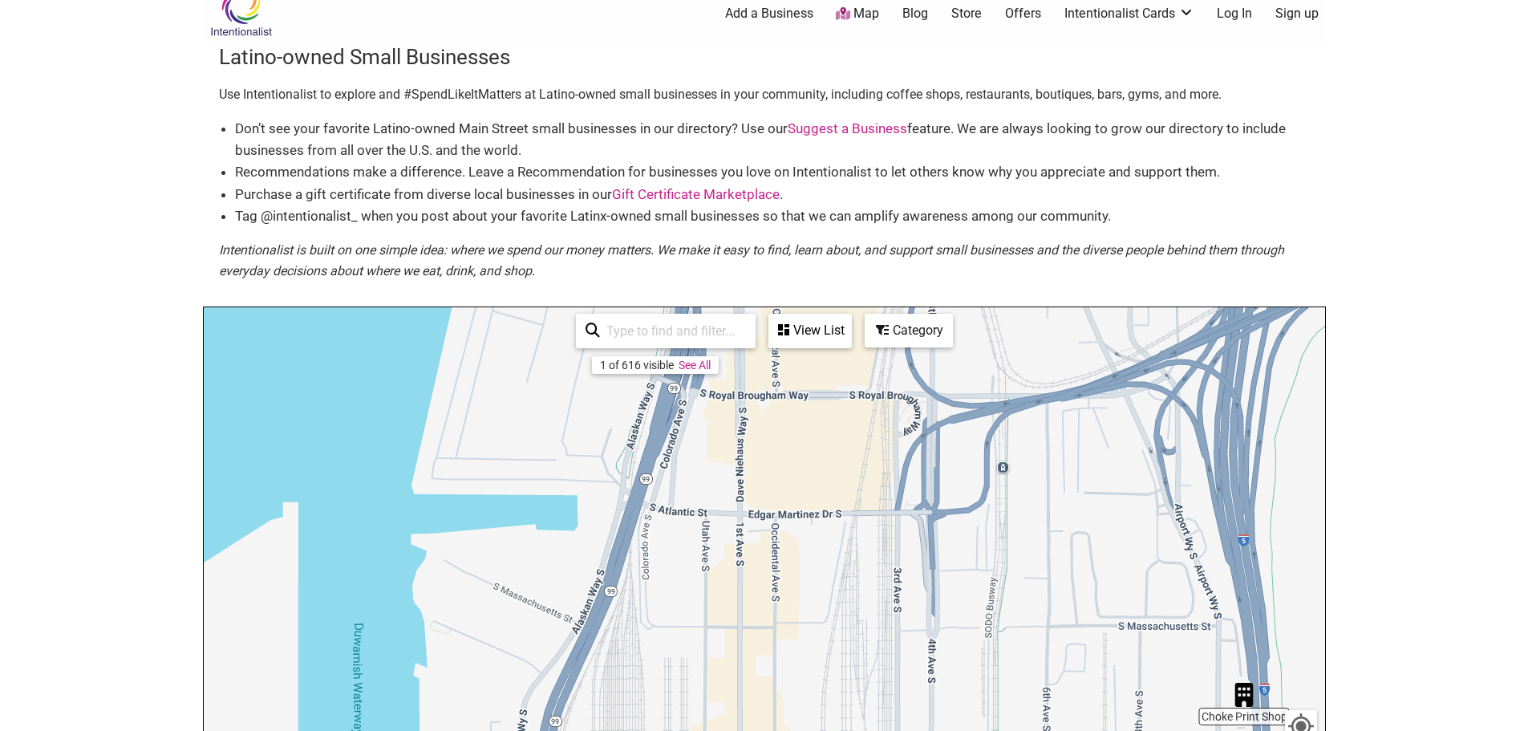
drag, startPoint x: 886, startPoint y: 428, endPoint x: 937, endPoint y: 725, distance: 301.9
click at [937, 725] on div "To navigate, press the arrow keys." at bounding box center [764, 619] width 1121 height 624
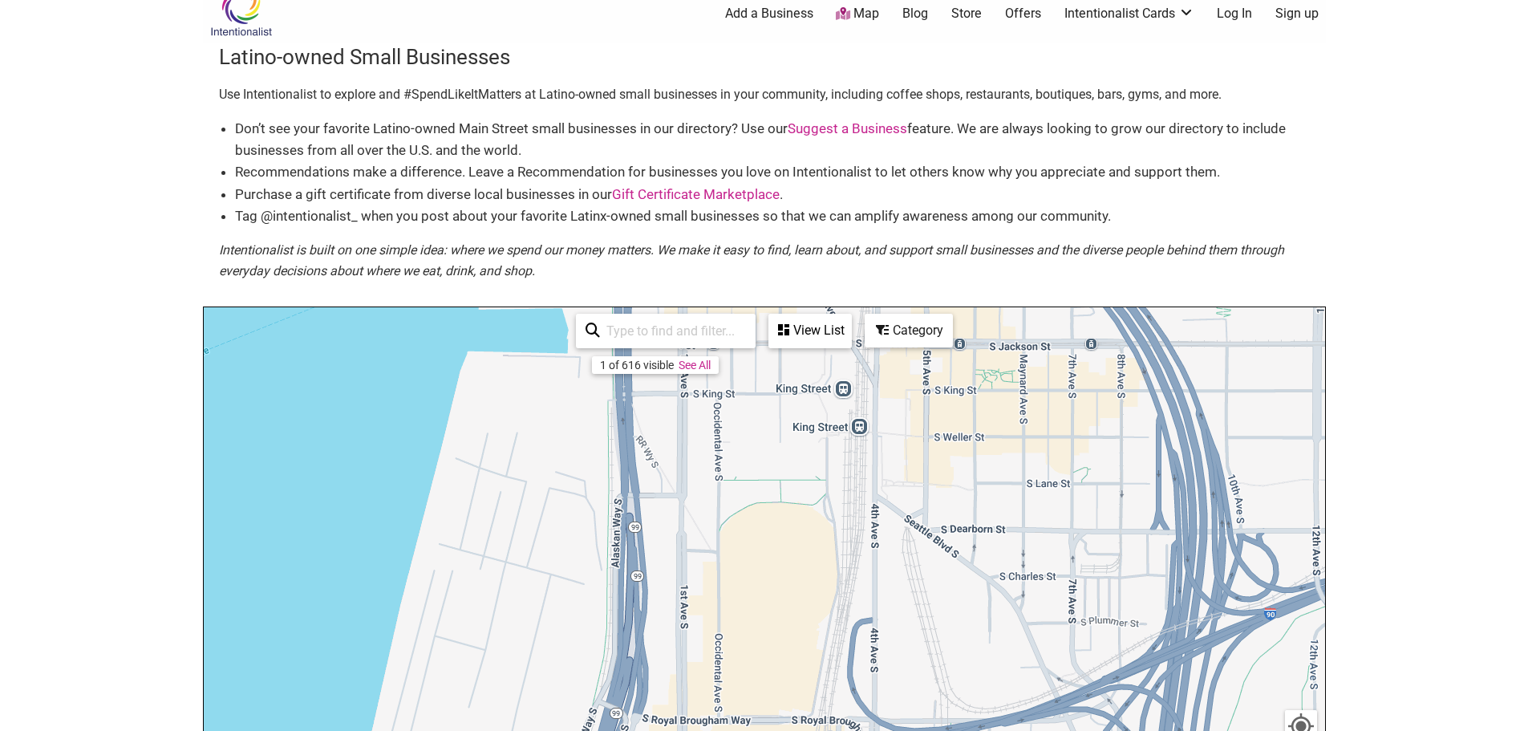
drag, startPoint x: 970, startPoint y: 458, endPoint x: 907, endPoint y: 768, distance: 316.7
click at [907, 709] on html "× Menu 0 Add a Business Map Blog Store Offers Intentionalist Cards Buy Black Ca…" at bounding box center [764, 343] width 1528 height 731
click at [941, 432] on img "Los Costenos" at bounding box center [938, 430] width 24 height 24
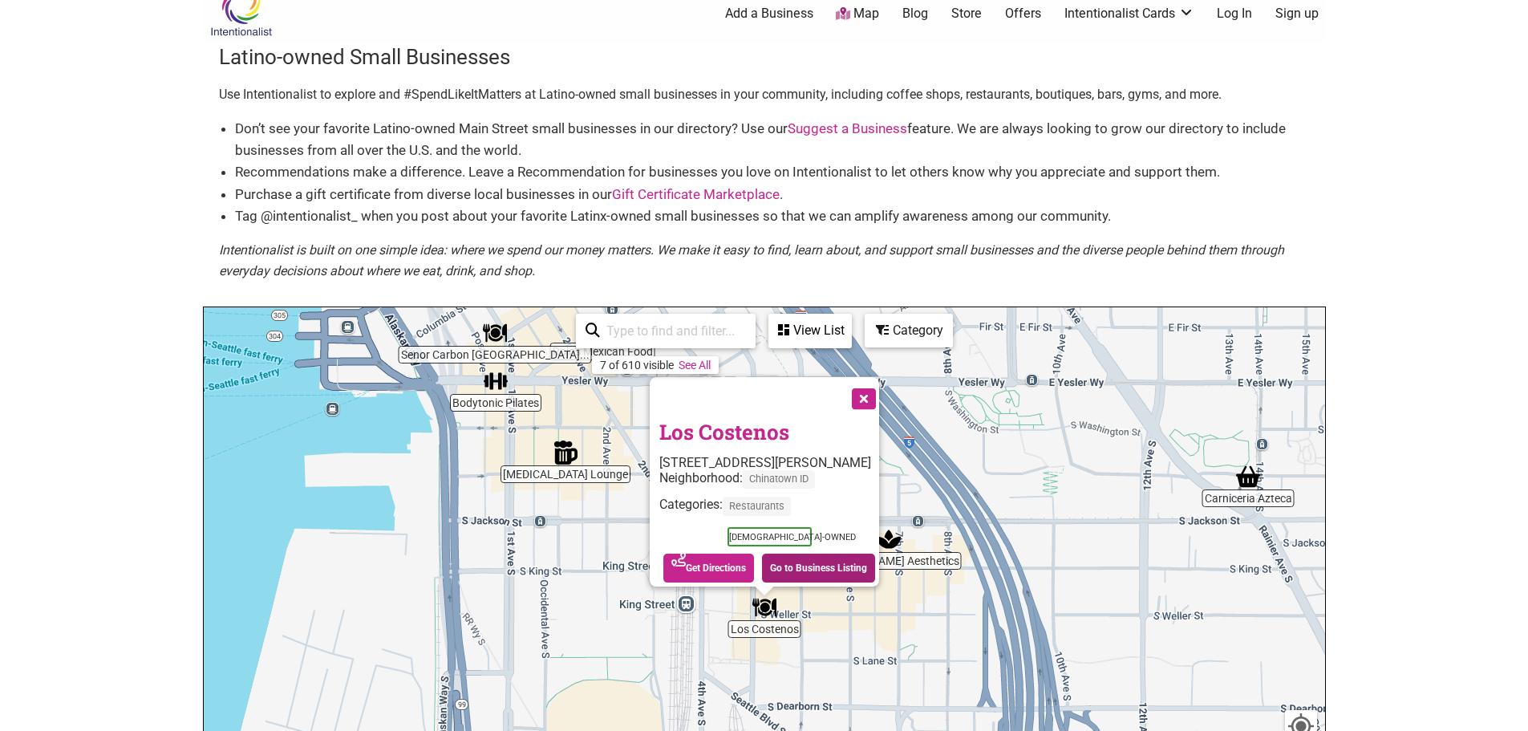
click at [807, 559] on link "Go to Business Listing" at bounding box center [818, 567] width 113 height 29
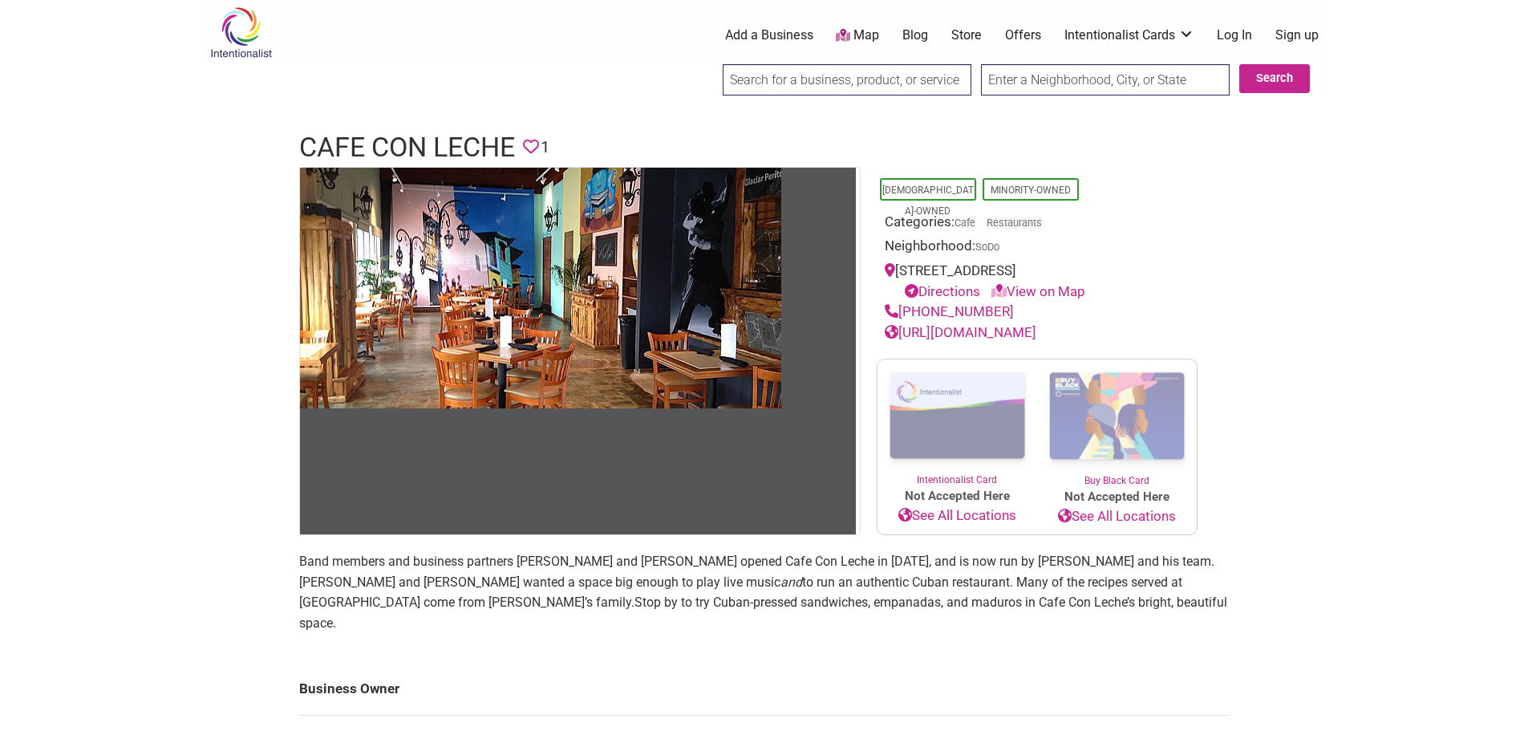
click at [1025, 332] on link "[URL][DOMAIN_NAME]" at bounding box center [961, 332] width 152 height 16
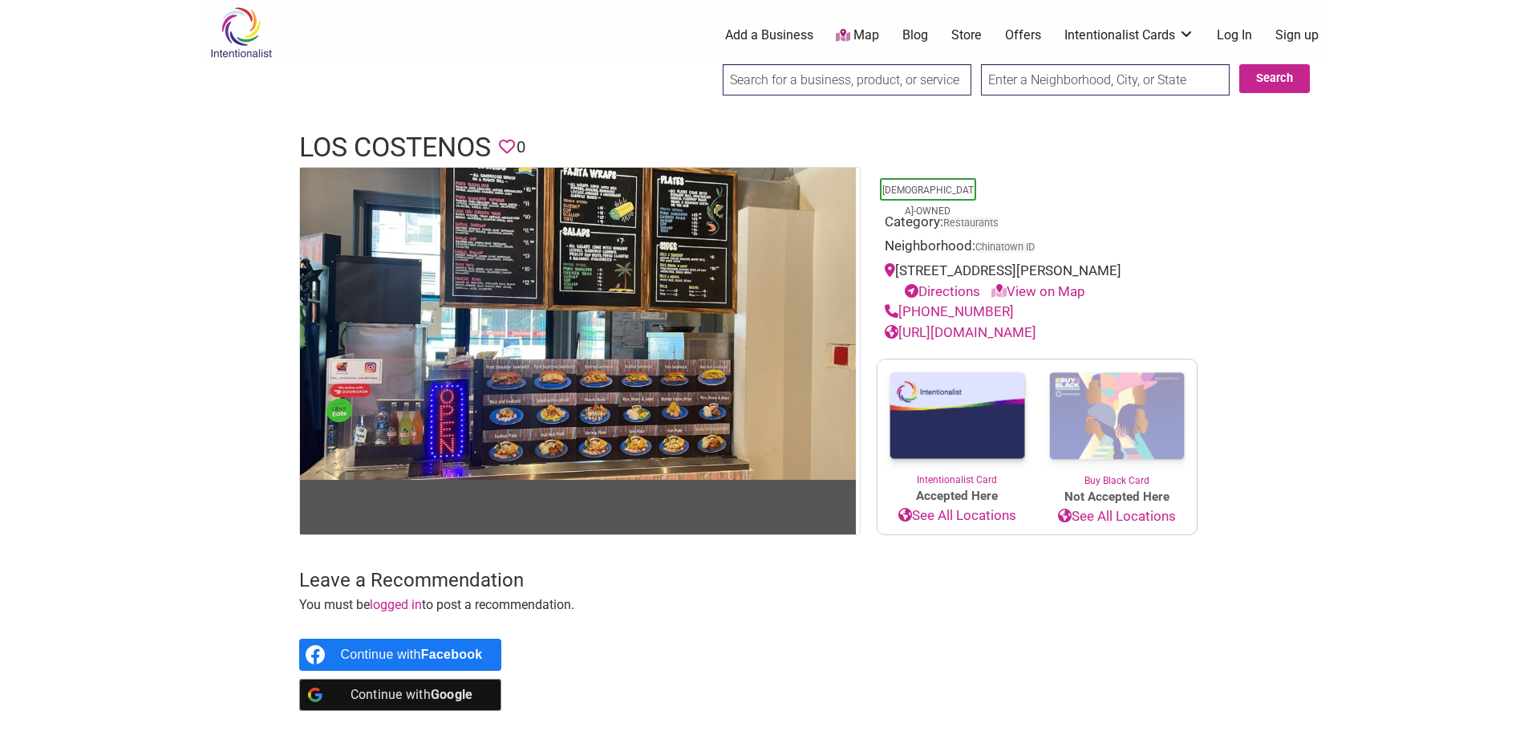
click at [1012, 335] on link "[URL][DOMAIN_NAME]" at bounding box center [961, 332] width 152 height 16
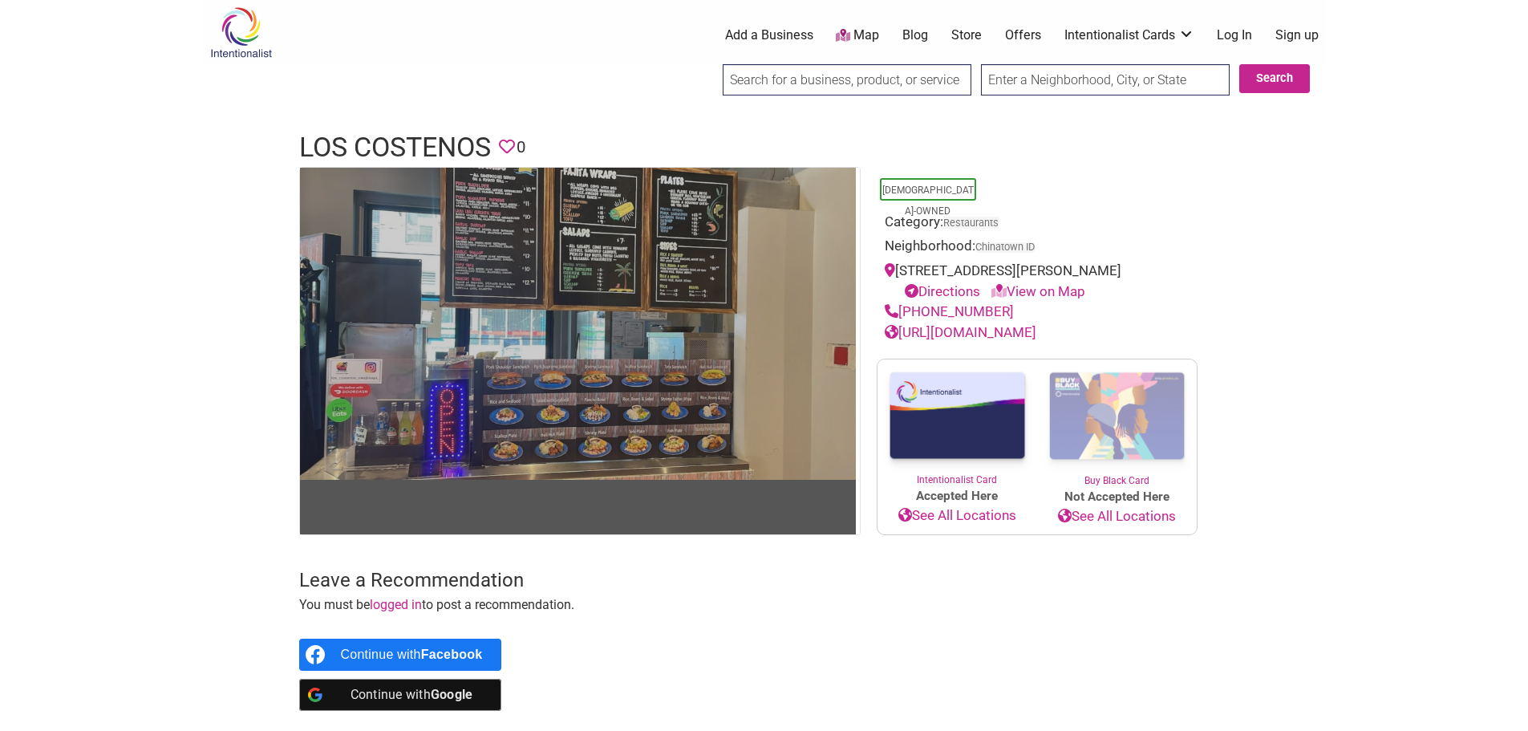
click at [590, 242] on img at bounding box center [578, 324] width 556 height 313
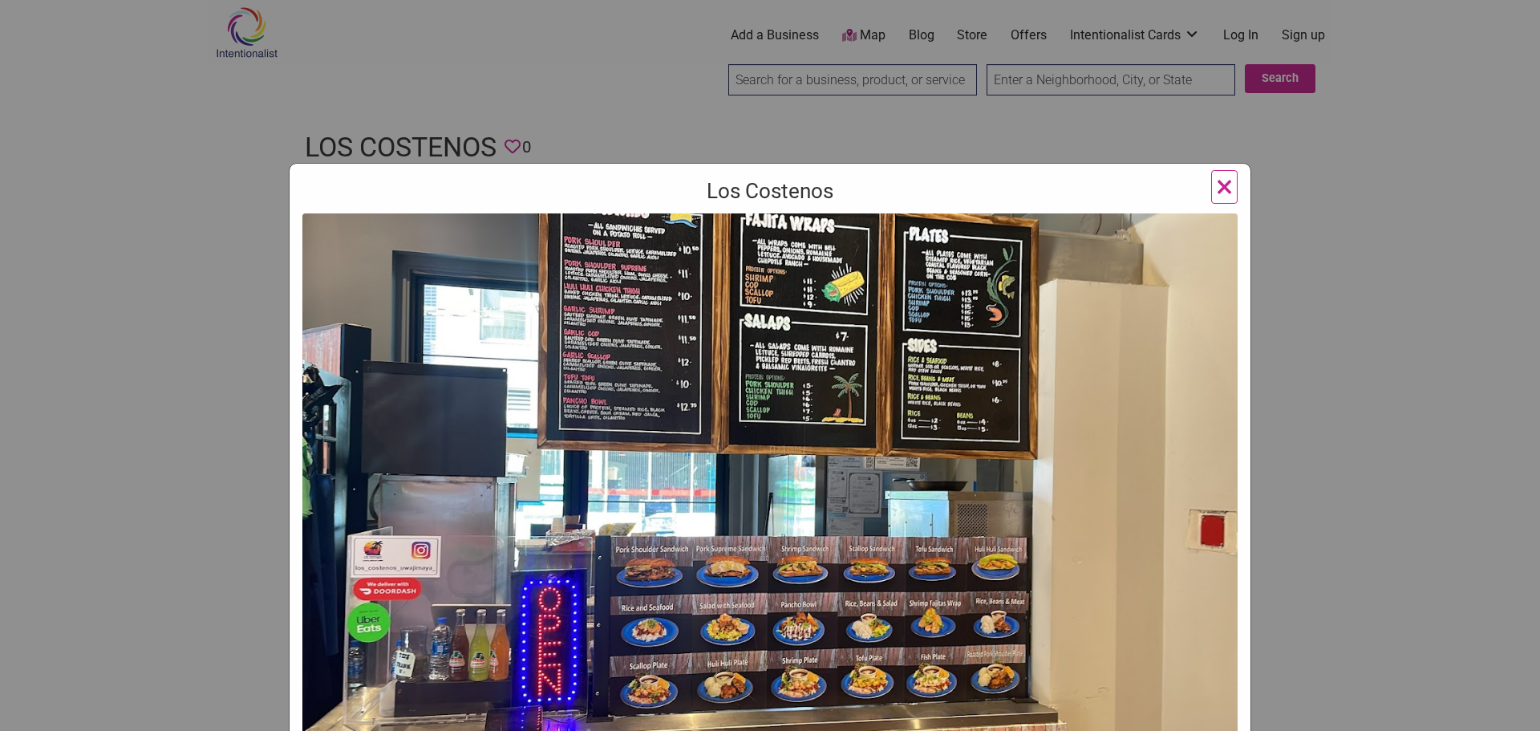
drag, startPoint x: 661, startPoint y: 270, endPoint x: 707, endPoint y: 360, distance: 101.5
click at [703, 360] on img at bounding box center [769, 476] width 935 height 526
click at [1210, 527] on img at bounding box center [769, 476] width 935 height 526
click at [1227, 177] on span "×" at bounding box center [1224, 187] width 17 height 38
